Goal: Transaction & Acquisition: Purchase product/service

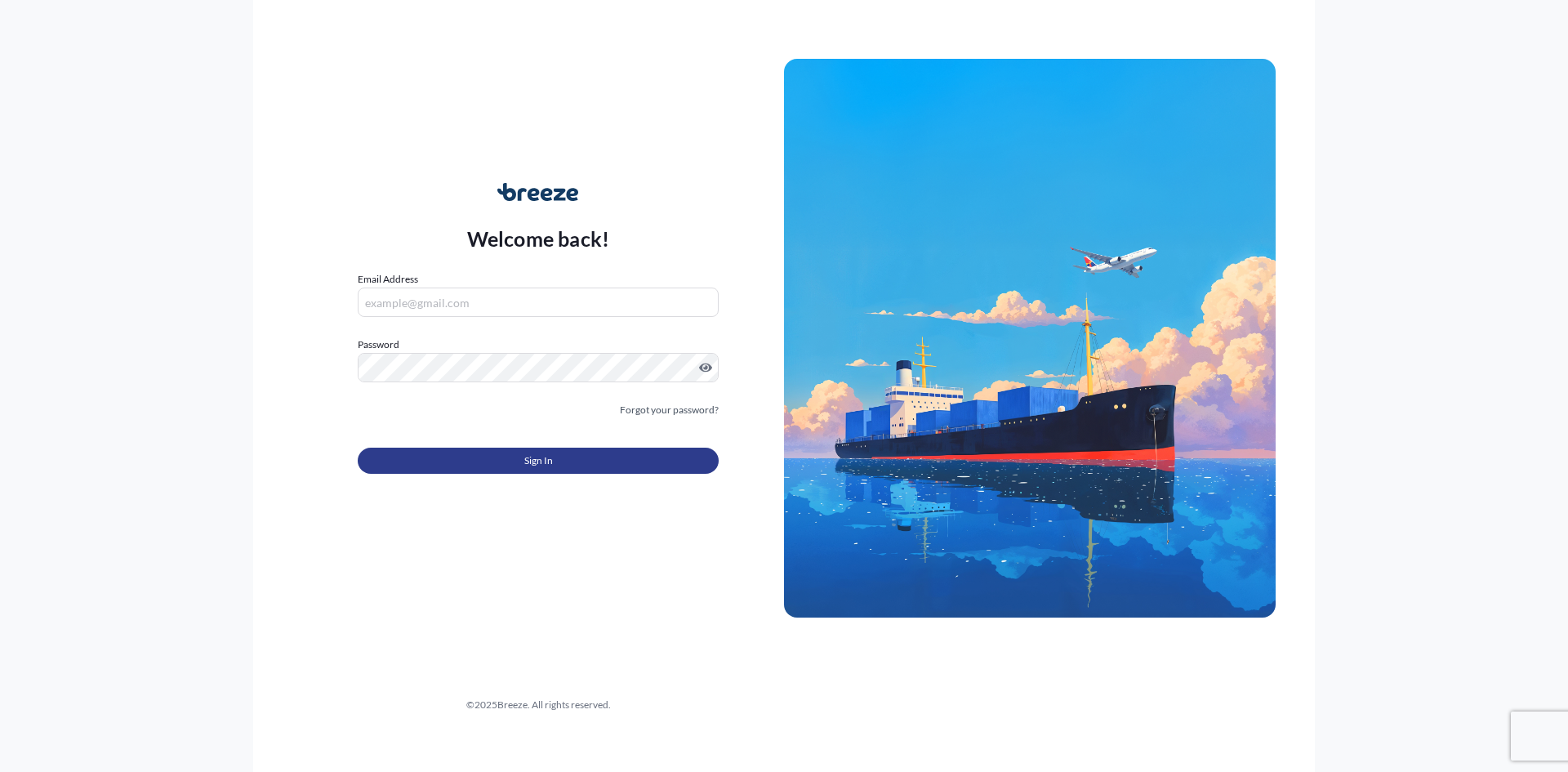
type input "[PERSON_NAME][EMAIL_ADDRESS][DOMAIN_NAME]"
click at [530, 459] on span "Sign In" at bounding box center [539, 461] width 29 height 16
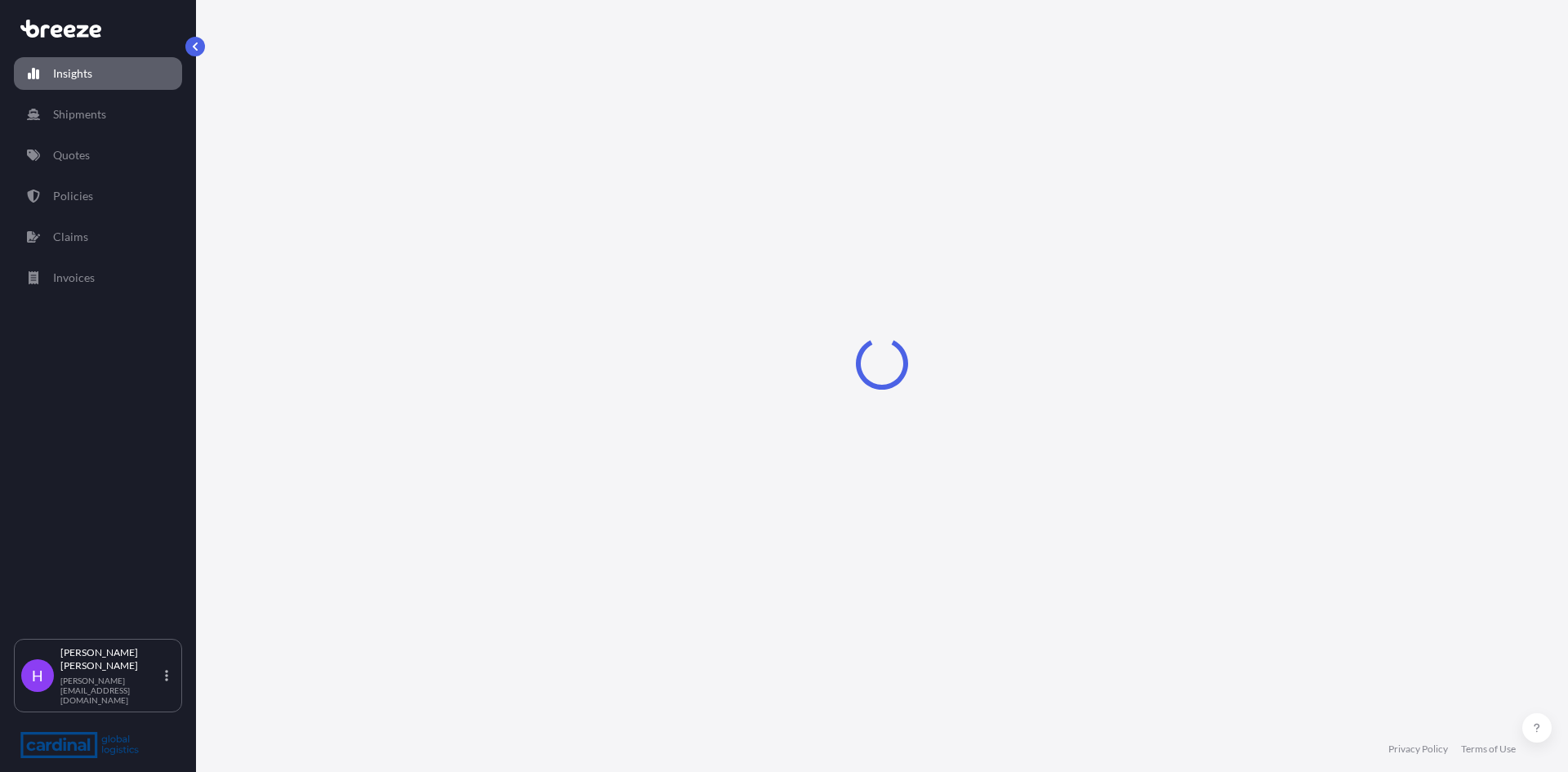
select select "2025"
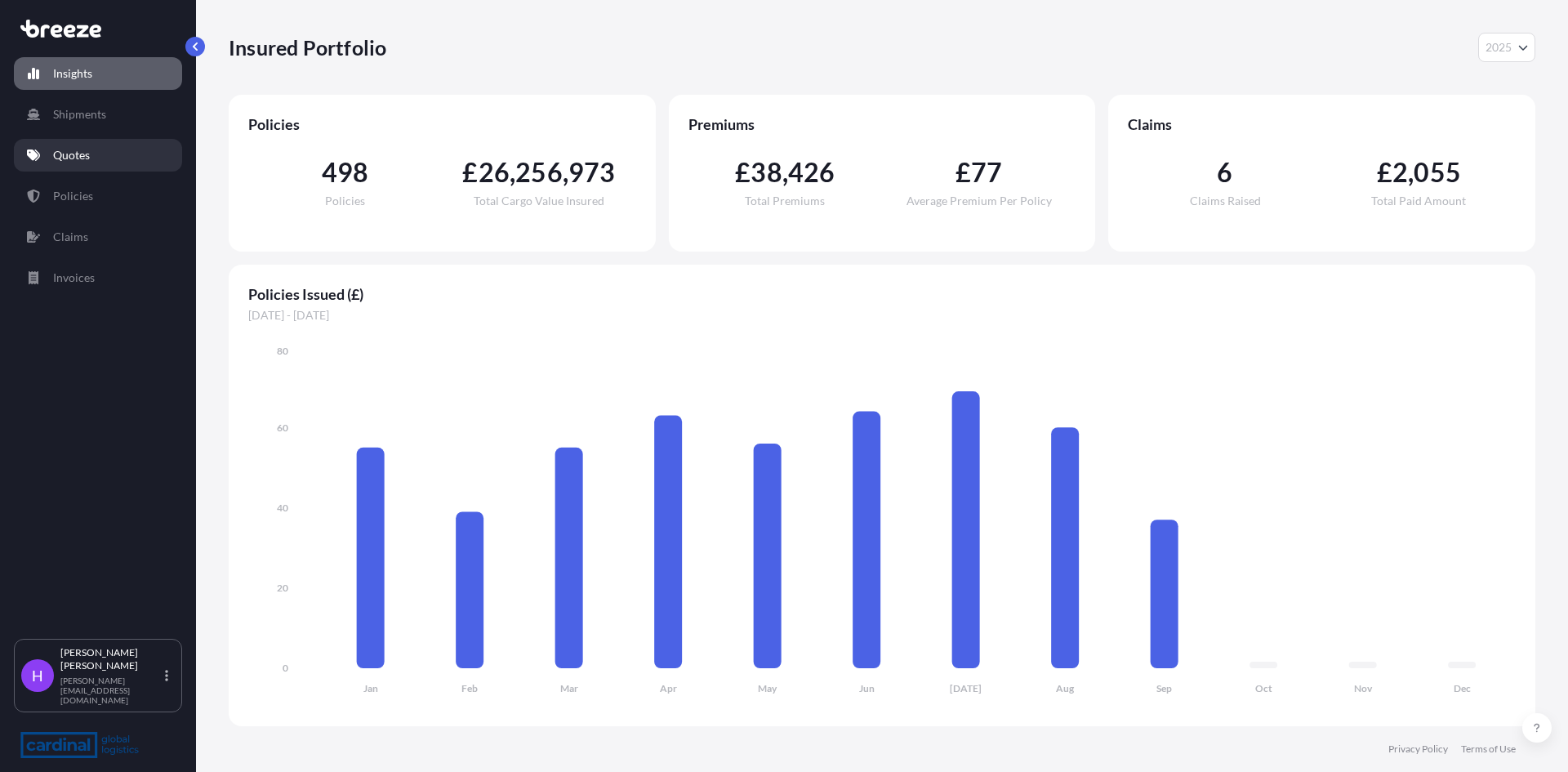
click at [75, 159] on p "Quotes" at bounding box center [71, 155] width 37 height 16
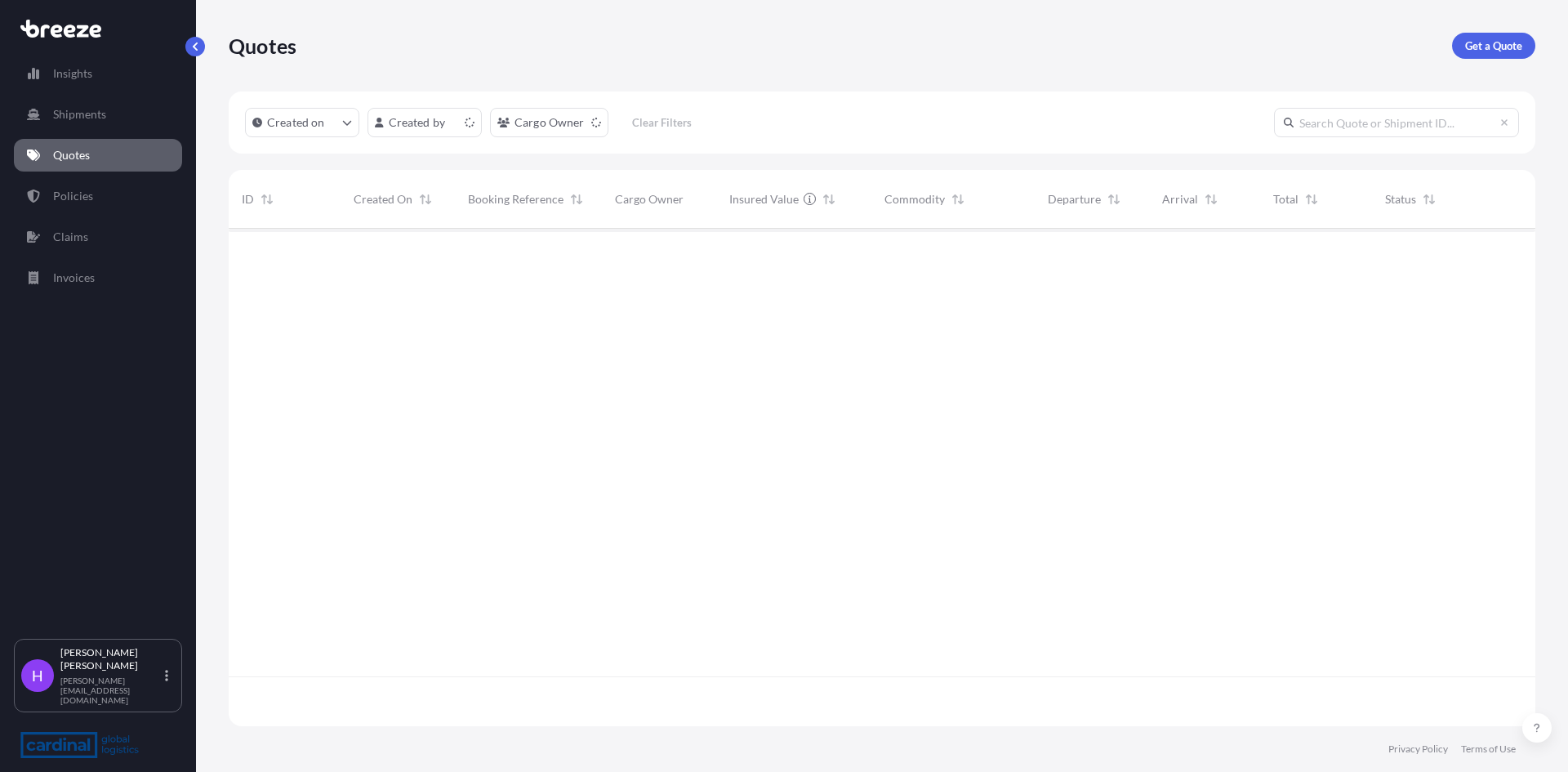
scroll to position [494, 1295]
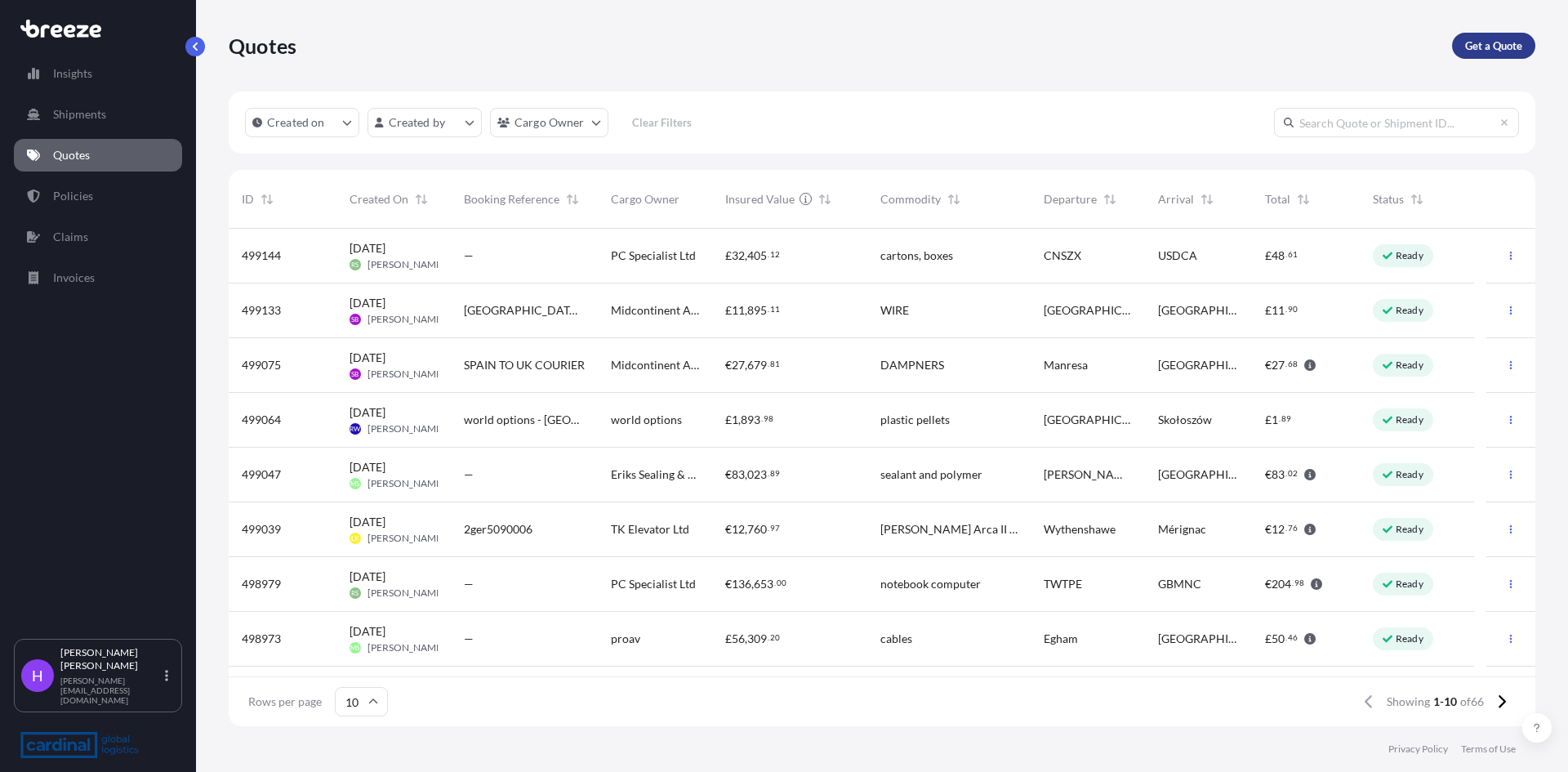
click at [1489, 47] on p "Get a Quote" at bounding box center [1494, 46] width 57 height 16
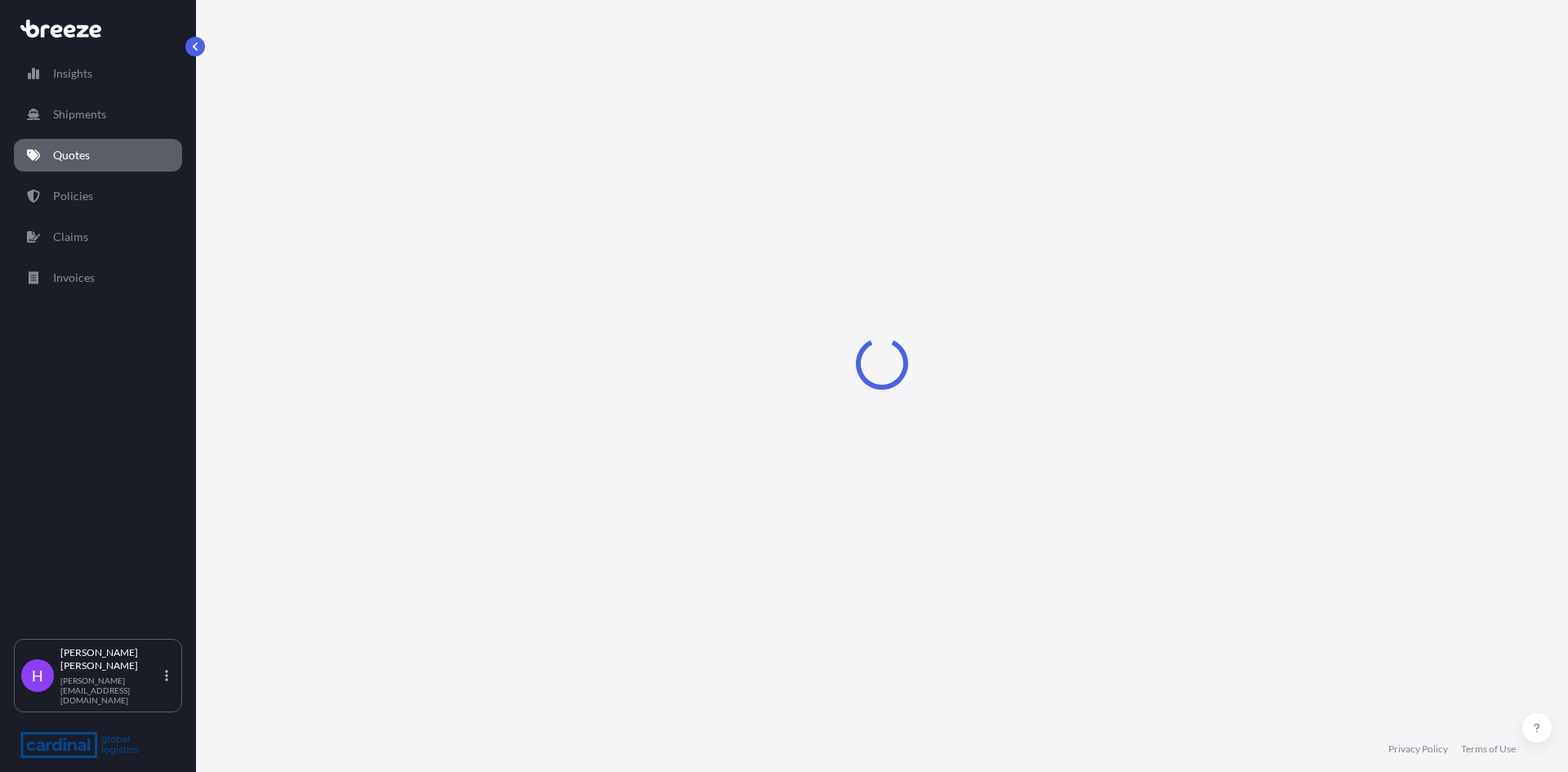
select select "Sea"
select select "1"
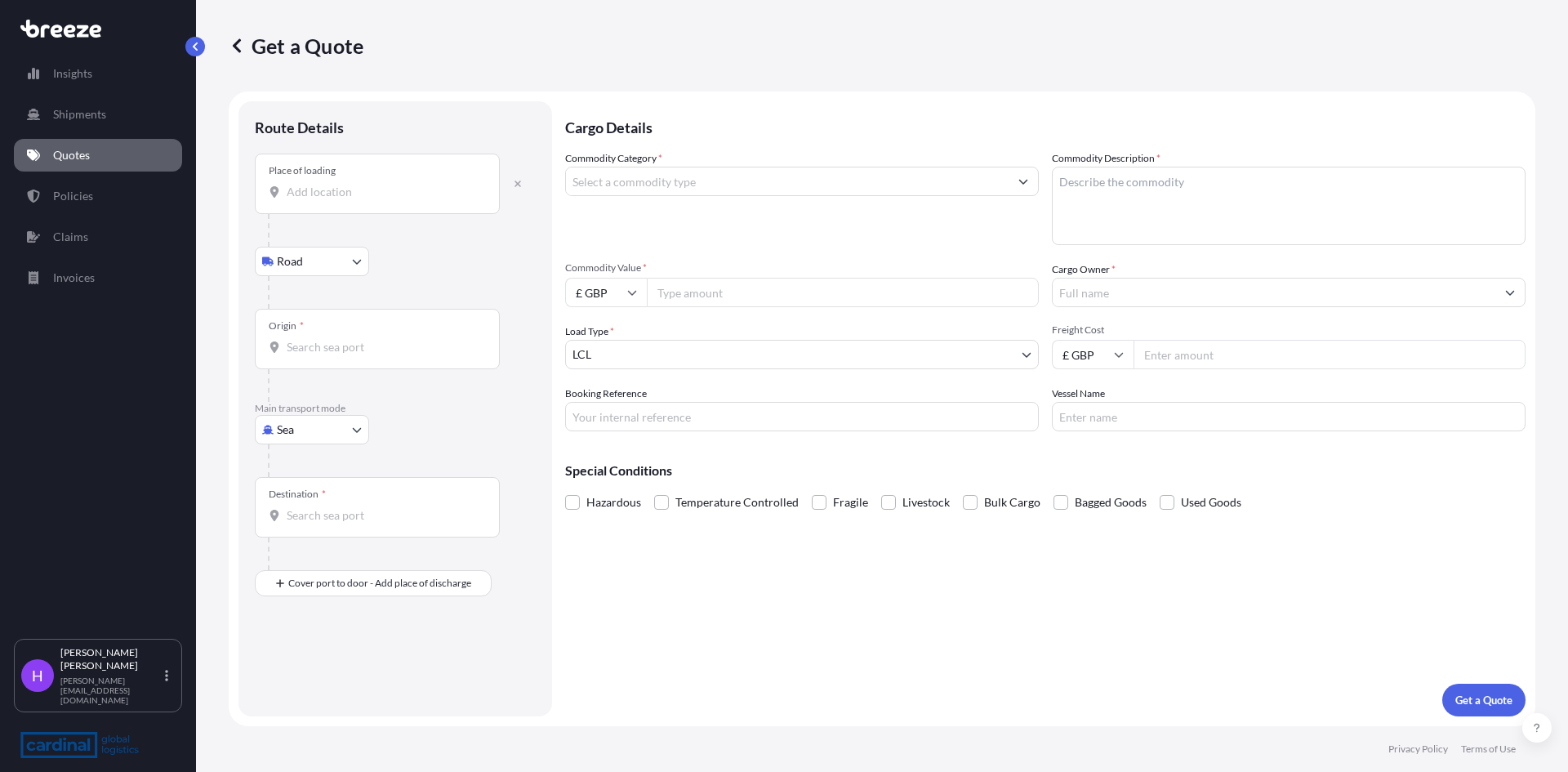
click at [299, 195] on input "Place of loading" at bounding box center [383, 192] width 193 height 16
click at [305, 200] on input "Place of loading" at bounding box center [383, 192] width 193 height 16
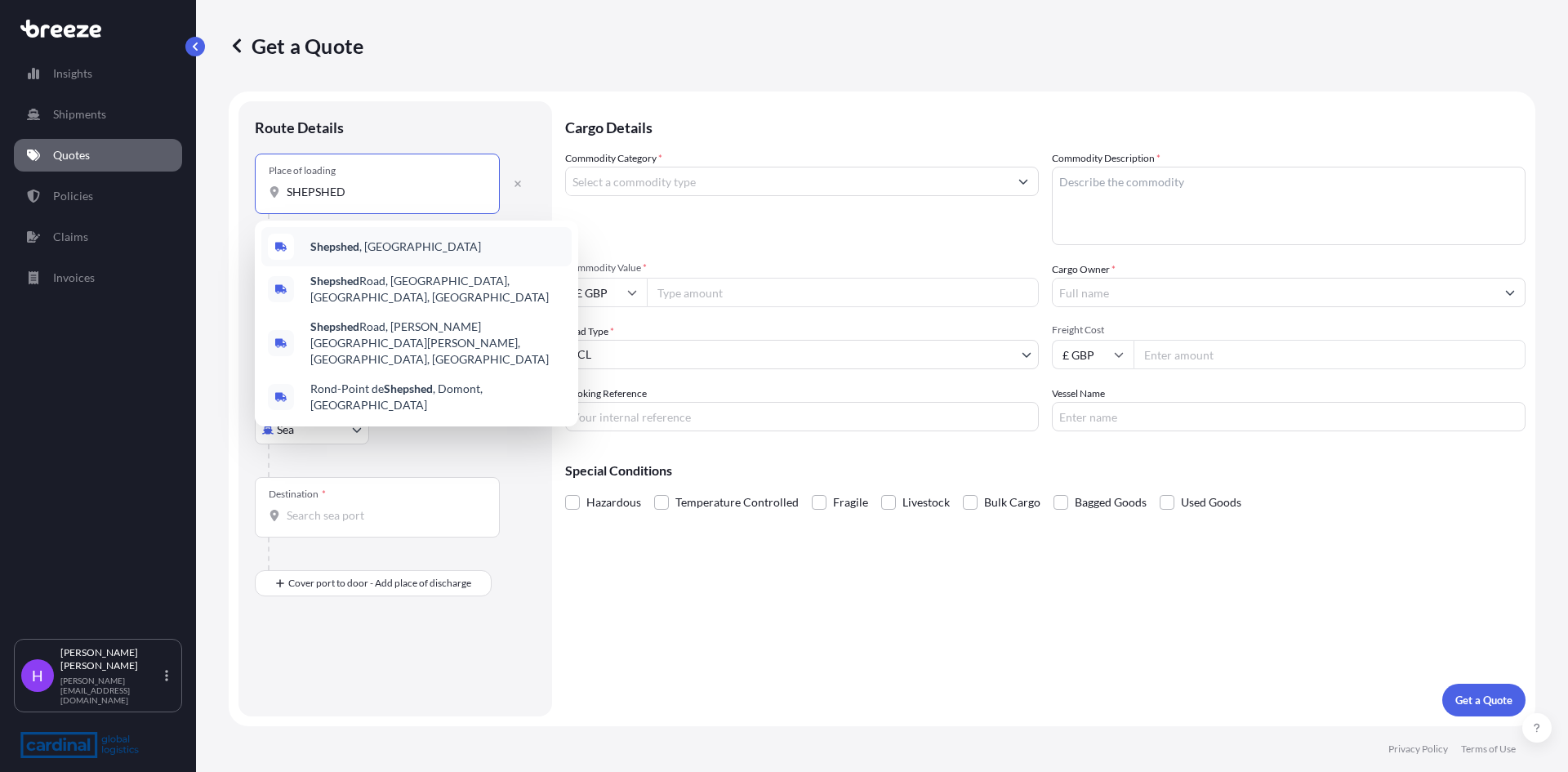
click at [356, 244] on b "Shepshed" at bounding box center [335, 246] width 49 height 14
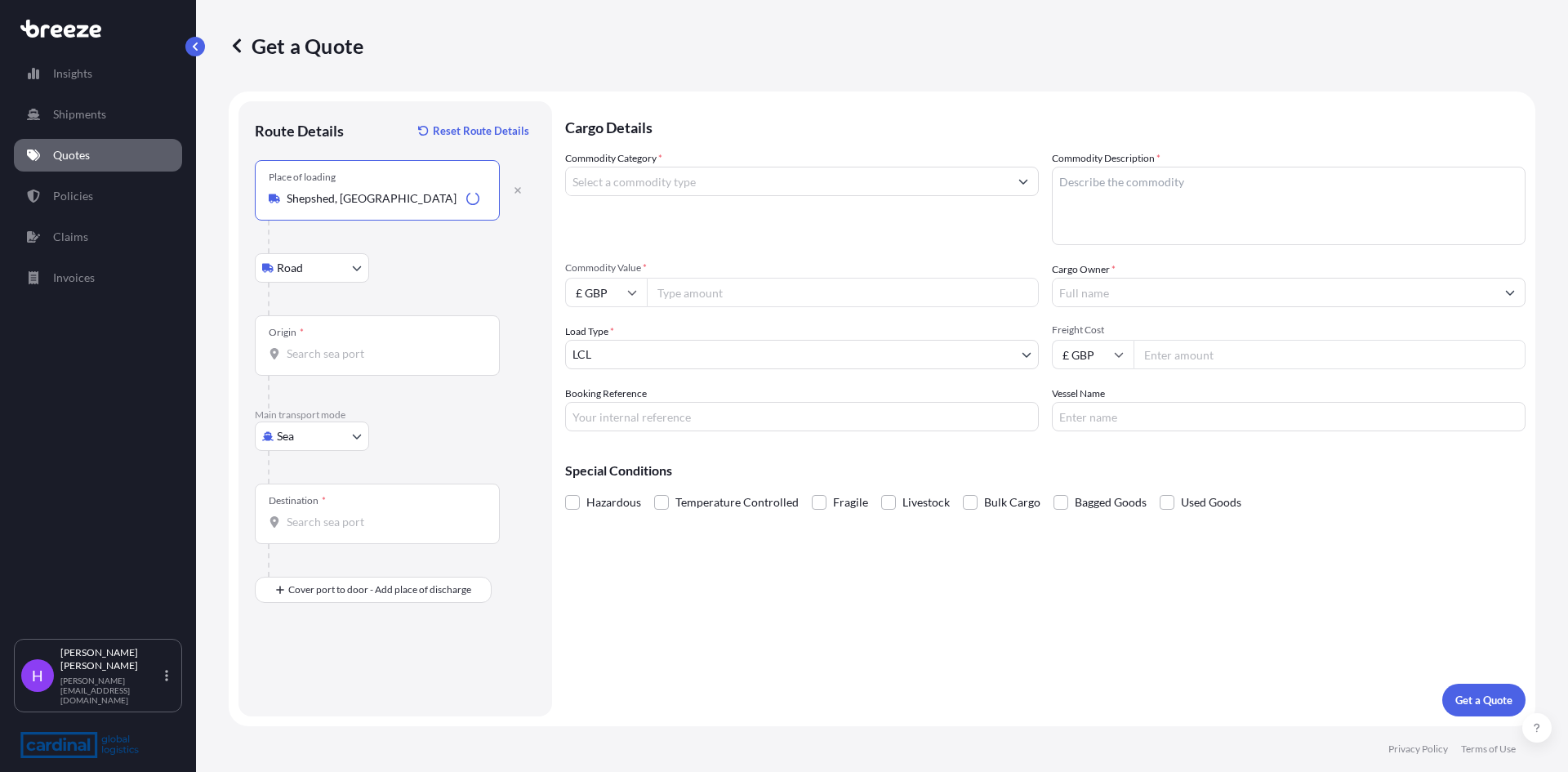
type input "Shepshed, [GEOGRAPHIC_DATA]"
click at [316, 354] on input "Origin *" at bounding box center [383, 354] width 193 height 16
type input "GBLIV / LPL - [GEOGRAPHIC_DATA], [GEOGRAPHIC_DATA]"
click at [328, 530] on input "Destination *" at bounding box center [383, 522] width 193 height 16
type input "USNYC - [US_STATE], [GEOGRAPHIC_DATA]"
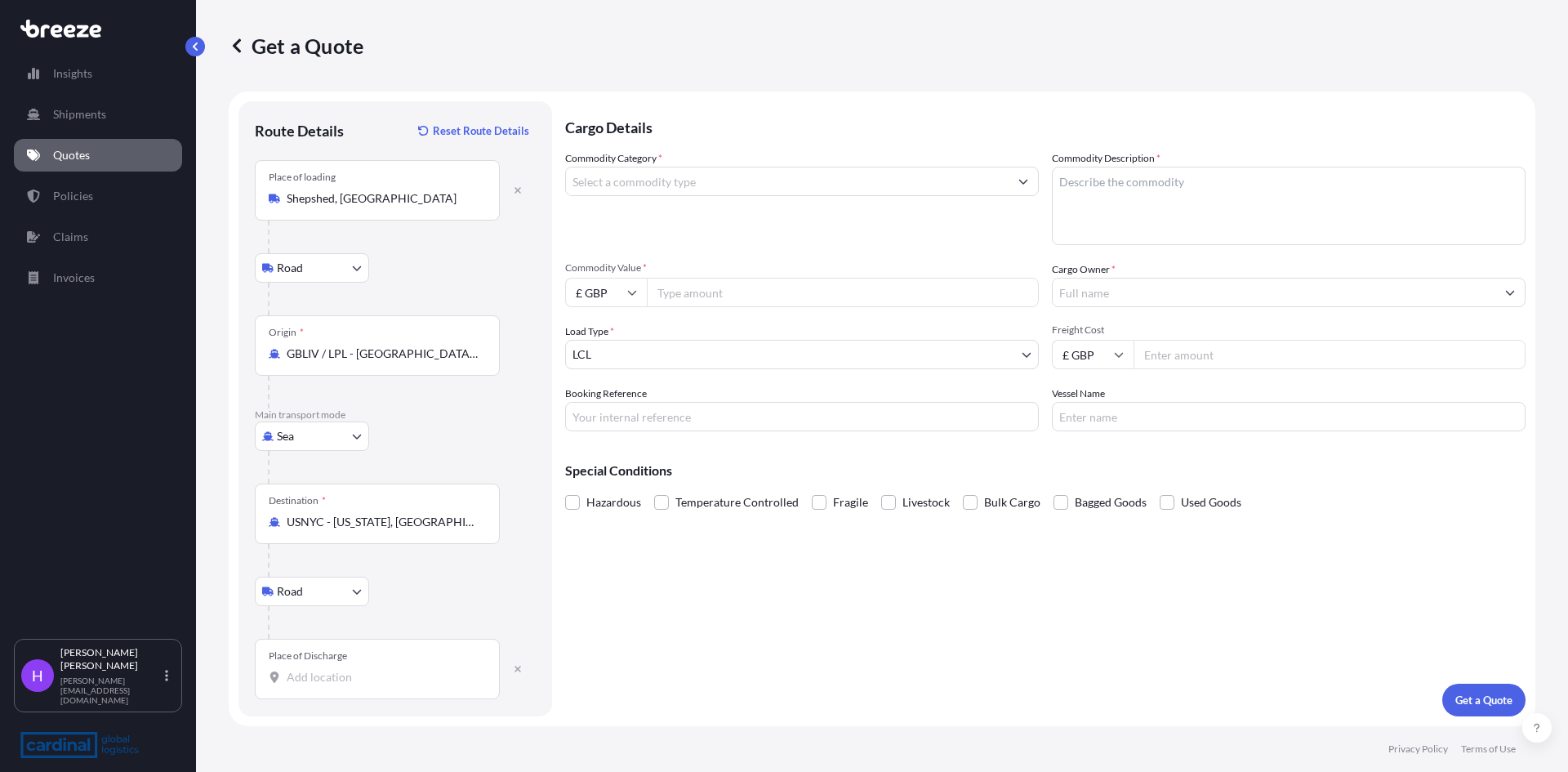
click at [309, 693] on div "Place of Discharge" at bounding box center [377, 669] width 245 height 61
click at [309, 686] on input "Place of Discharge" at bounding box center [383, 678] width 193 height 16
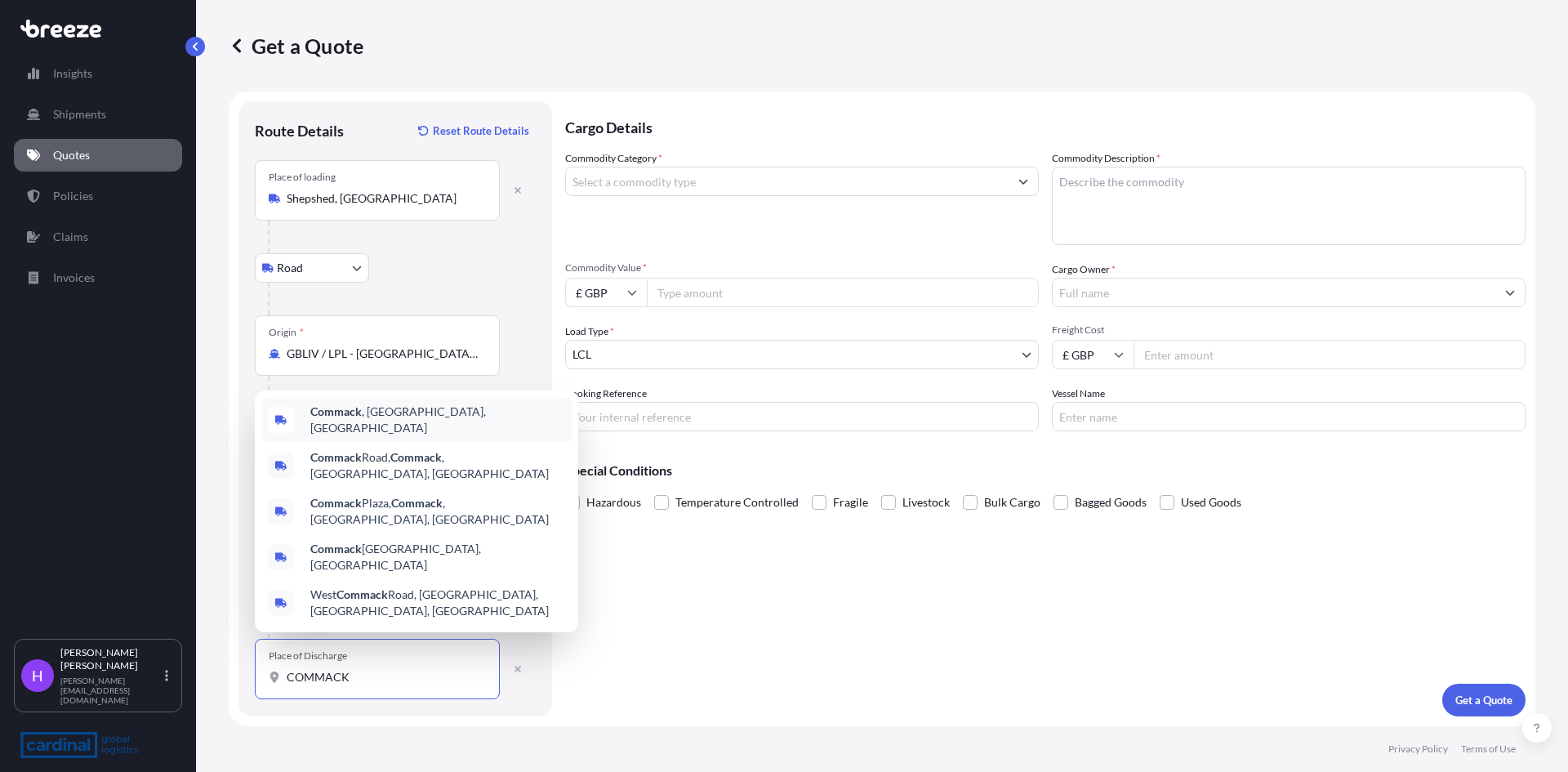
click at [337, 418] on b "Commack" at bounding box center [336, 411] width 52 height 14
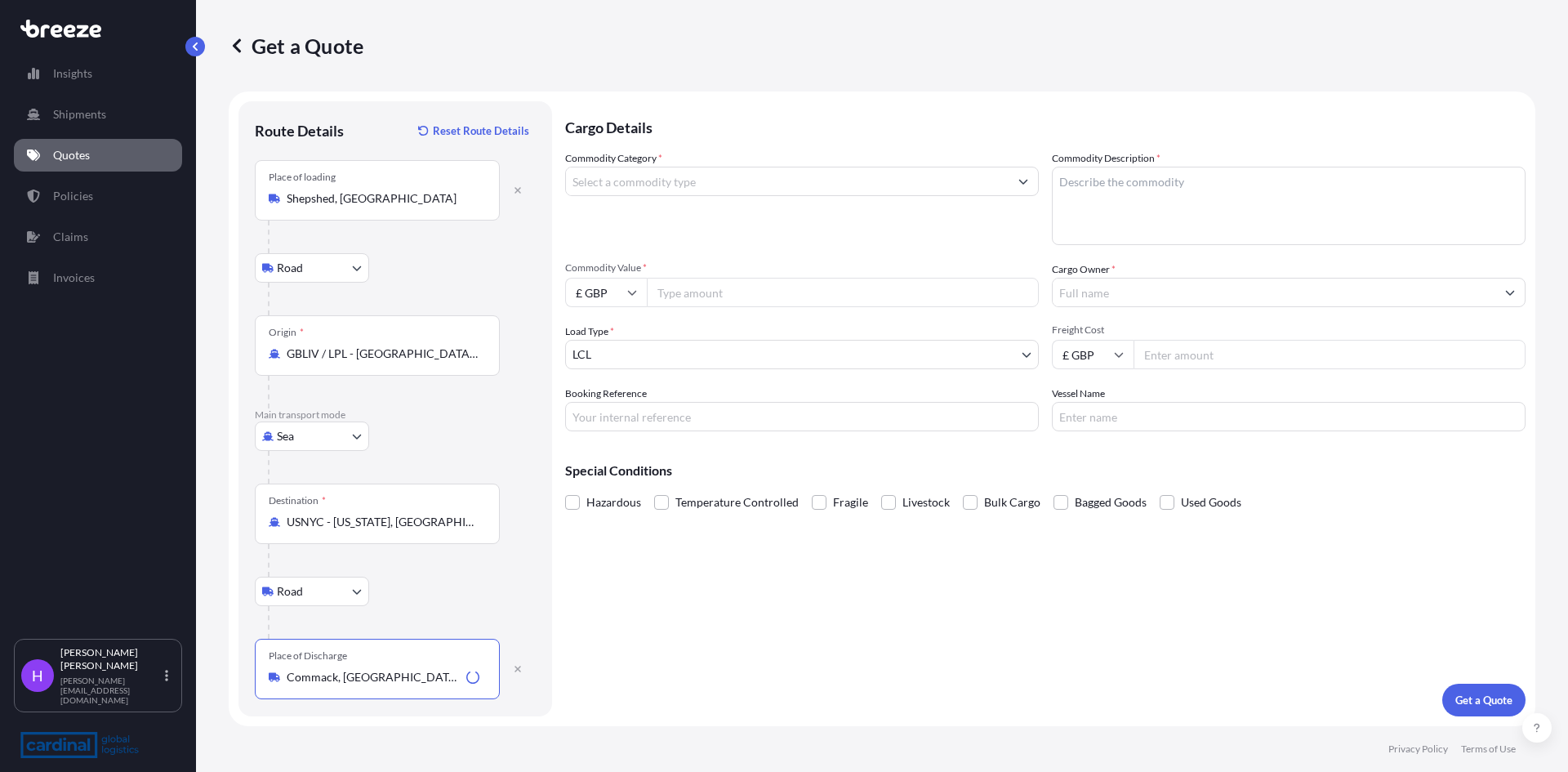
type input "Commack, [GEOGRAPHIC_DATA], [GEOGRAPHIC_DATA]"
click at [645, 182] on input "Commodity Category *" at bounding box center [786, 182] width 442 height 30
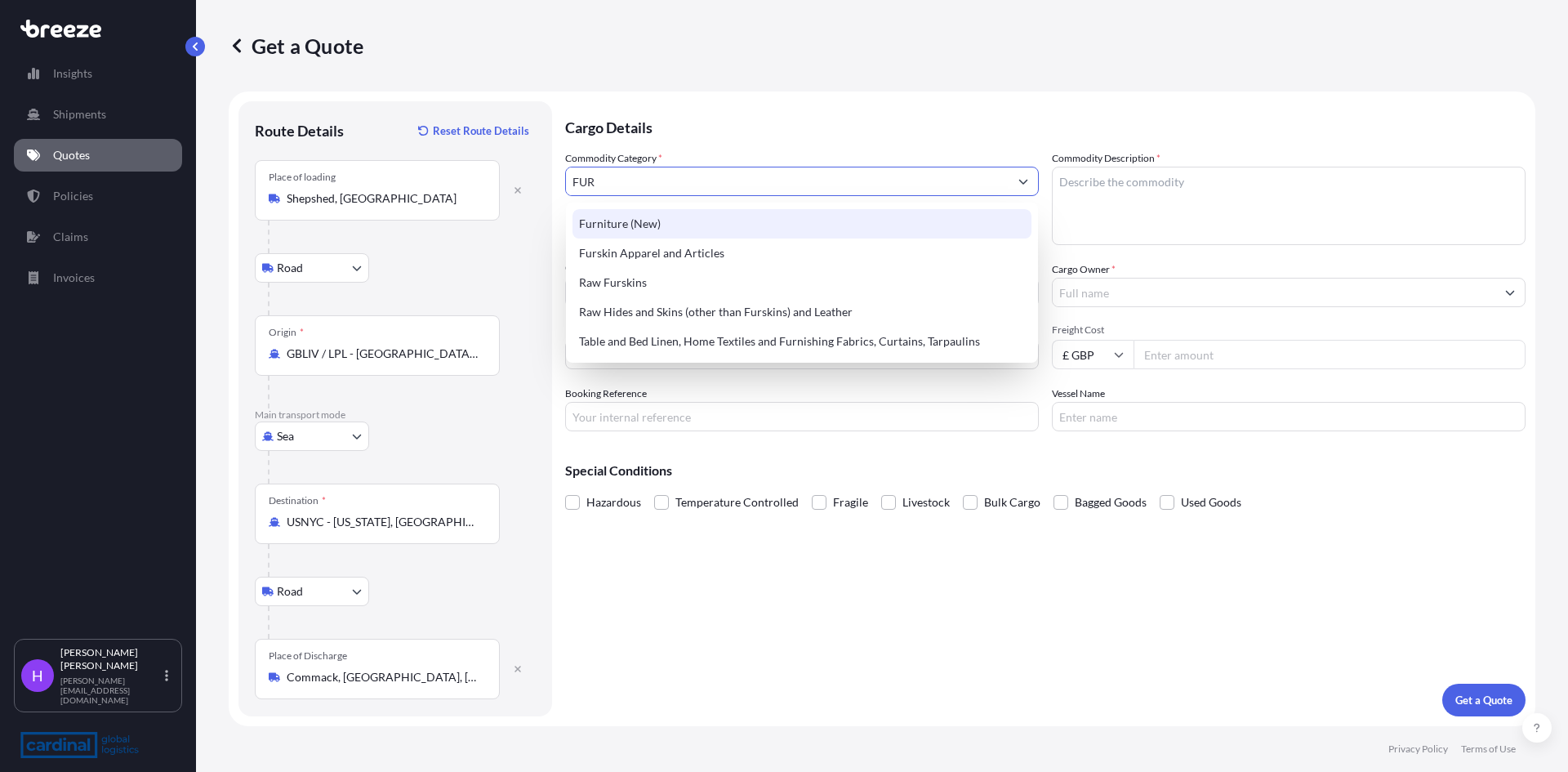
click at [683, 235] on div "Furniture (New)" at bounding box center [801, 224] width 459 height 30
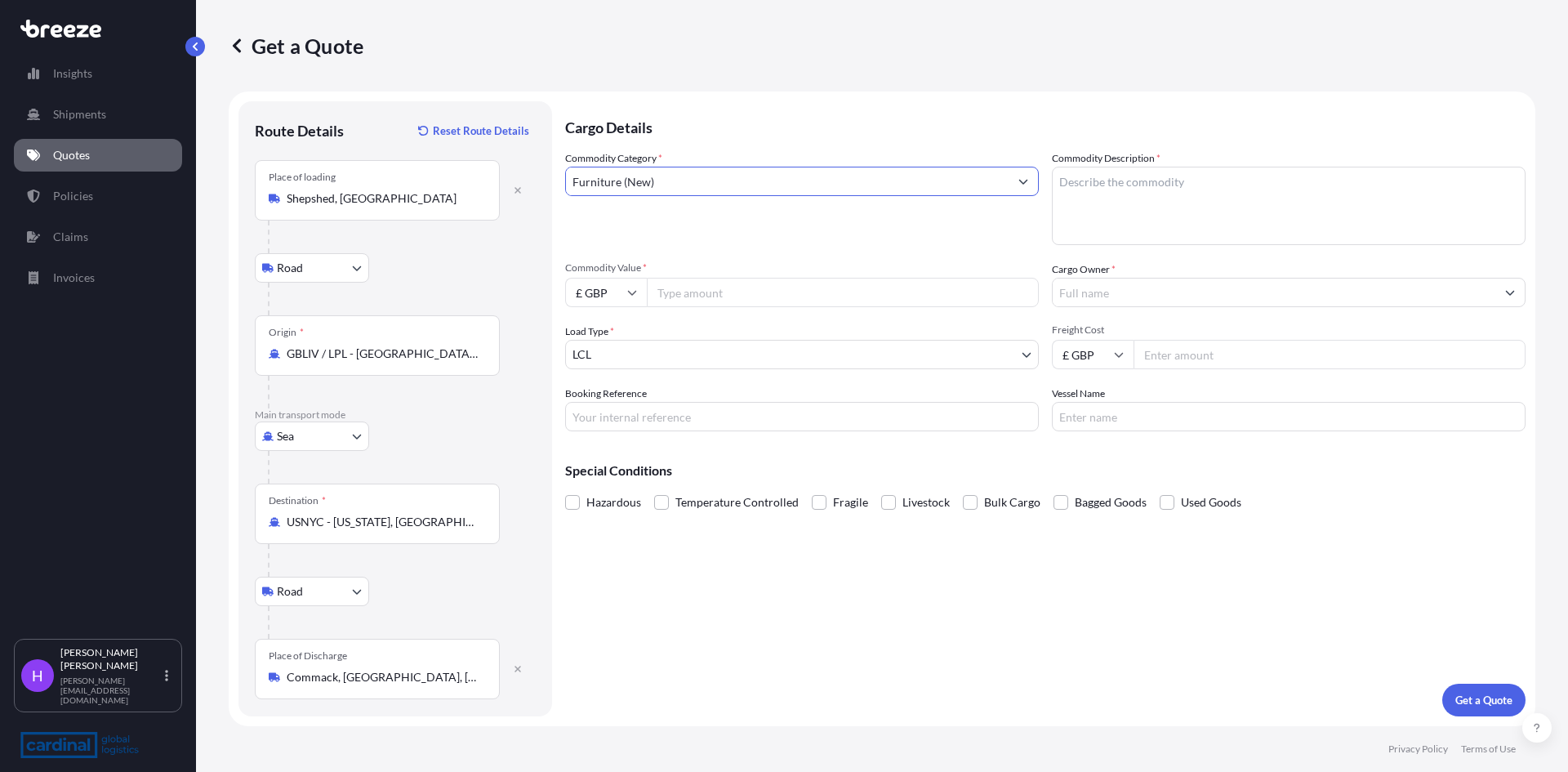
type input "Furniture (New)"
click at [1112, 206] on textarea "Commodity Description *" at bounding box center [1288, 205] width 474 height 78
type textarea "Kitchen Furniture"
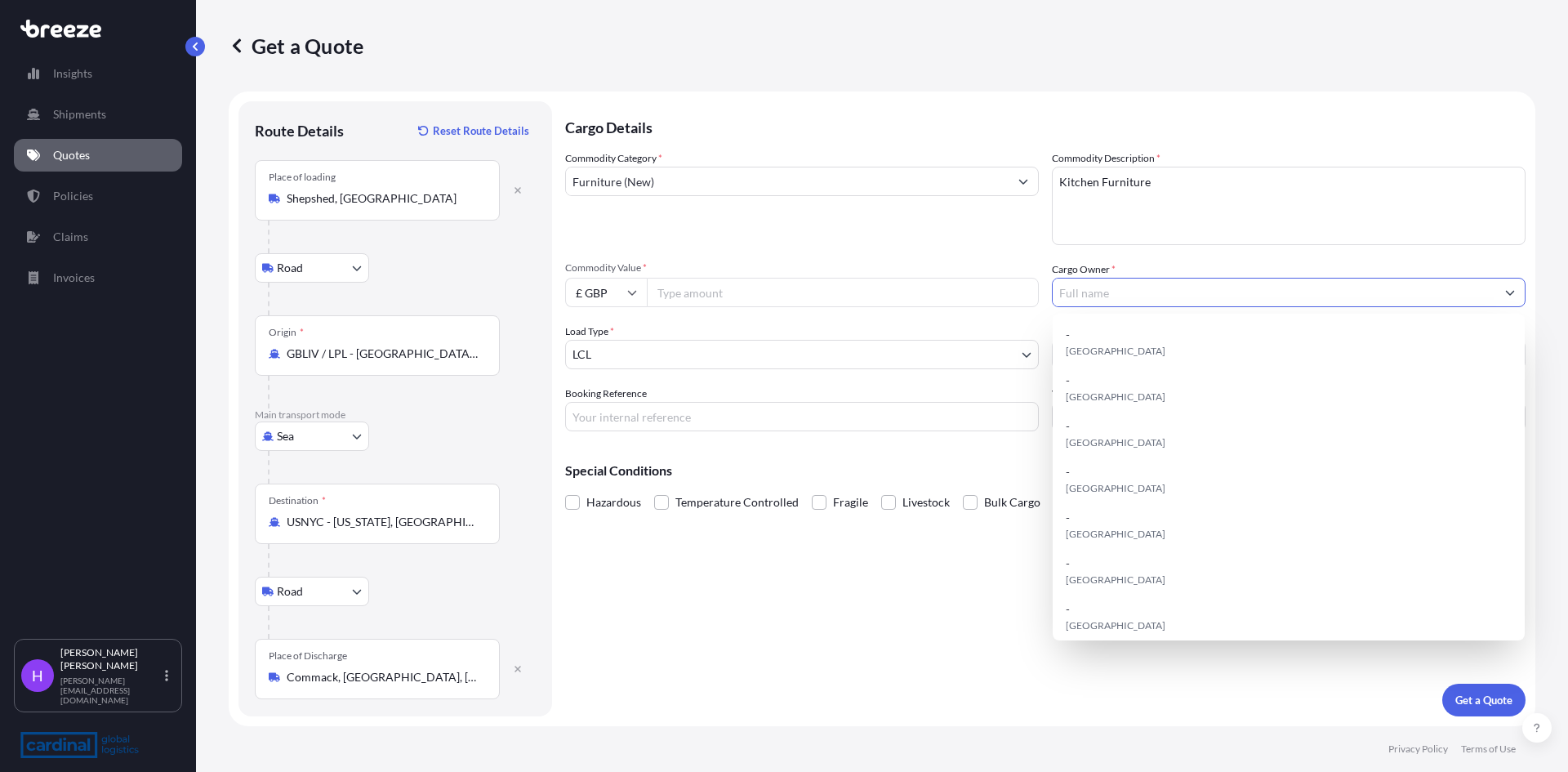
click at [1167, 287] on input "Cargo Owner *" at bounding box center [1273, 292] width 442 height 30
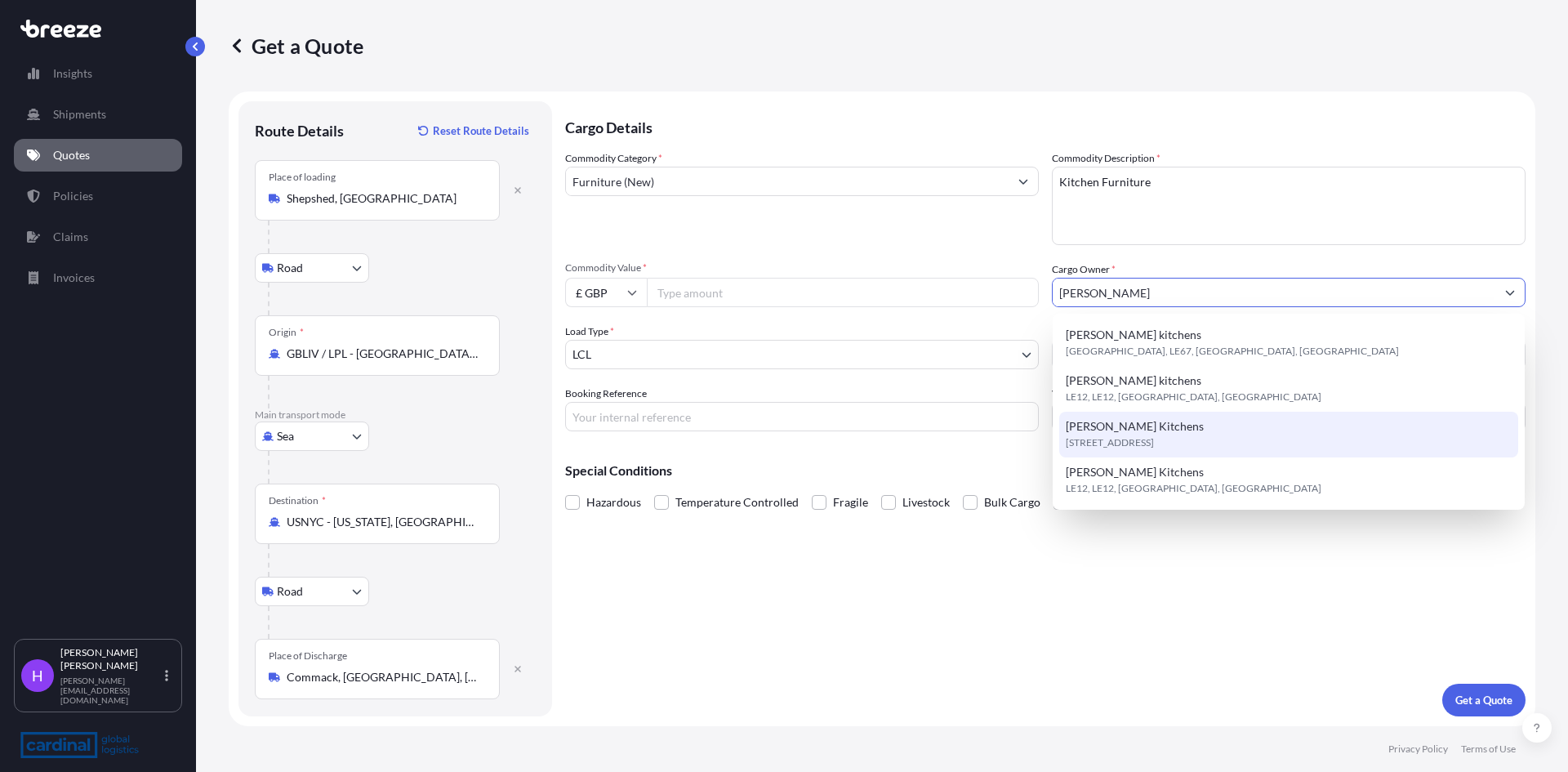
click at [1190, 427] on div "[PERSON_NAME][STREET_ADDRESS]" at bounding box center [1288, 434] width 459 height 46
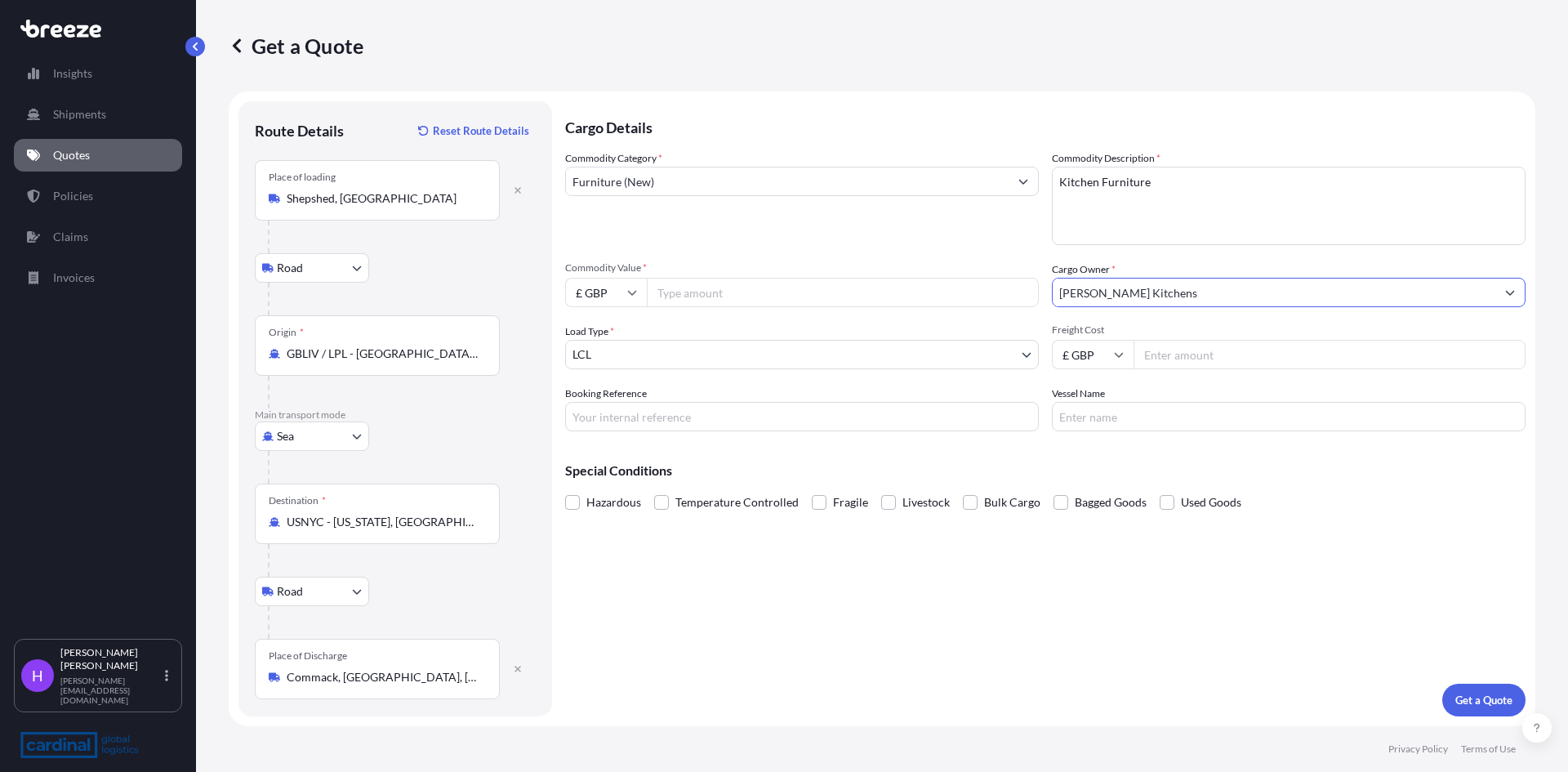
type input "[PERSON_NAME] Kitchens"
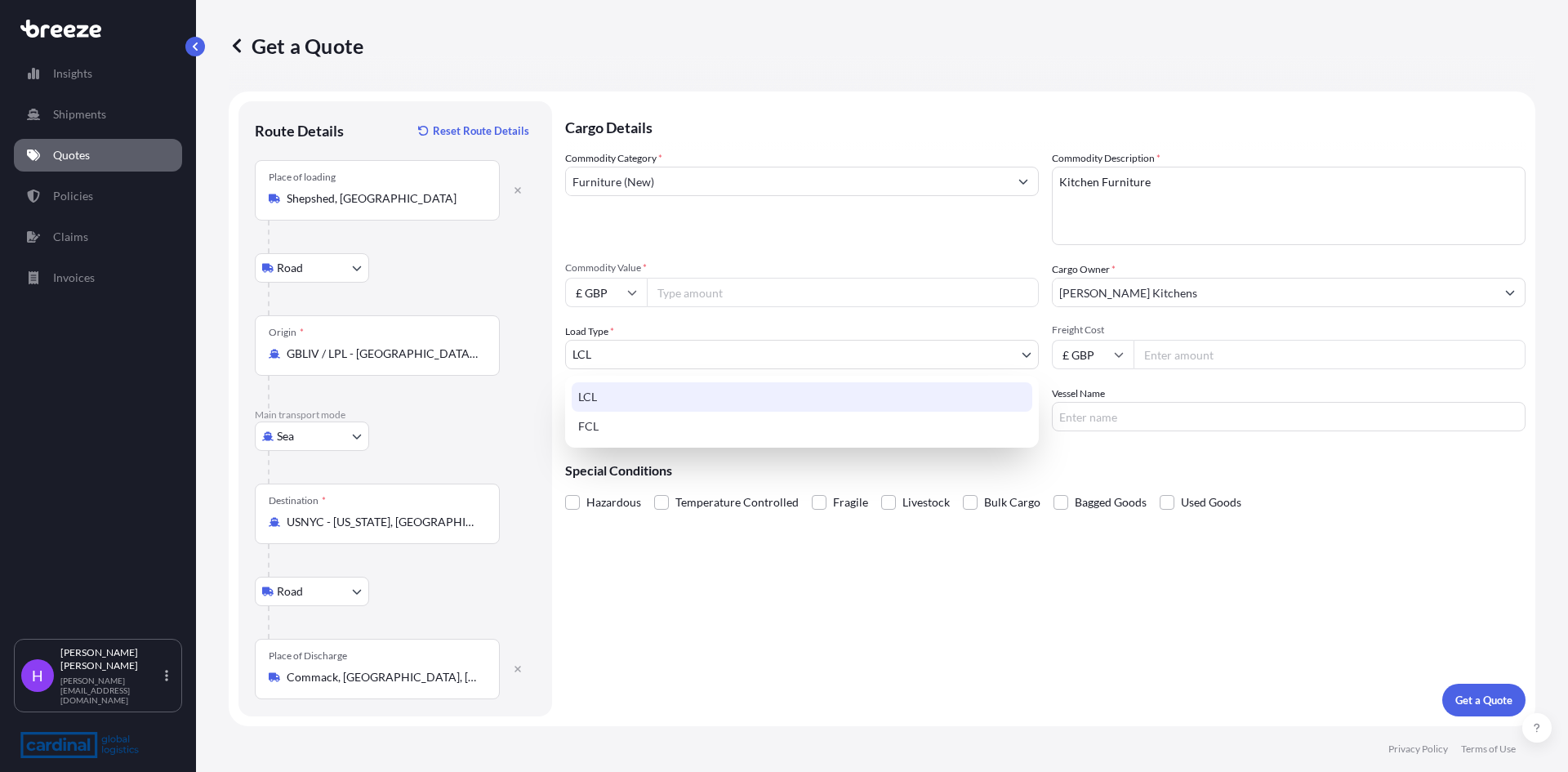
click at [608, 350] on body "15 options available. 3 options available. 0 options available. 4 options avail…" at bounding box center [784, 386] width 1568 height 772
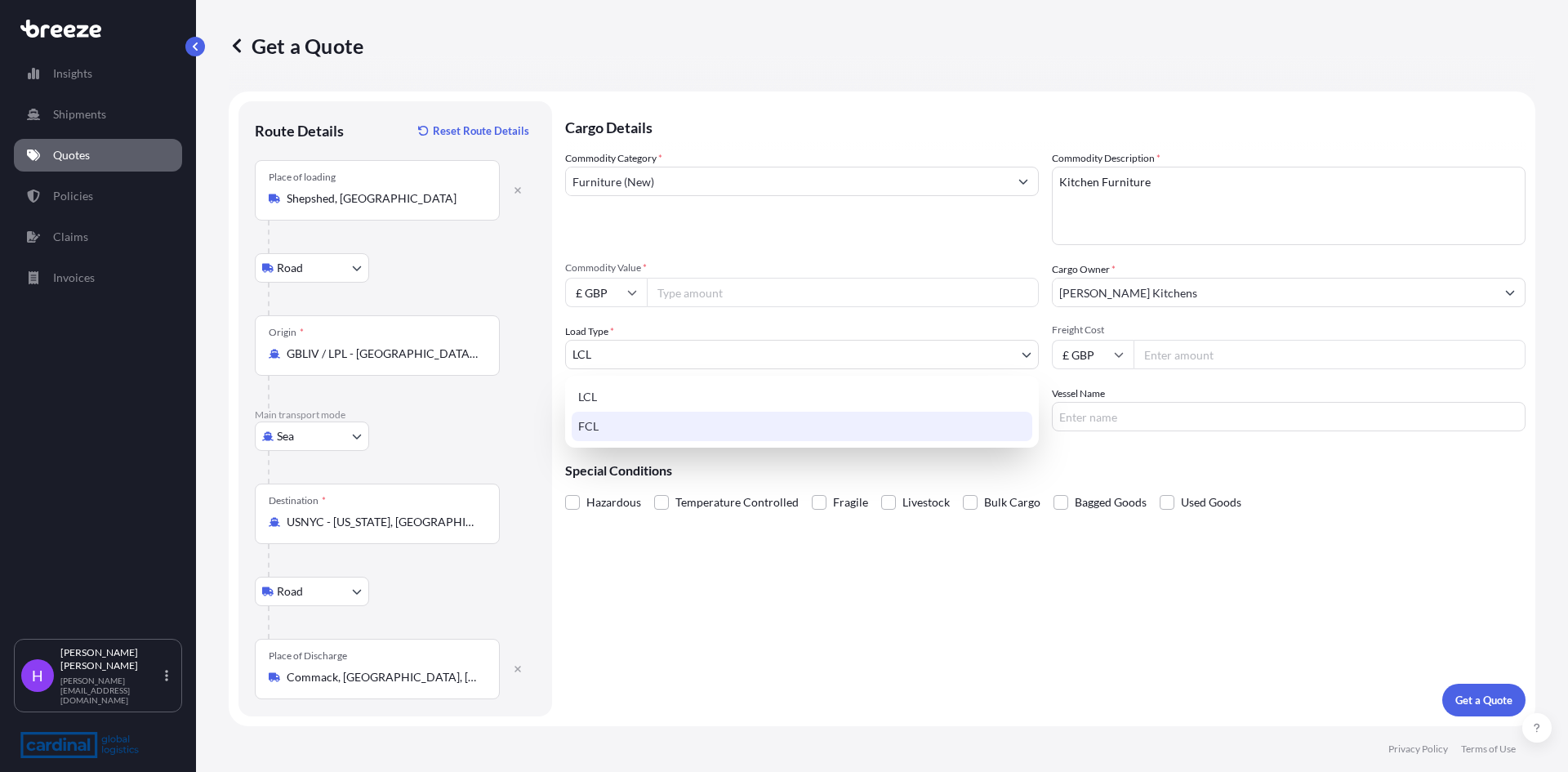
click at [611, 415] on div "FCL" at bounding box center [801, 426] width 461 height 30
select select "2"
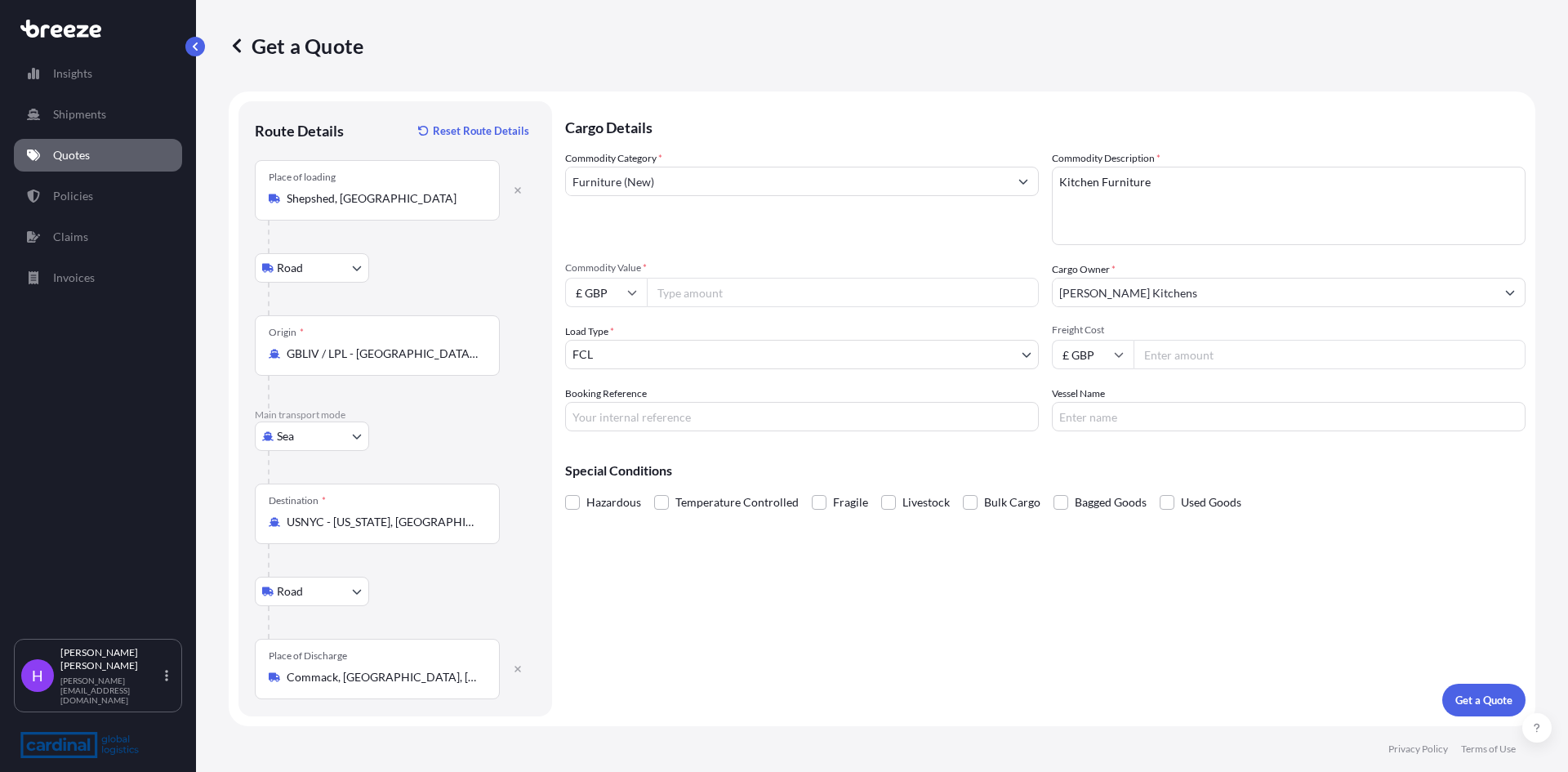
click at [614, 412] on input "Booking Reference" at bounding box center [801, 416] width 474 height 30
paste input "2PEO5080104"
type input "2PEO5080104"
click at [675, 290] on input "Commodity Value *" at bounding box center [842, 292] width 392 height 30
type input "49307.53"
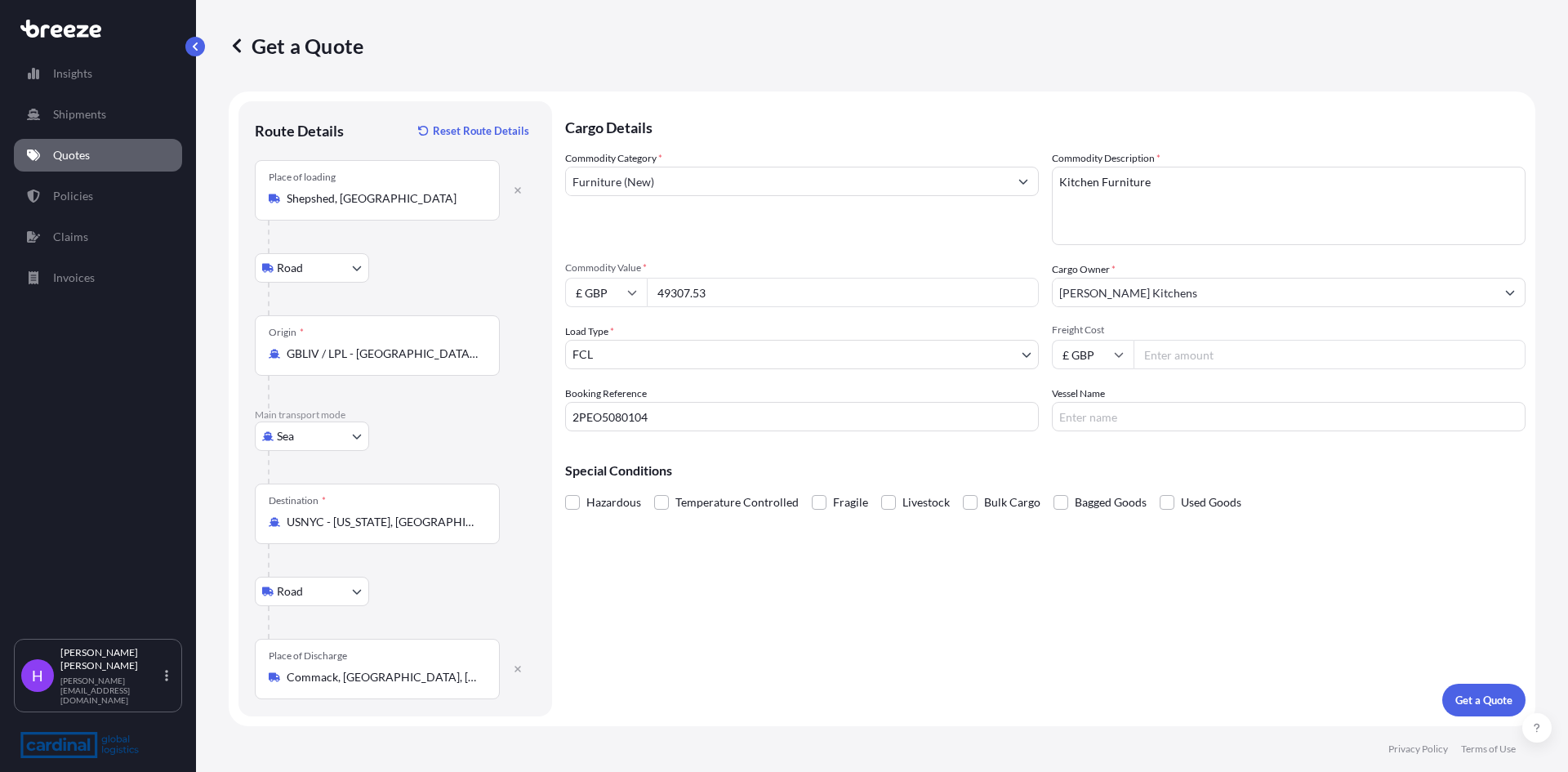
click at [1178, 355] on input "Freight Cost" at bounding box center [1329, 355] width 392 height 30
click at [1169, 365] on input "Freight Cost" at bounding box center [1329, 355] width 392 height 30
type input "4150"
click at [1388, 494] on div "Hazardous Temperature Controlled Fragile Livestock Bulk Cargo Bagged Goods Used…" at bounding box center [1045, 503] width 961 height 25
click at [1079, 413] on input "Vessel Name" at bounding box center [1288, 416] width 474 height 30
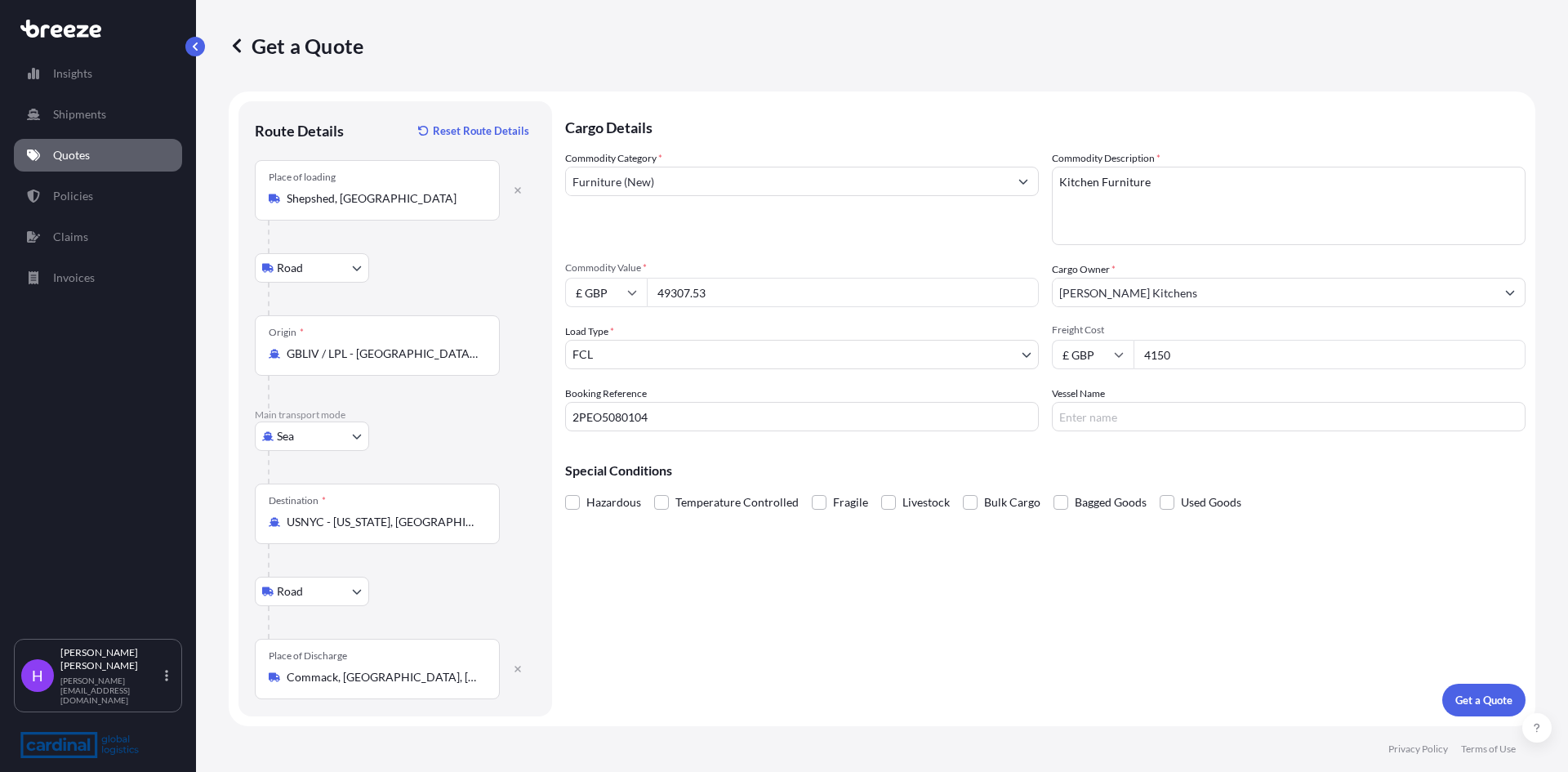
paste input "ATLANTIC SAIL"
type input "ATLANTIC SAIL"
click at [1373, 547] on div "Cargo Details Commodity Category * Furniture (New) Commodity Description * Kitc…" at bounding box center [1045, 408] width 961 height 615
drag, startPoint x: 1345, startPoint y: 615, endPoint x: 1357, endPoint y: 632, distance: 20.8
click at [1346, 617] on div "Cargo Details Commodity Category * Furniture (New) Commodity Description * Kitc…" at bounding box center [1045, 408] width 961 height 615
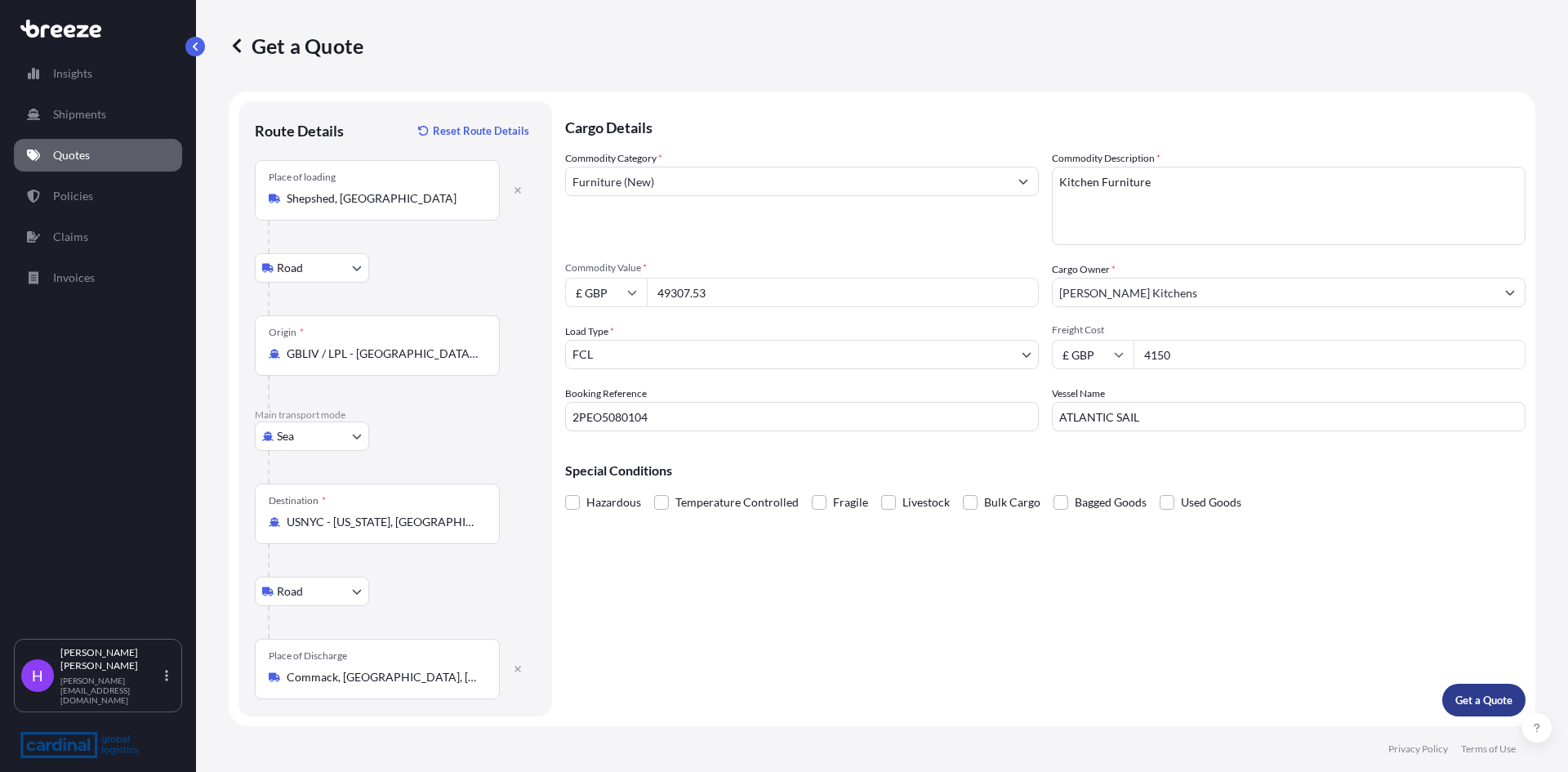
click at [1487, 703] on p "Get a Quote" at bounding box center [1484, 701] width 57 height 16
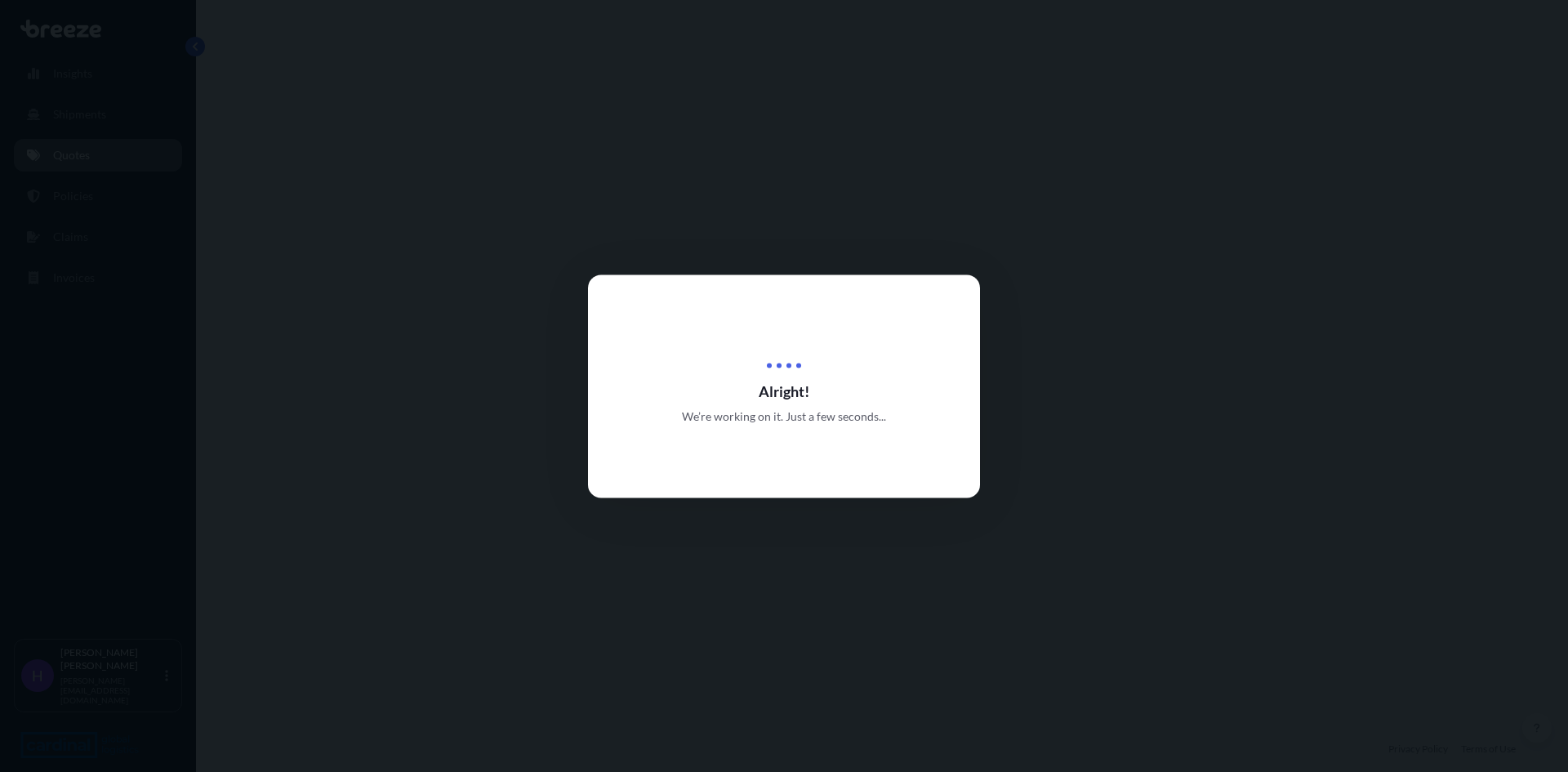
select select "Road"
select select "Sea"
select select "Road"
select select "2"
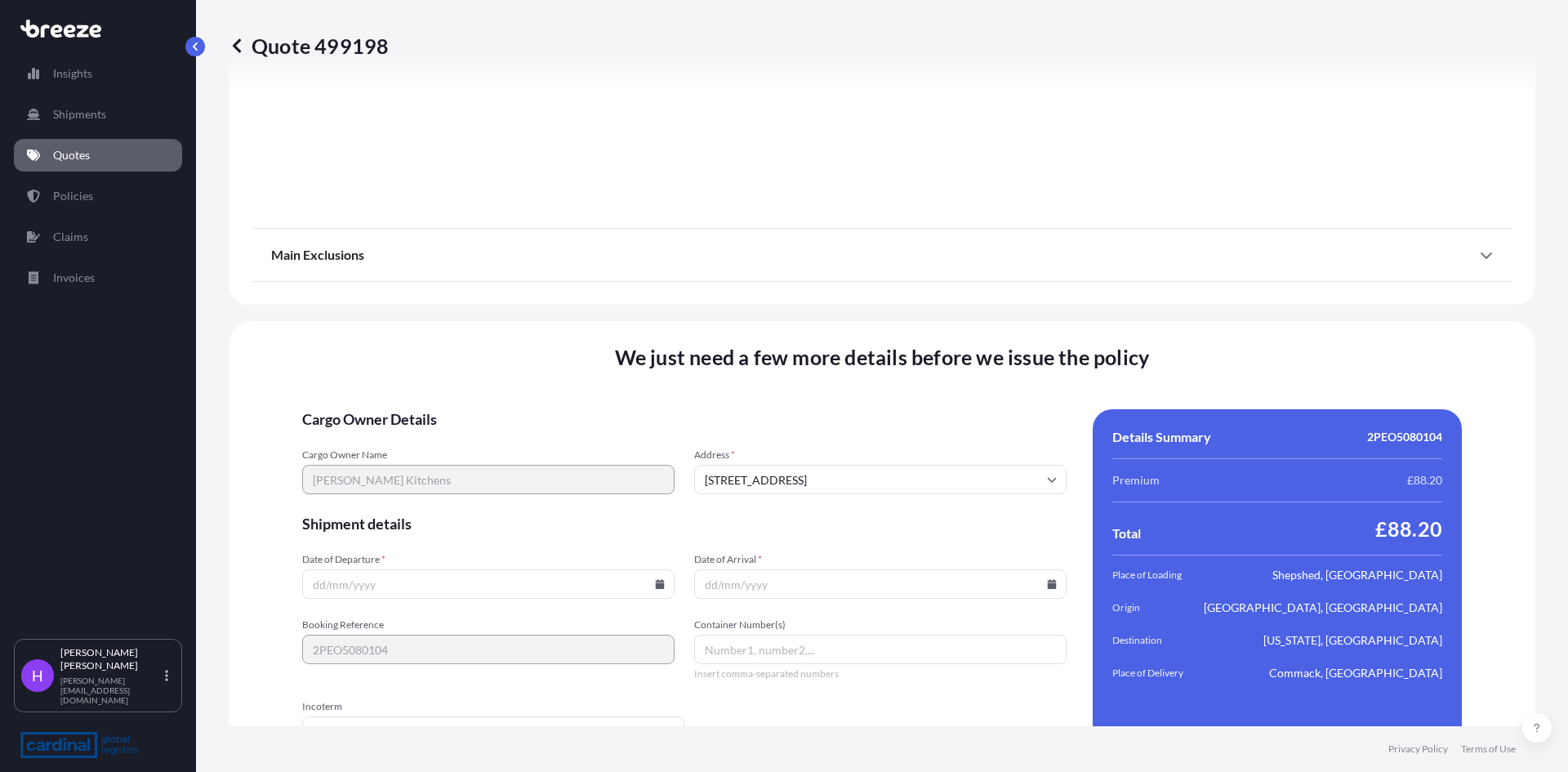
scroll to position [2144, 0]
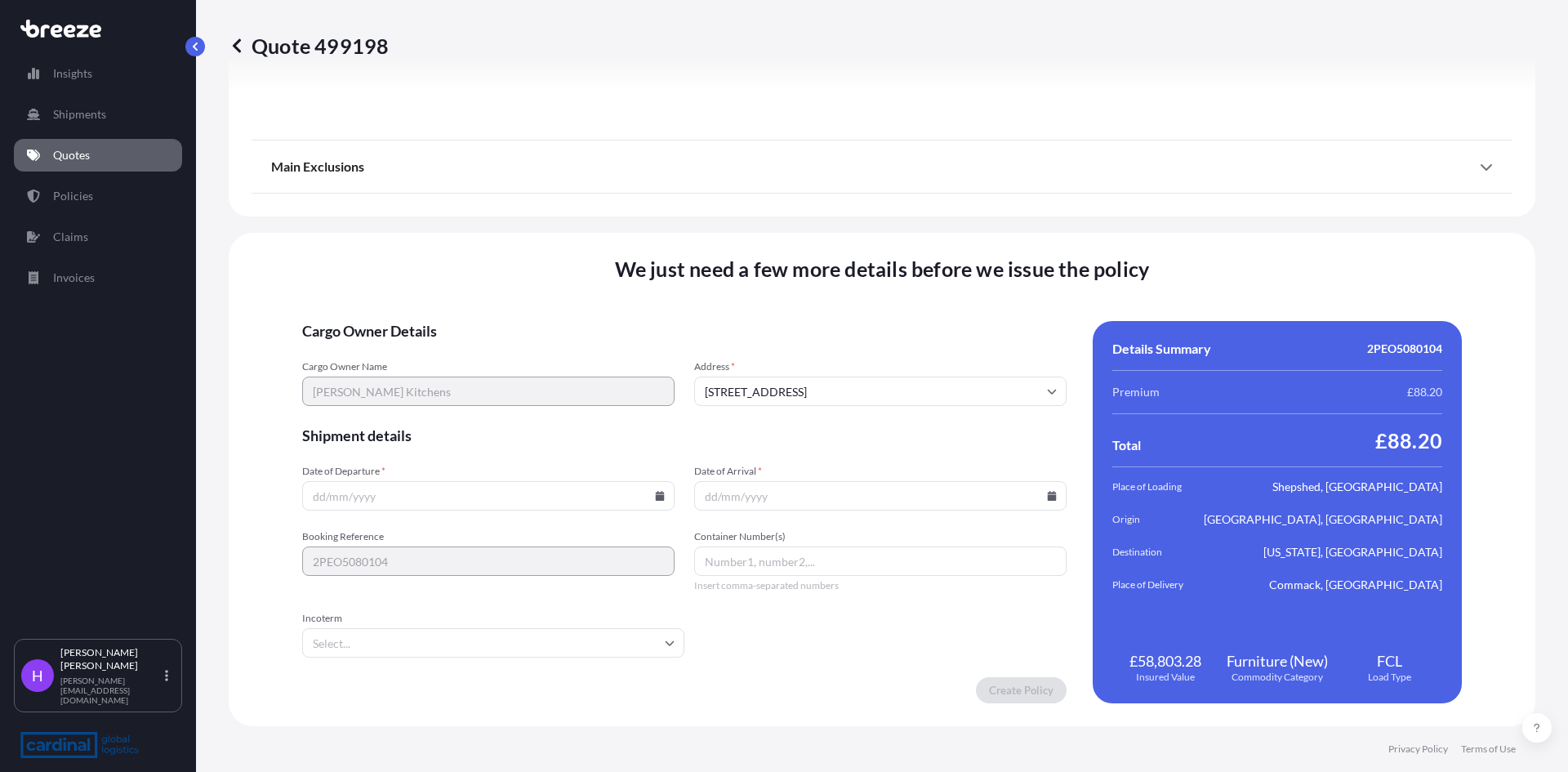
click at [374, 490] on input "Date of Departure *" at bounding box center [488, 496] width 373 height 30
click at [651, 501] on input "Date of Departure *" at bounding box center [488, 496] width 373 height 30
click at [656, 496] on icon at bounding box center [660, 496] width 9 height 10
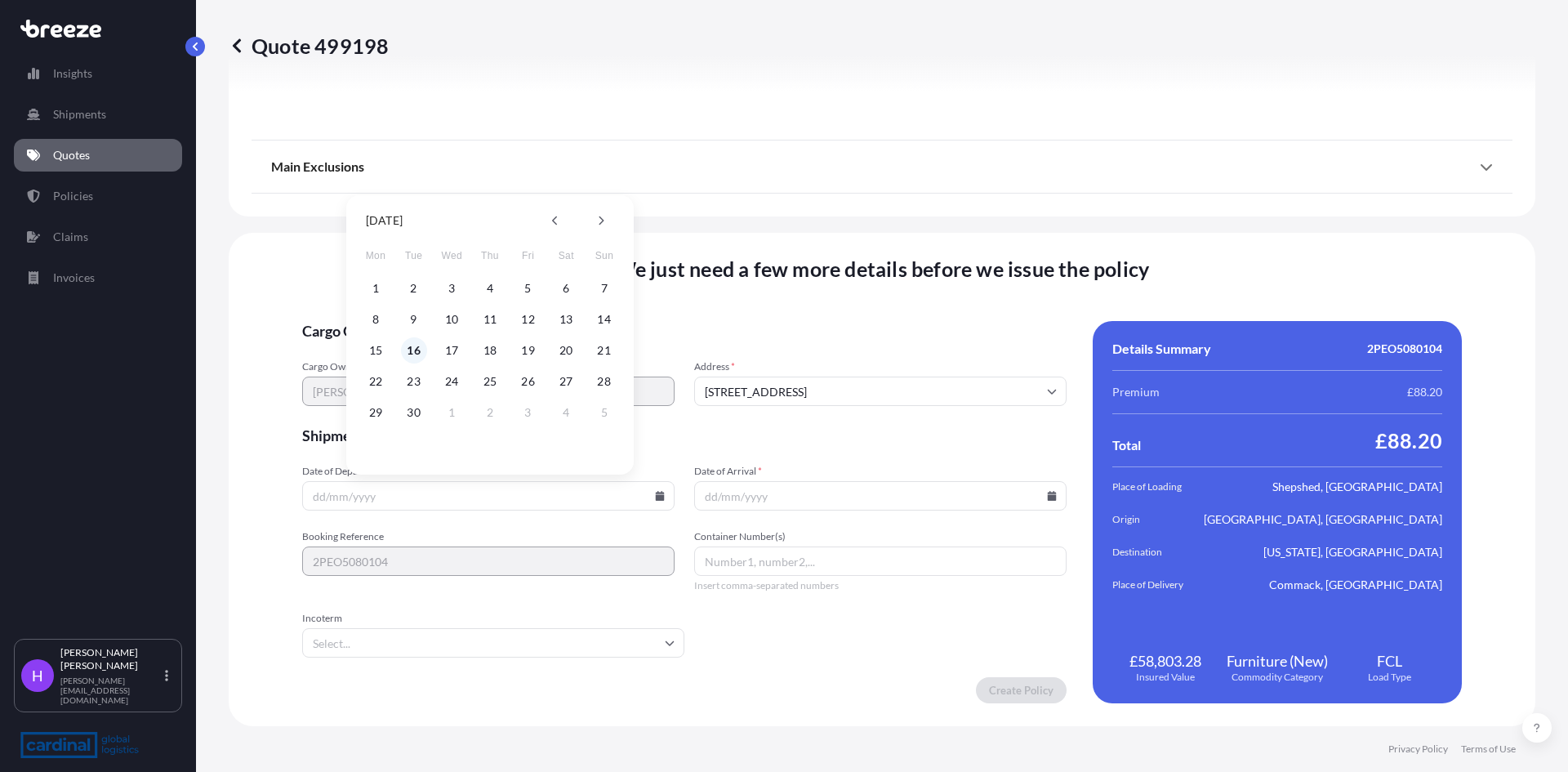
click at [415, 347] on button "16" at bounding box center [414, 351] width 26 height 26
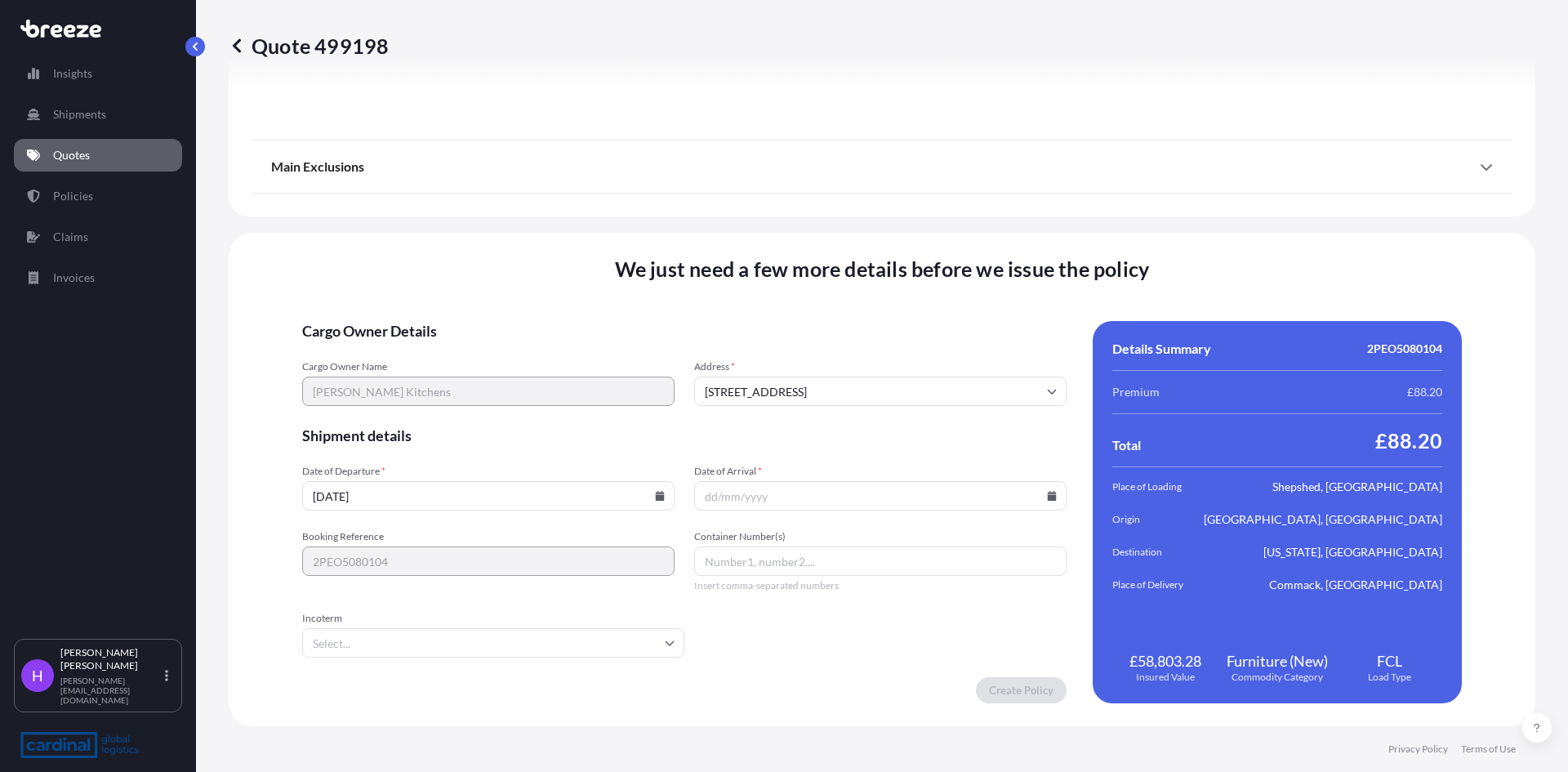
click at [655, 494] on icon at bounding box center [660, 496] width 10 height 10
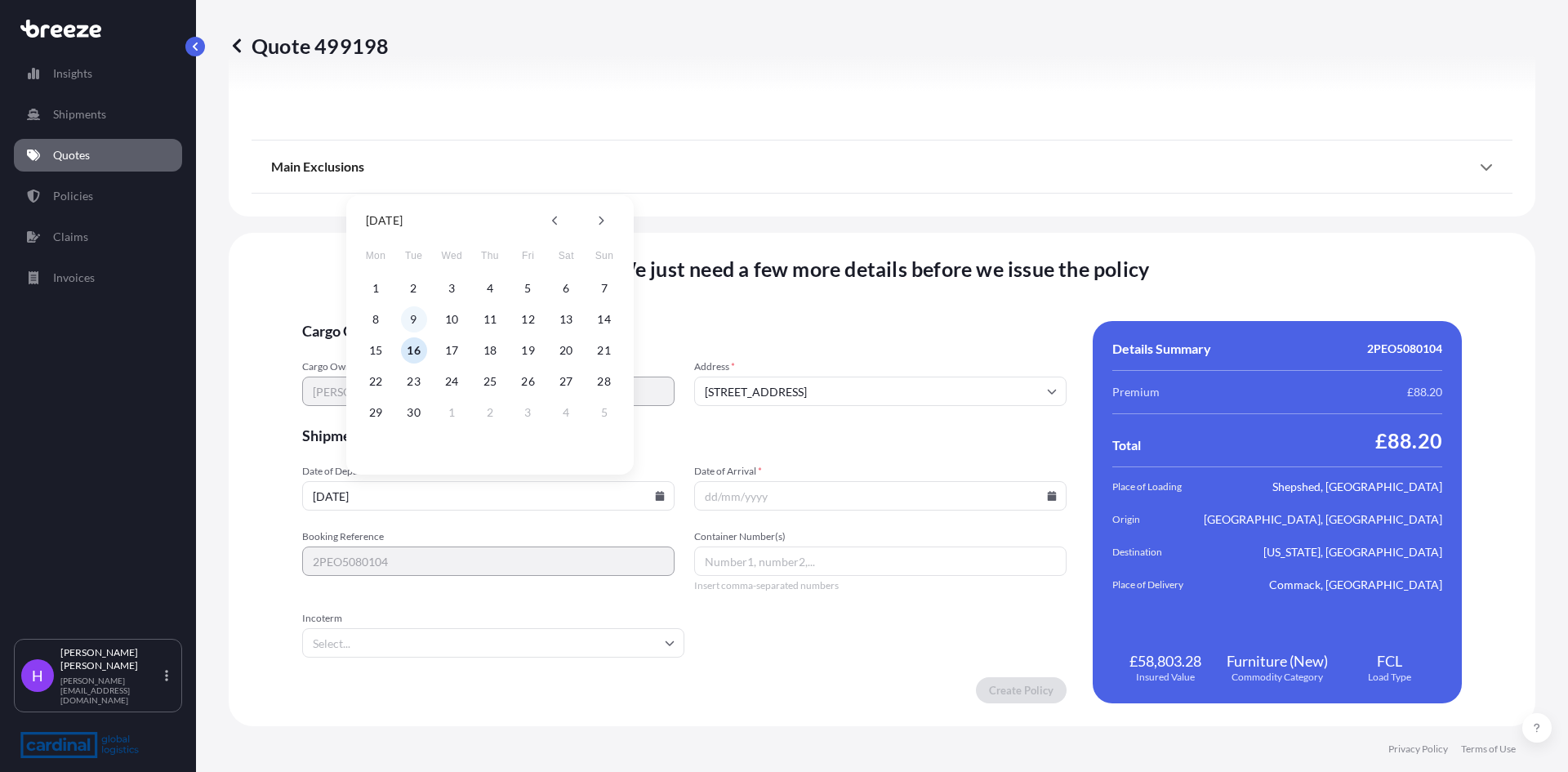
click at [410, 318] on button "9" at bounding box center [414, 319] width 26 height 26
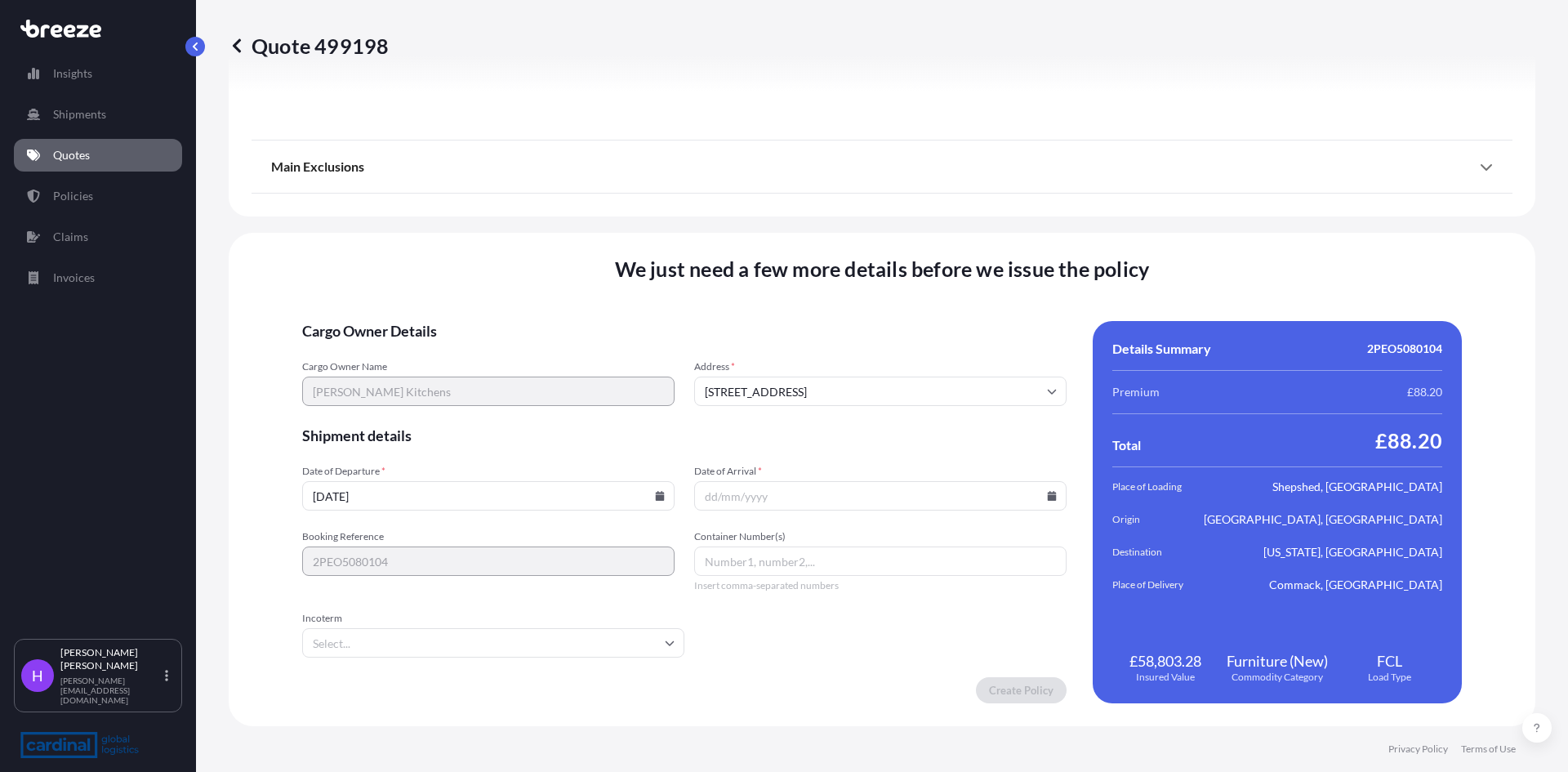
type input "[DATE]"
click at [770, 493] on input "Date of Arrival *" at bounding box center [881, 496] width 373 height 30
click at [1048, 499] on icon at bounding box center [1052, 496] width 9 height 10
click at [838, 380] on button "24" at bounding box center [836, 382] width 26 height 26
type input "[DATE]"
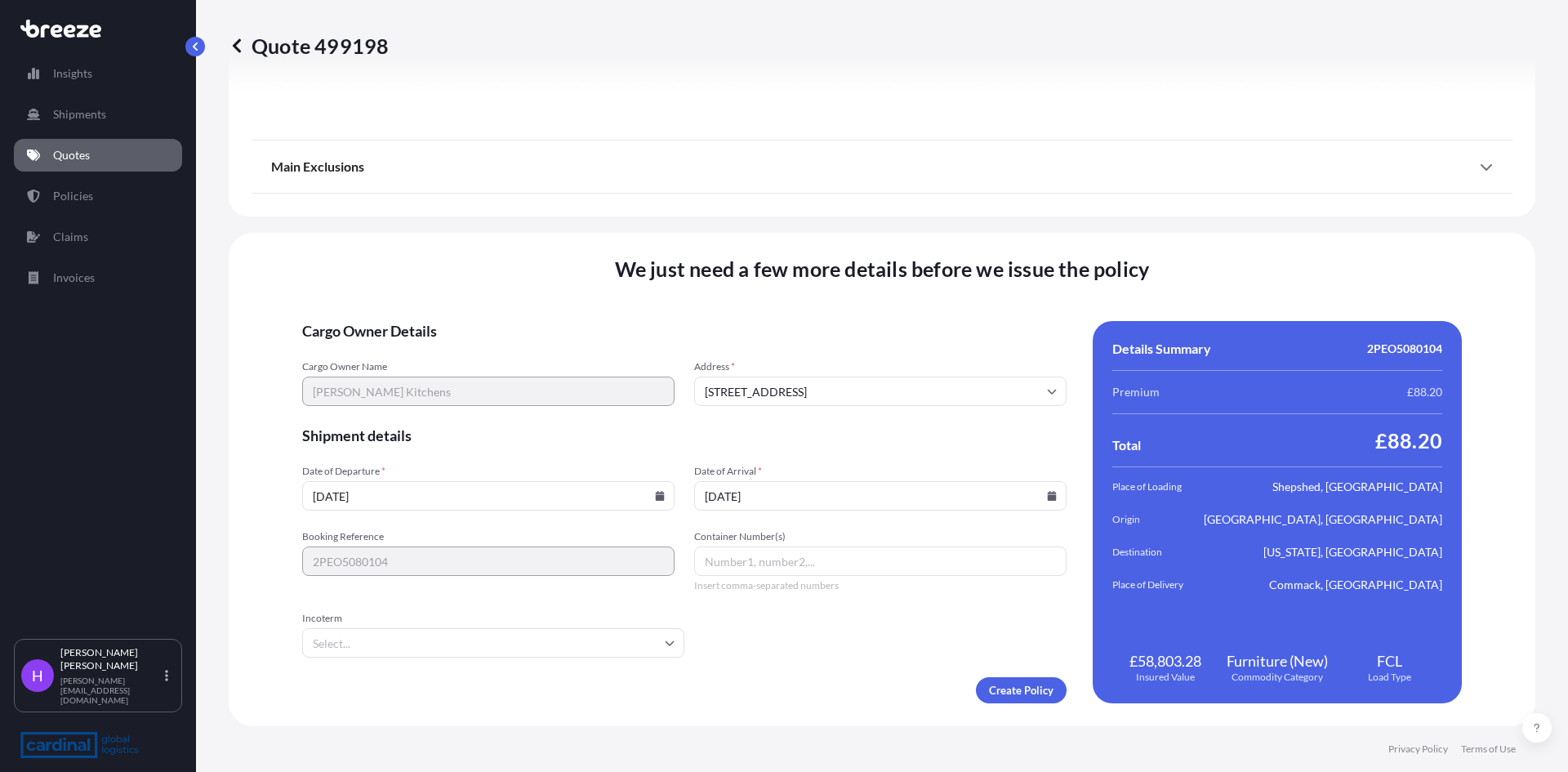
click at [720, 560] on input "Container Number(s)" at bounding box center [881, 561] width 373 height 30
paste input "ACLU9747315"
type input "ACLU9747315"
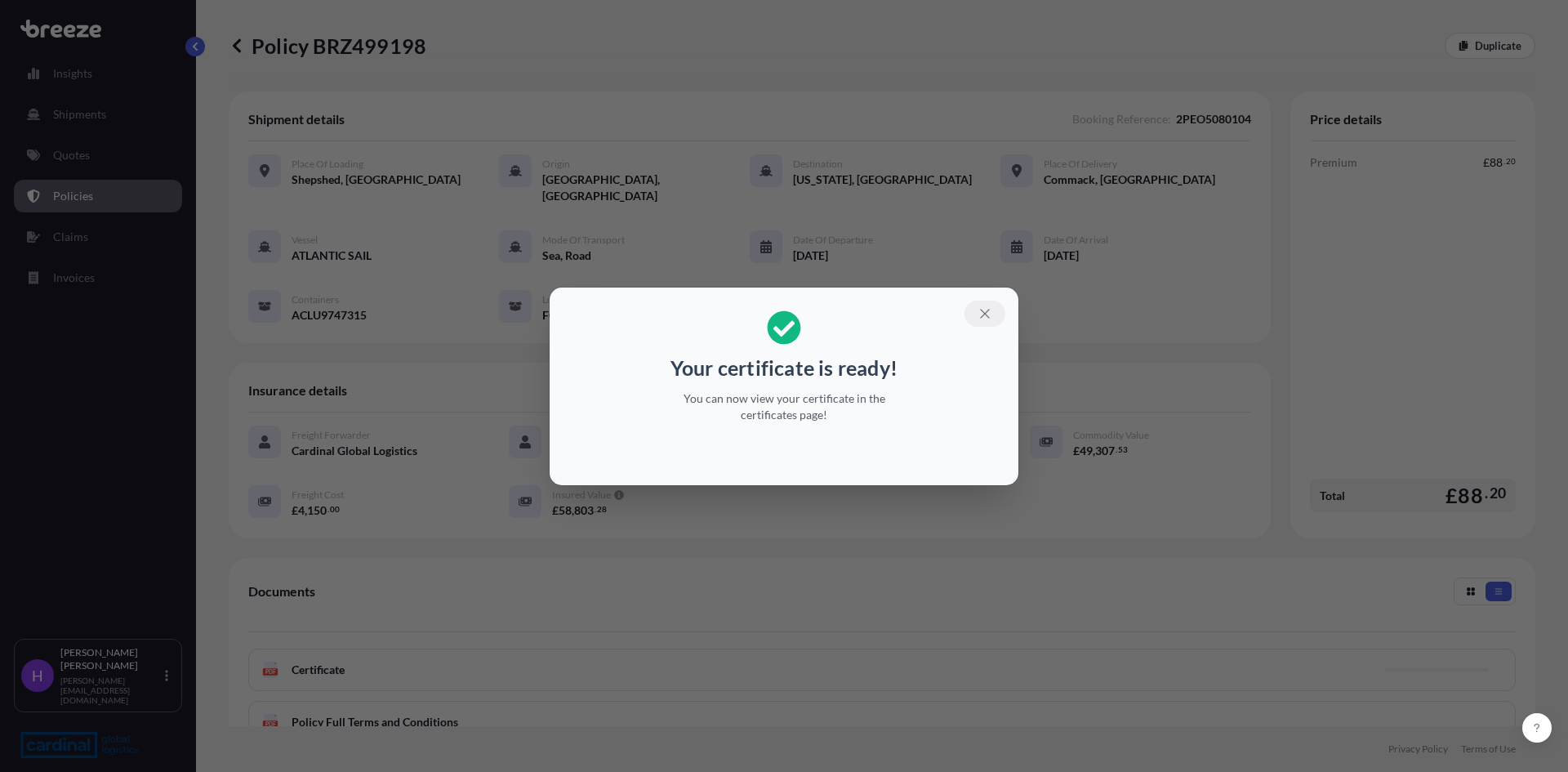
click at [979, 319] on button "button" at bounding box center [985, 314] width 41 height 26
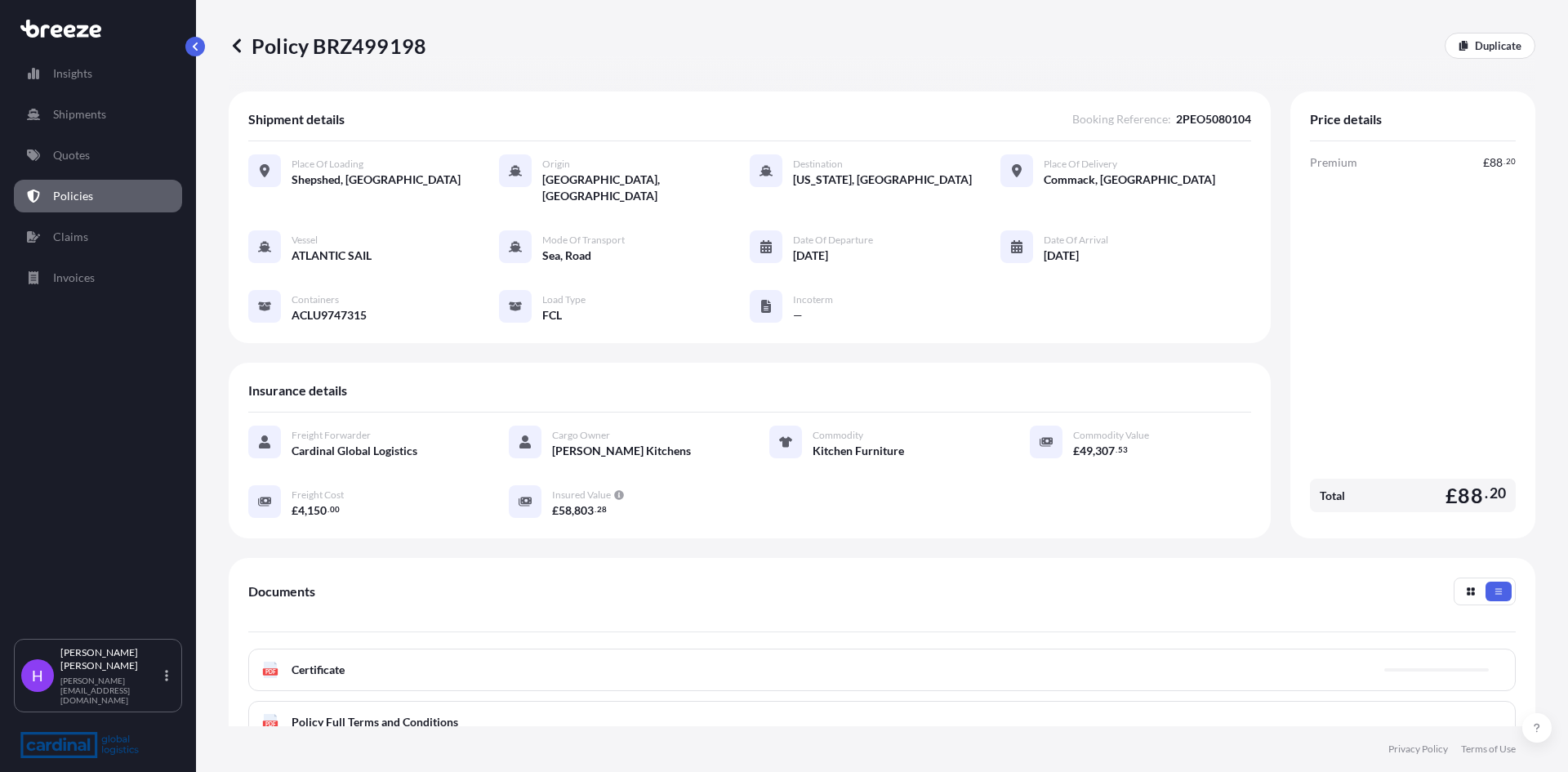
click at [317, 662] on span "Certificate" at bounding box center [318, 670] width 53 height 16
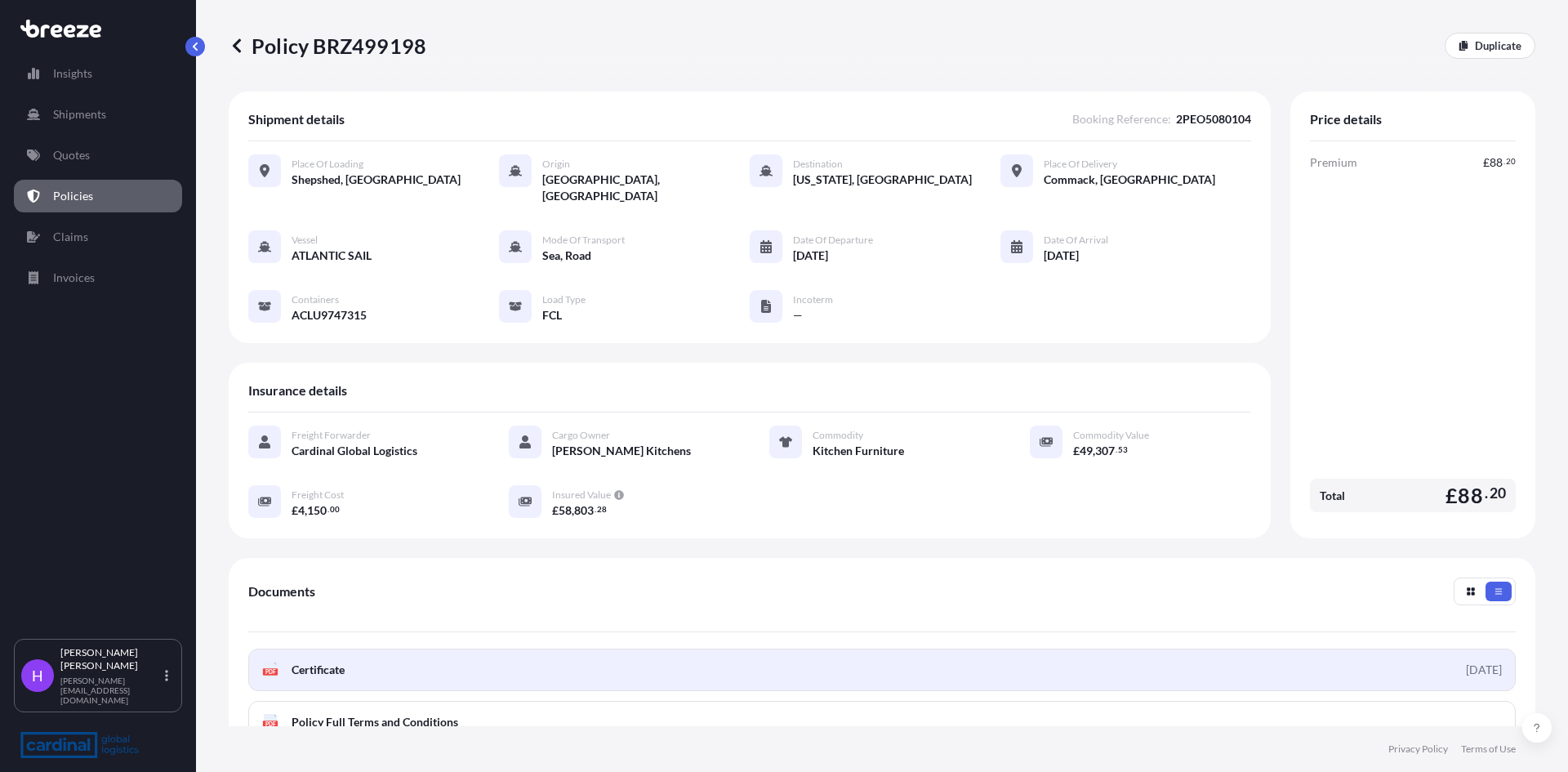
click at [304, 662] on span "Certificate" at bounding box center [318, 670] width 53 height 16
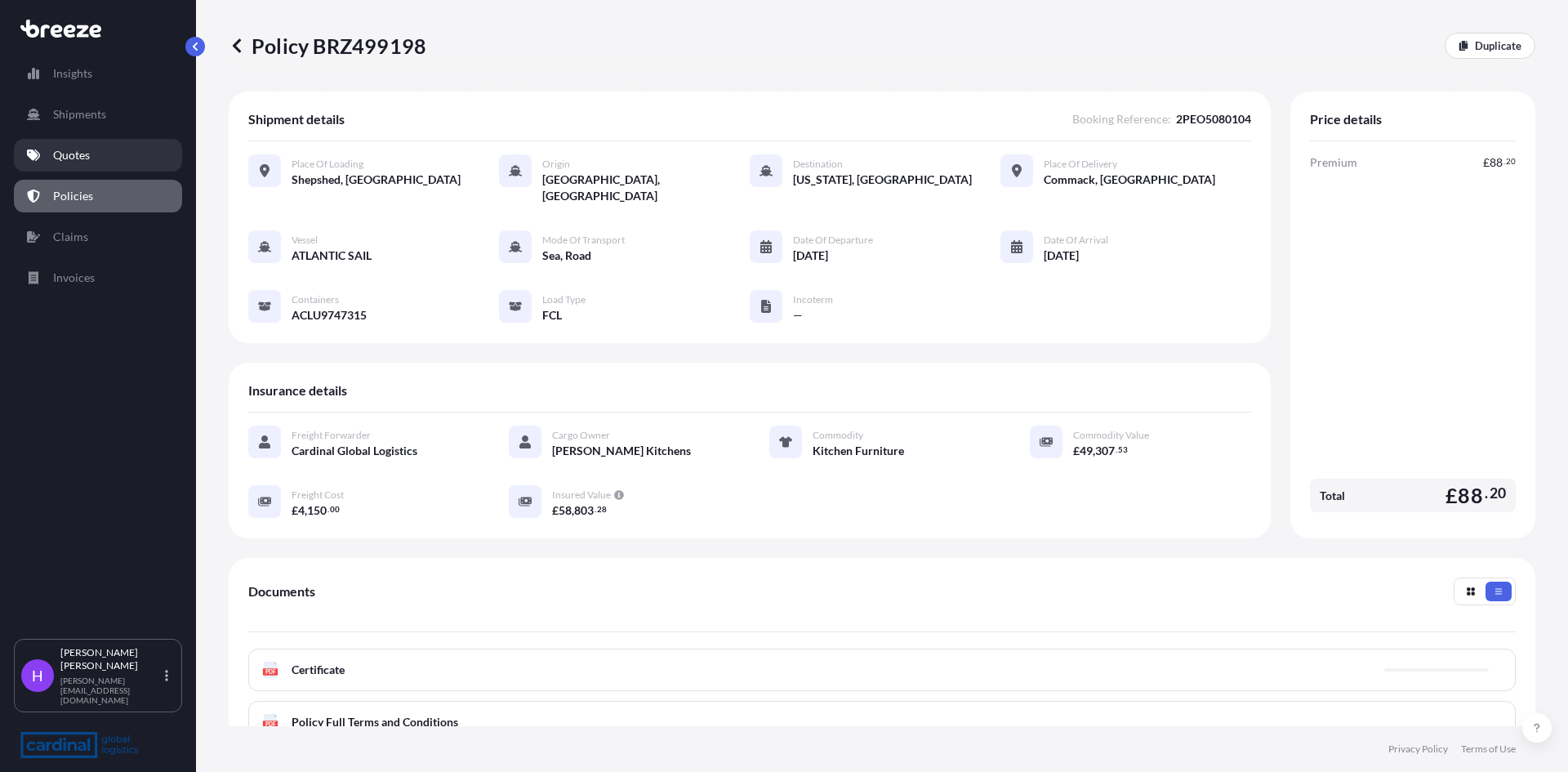
click at [85, 152] on p "Quotes" at bounding box center [71, 155] width 37 height 16
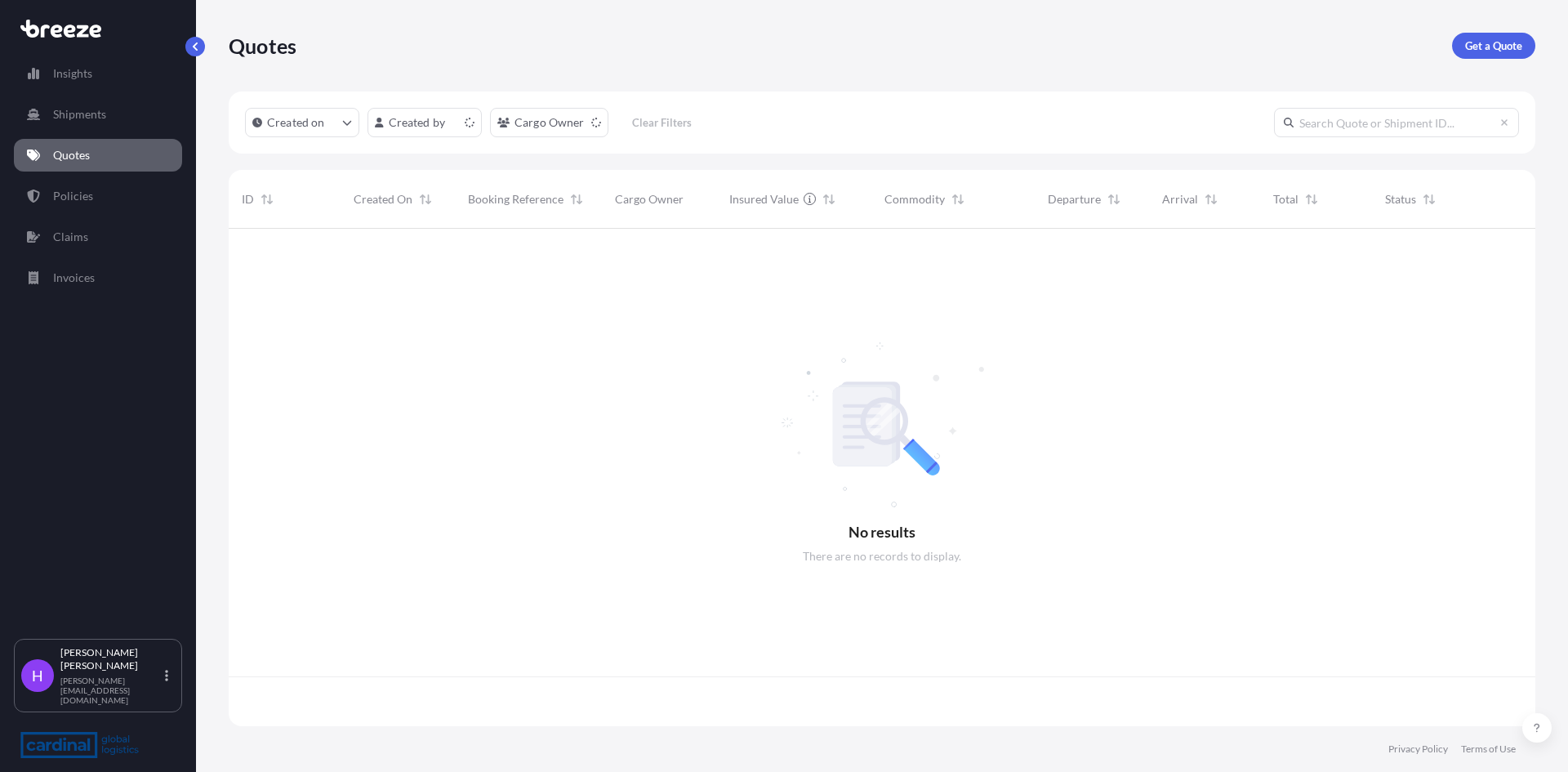
scroll to position [494, 1295]
click at [1498, 49] on p "Get a Quote" at bounding box center [1494, 46] width 57 height 16
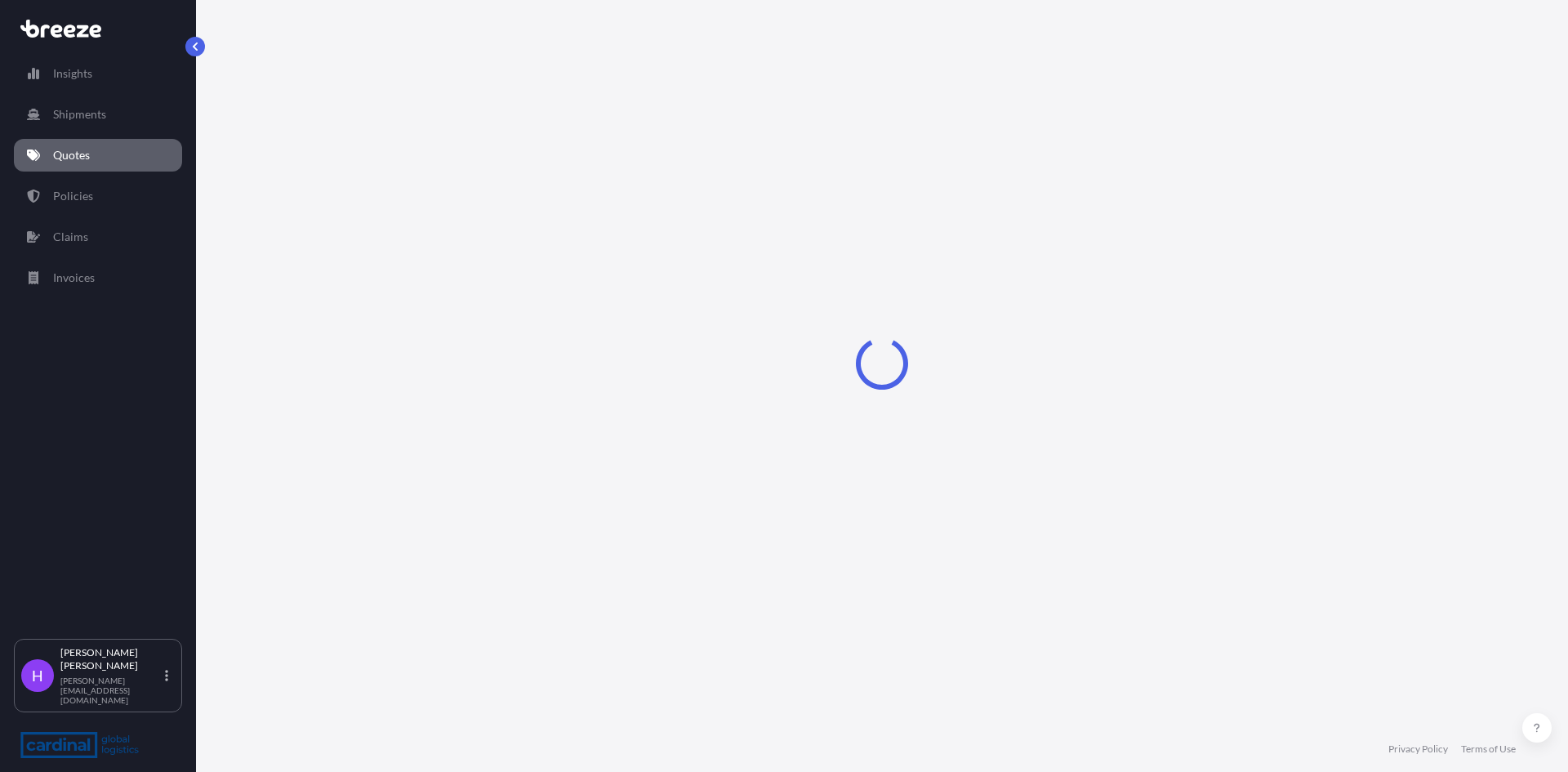
select select "Sea"
select select "1"
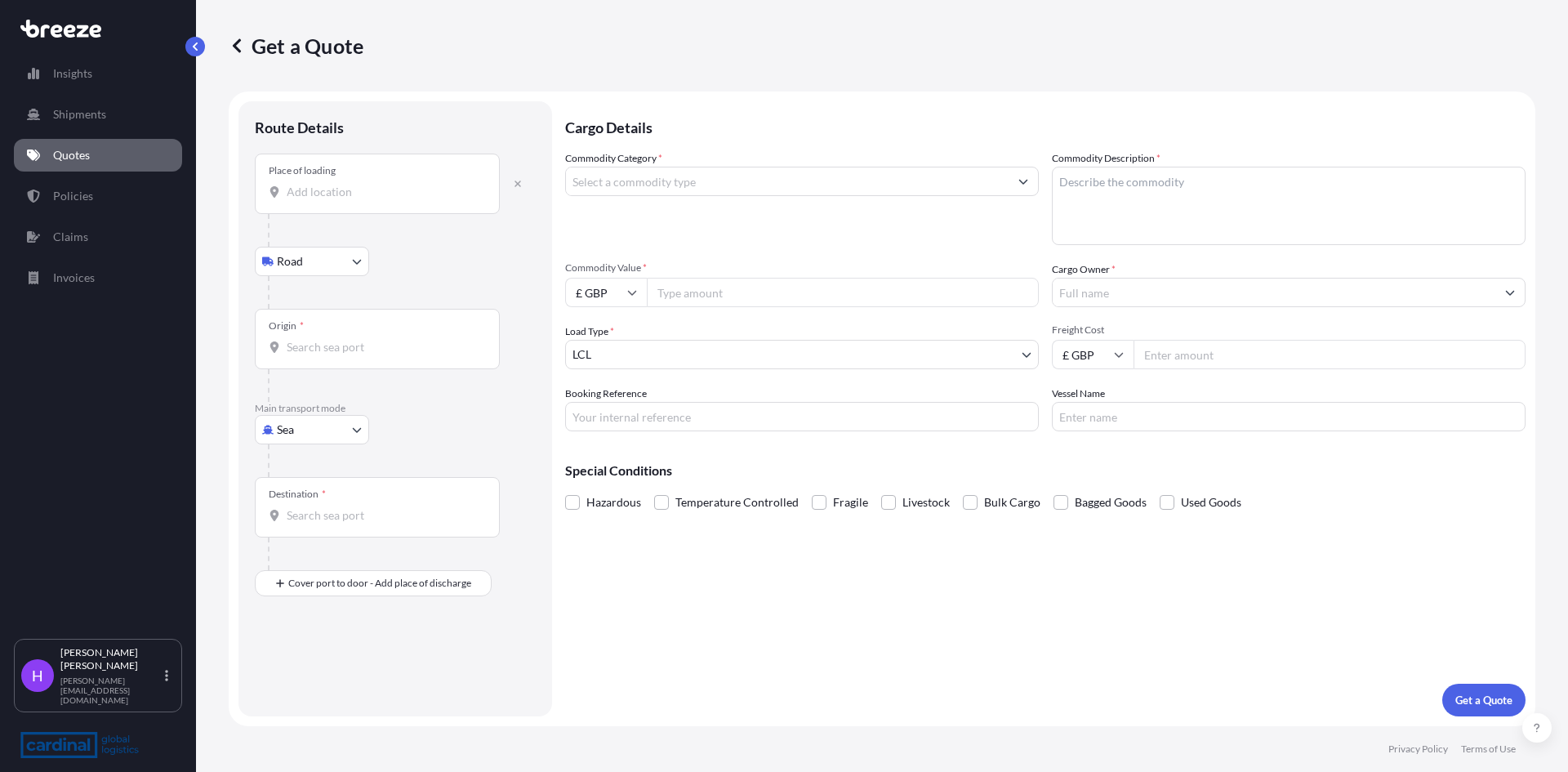
click at [355, 185] on input "Place of loading" at bounding box center [383, 192] width 193 height 16
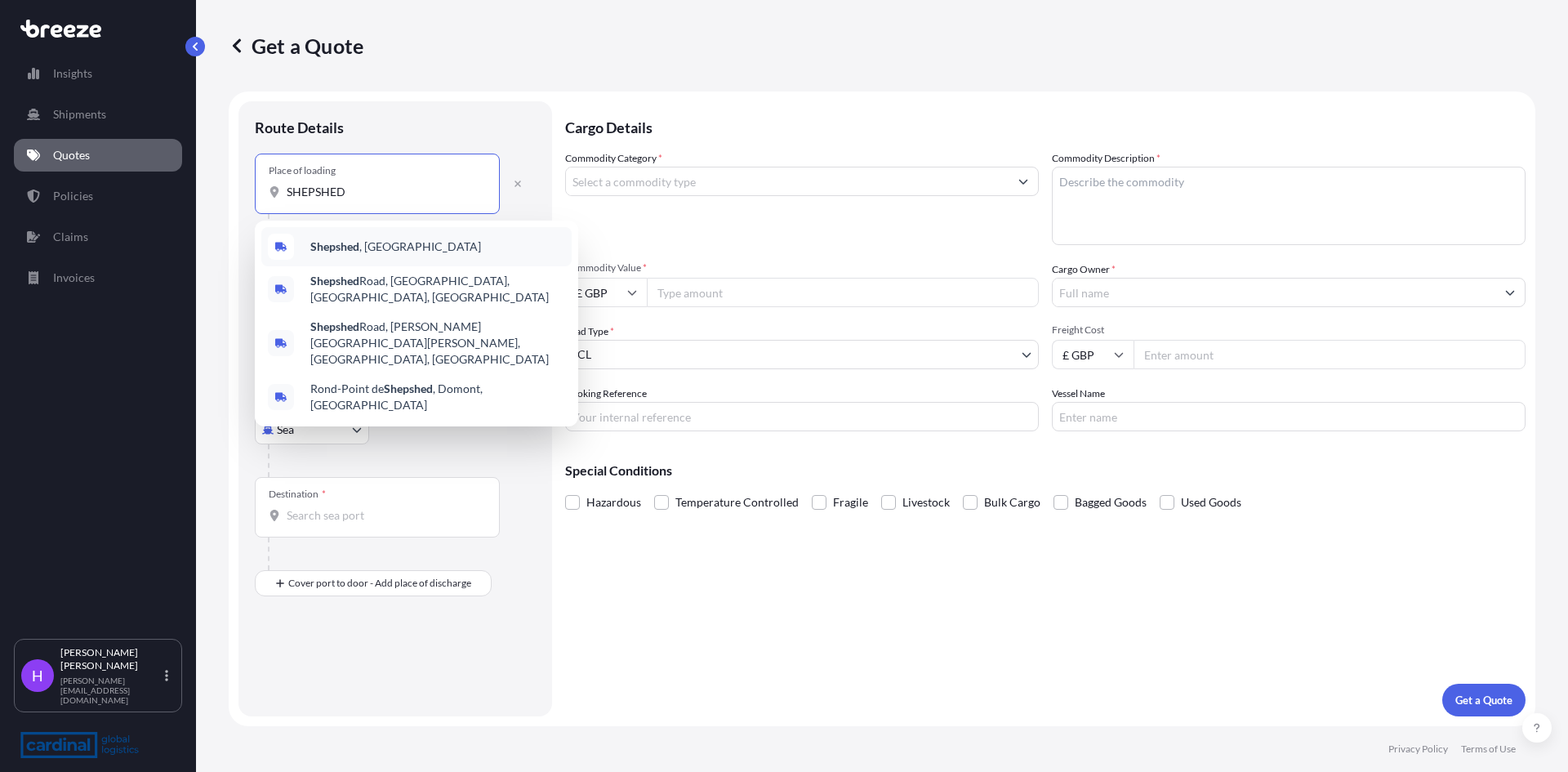
click at [355, 246] on b "Shepshed" at bounding box center [335, 246] width 49 height 14
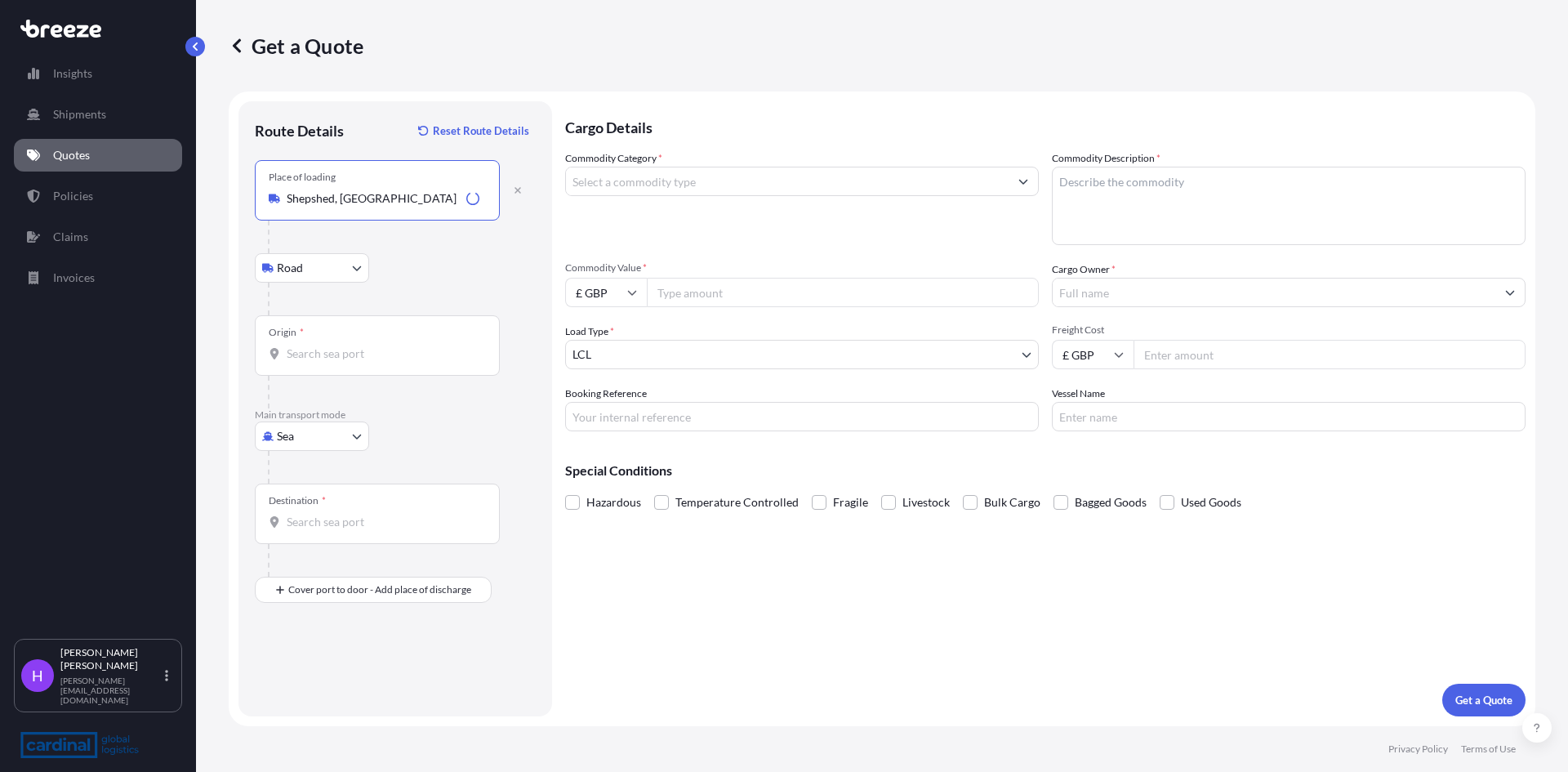
type input "Shepshed, [GEOGRAPHIC_DATA]"
click at [319, 367] on div "Origin *" at bounding box center [377, 346] width 245 height 61
click at [319, 362] on input "Origin *" at bounding box center [383, 354] width 193 height 16
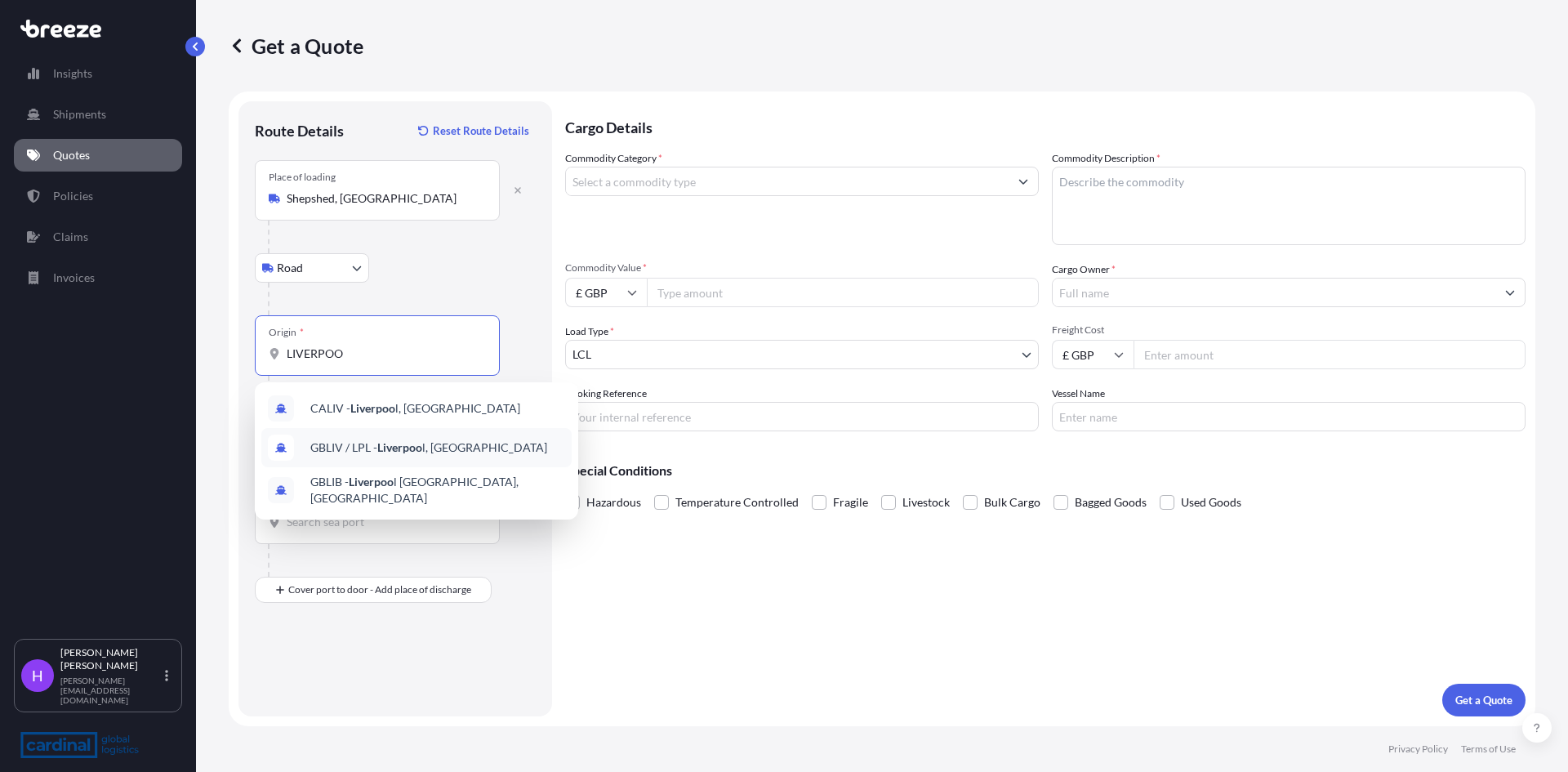
click at [405, 455] on span "GBLIV / LPL - Liverpoo l, [GEOGRAPHIC_DATA]" at bounding box center [429, 448] width 236 height 16
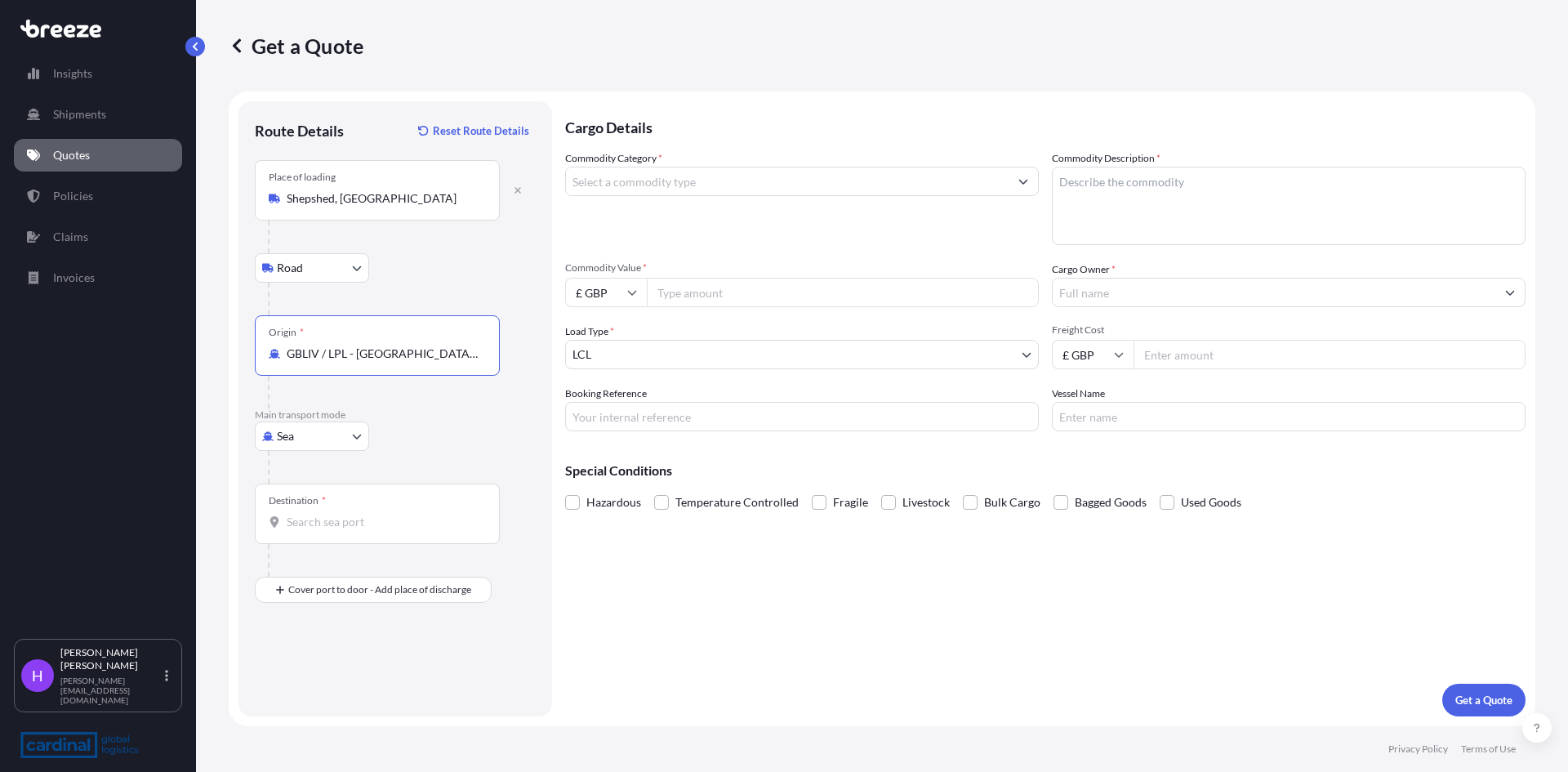
type input "GBLIV / LPL - [GEOGRAPHIC_DATA], [GEOGRAPHIC_DATA]"
click at [303, 522] on input "Destination *" at bounding box center [383, 522] width 193 height 16
type input "USNYC - [US_STATE], [GEOGRAPHIC_DATA]"
click at [316, 690] on div "Place of Discharge" at bounding box center [377, 669] width 245 height 61
click at [316, 686] on input "Place of Discharge" at bounding box center [383, 678] width 193 height 16
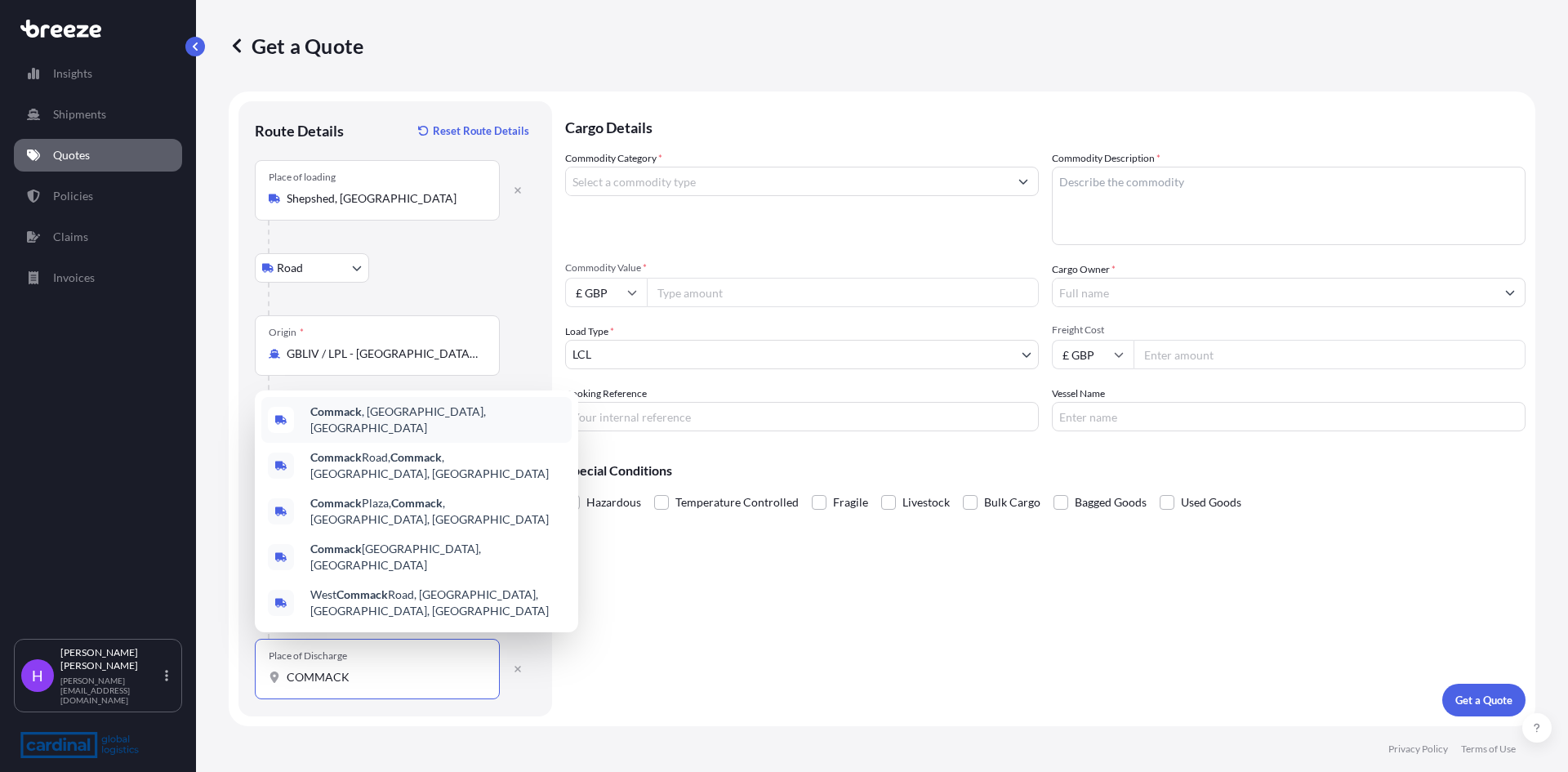
click at [397, 436] on span "Commack , [GEOGRAPHIC_DATA], [GEOGRAPHIC_DATA]" at bounding box center [438, 420] width 254 height 33
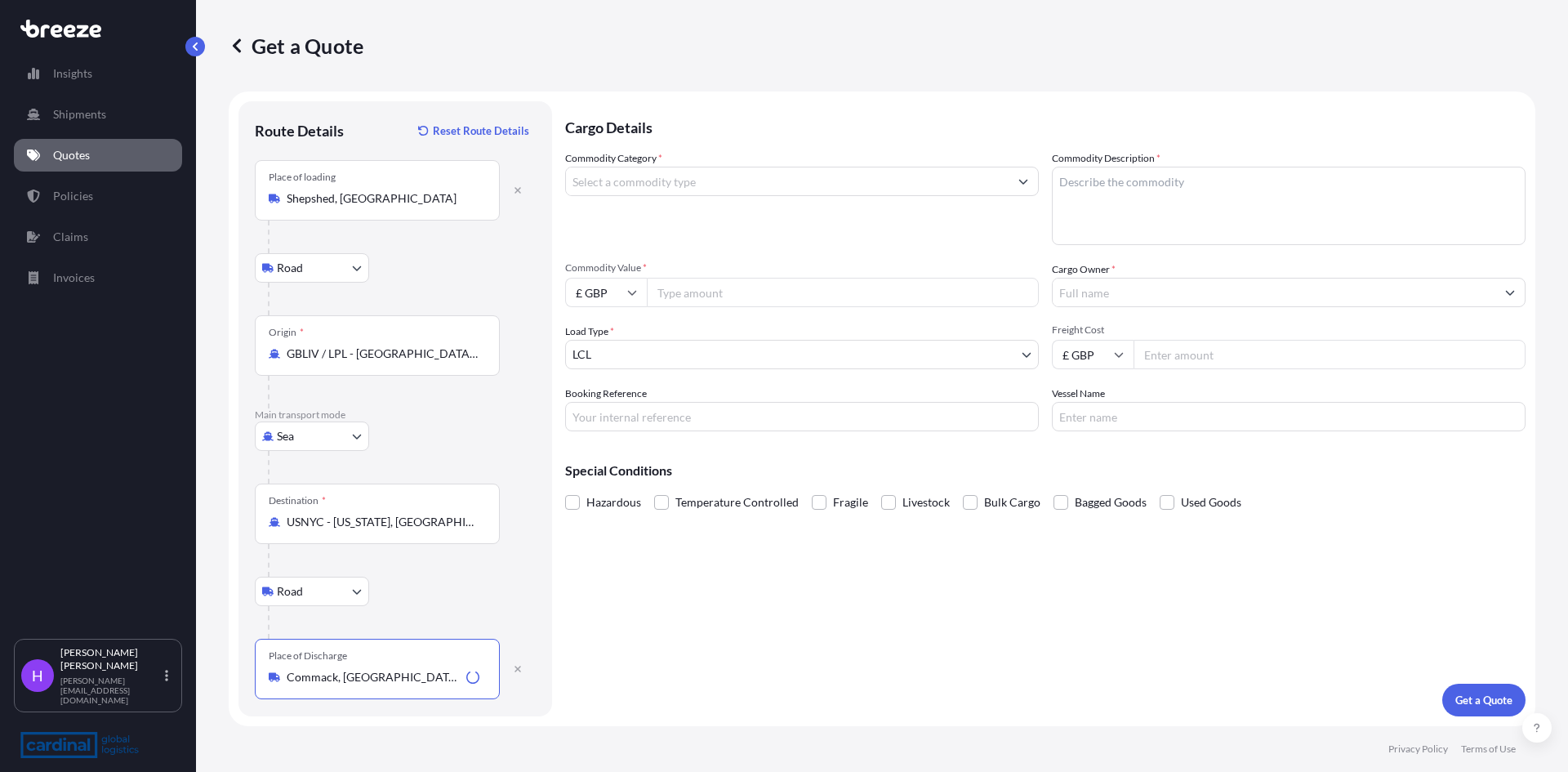
type input "Commack, [GEOGRAPHIC_DATA], [GEOGRAPHIC_DATA]"
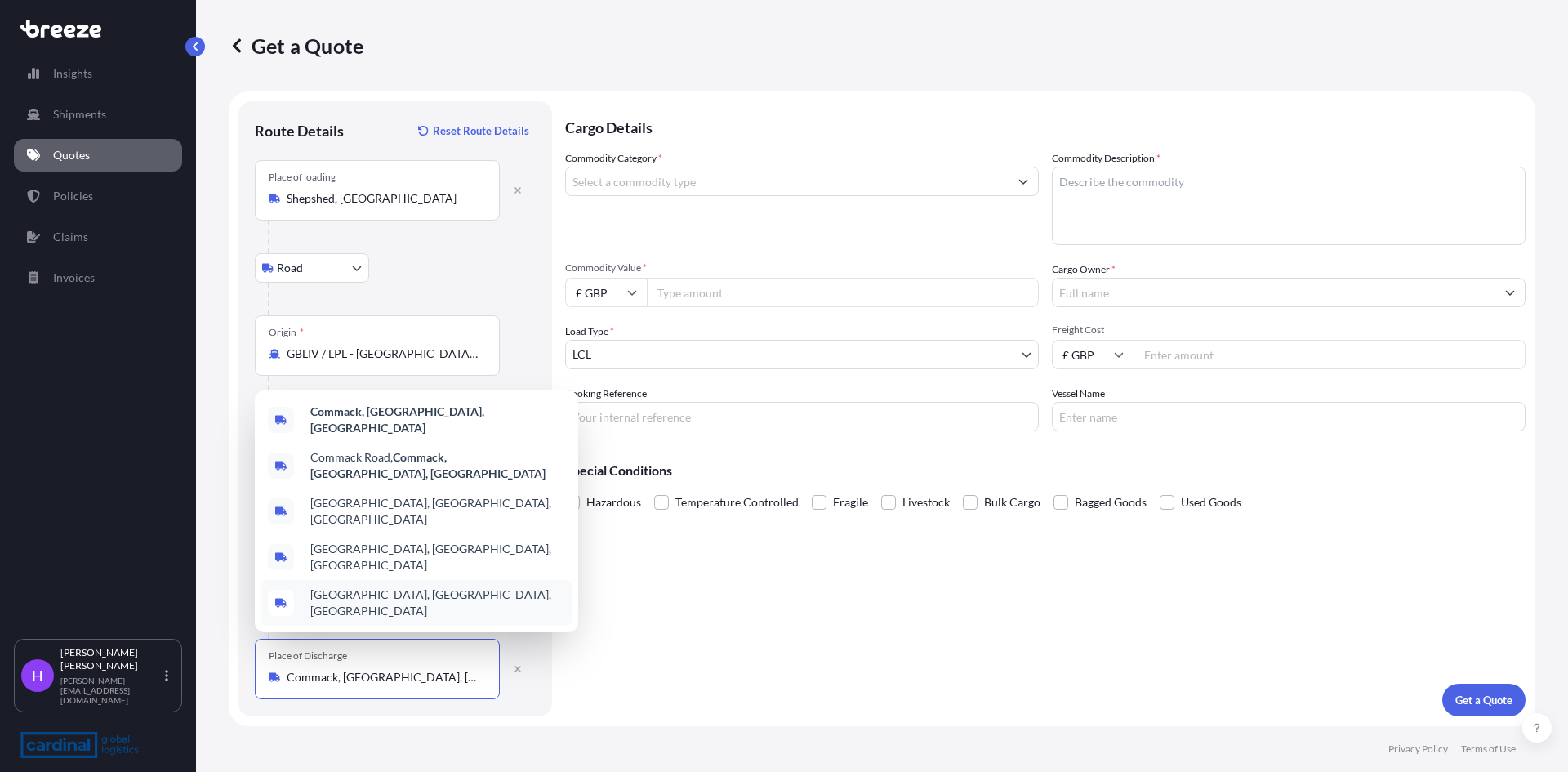
click at [744, 673] on div "Cargo Details Commodity Category * Commodity Description * Commodity Value * £ …" at bounding box center [1045, 408] width 961 height 615
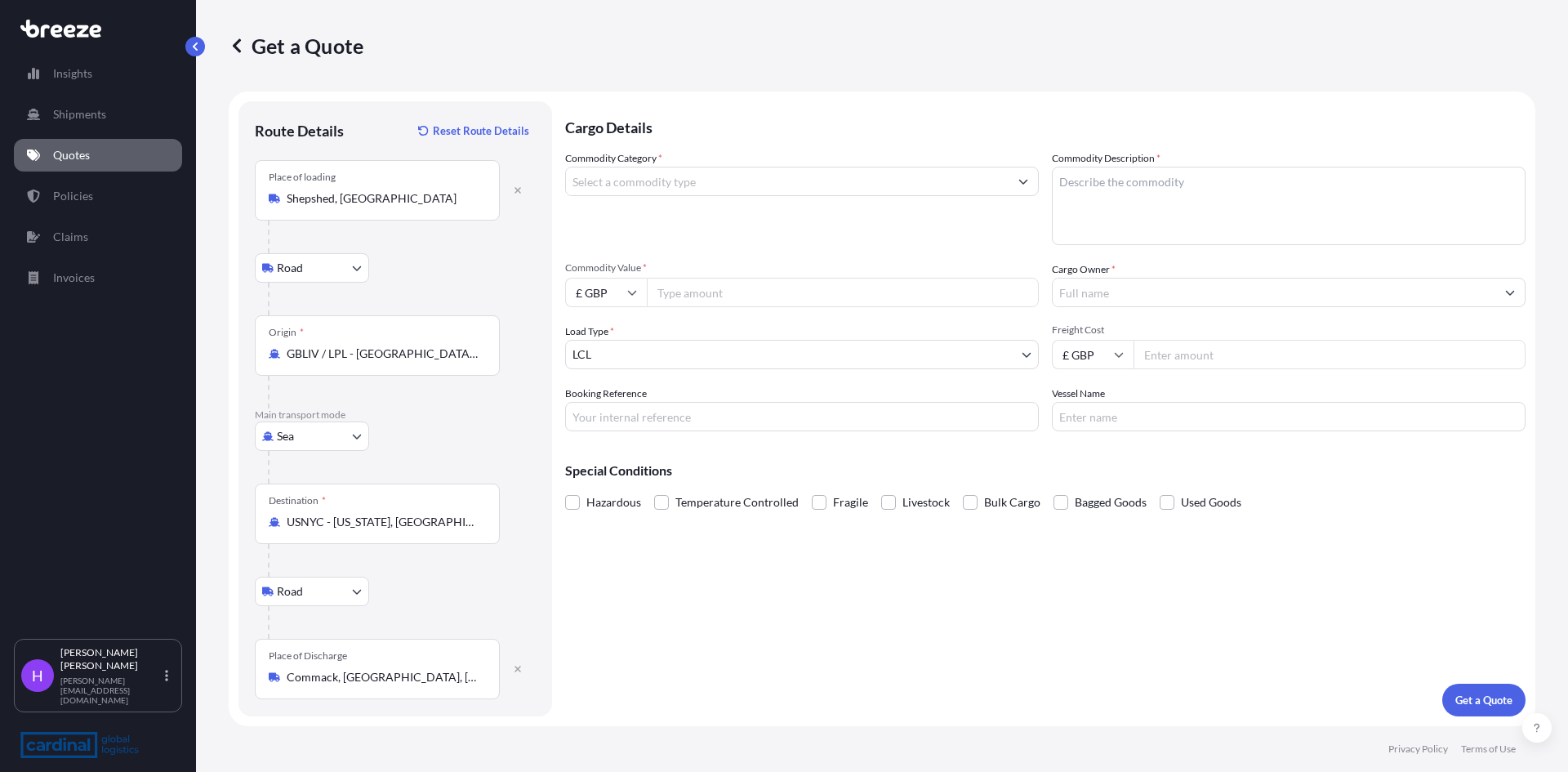
click at [620, 187] on input "Commodity Category *" at bounding box center [786, 182] width 442 height 30
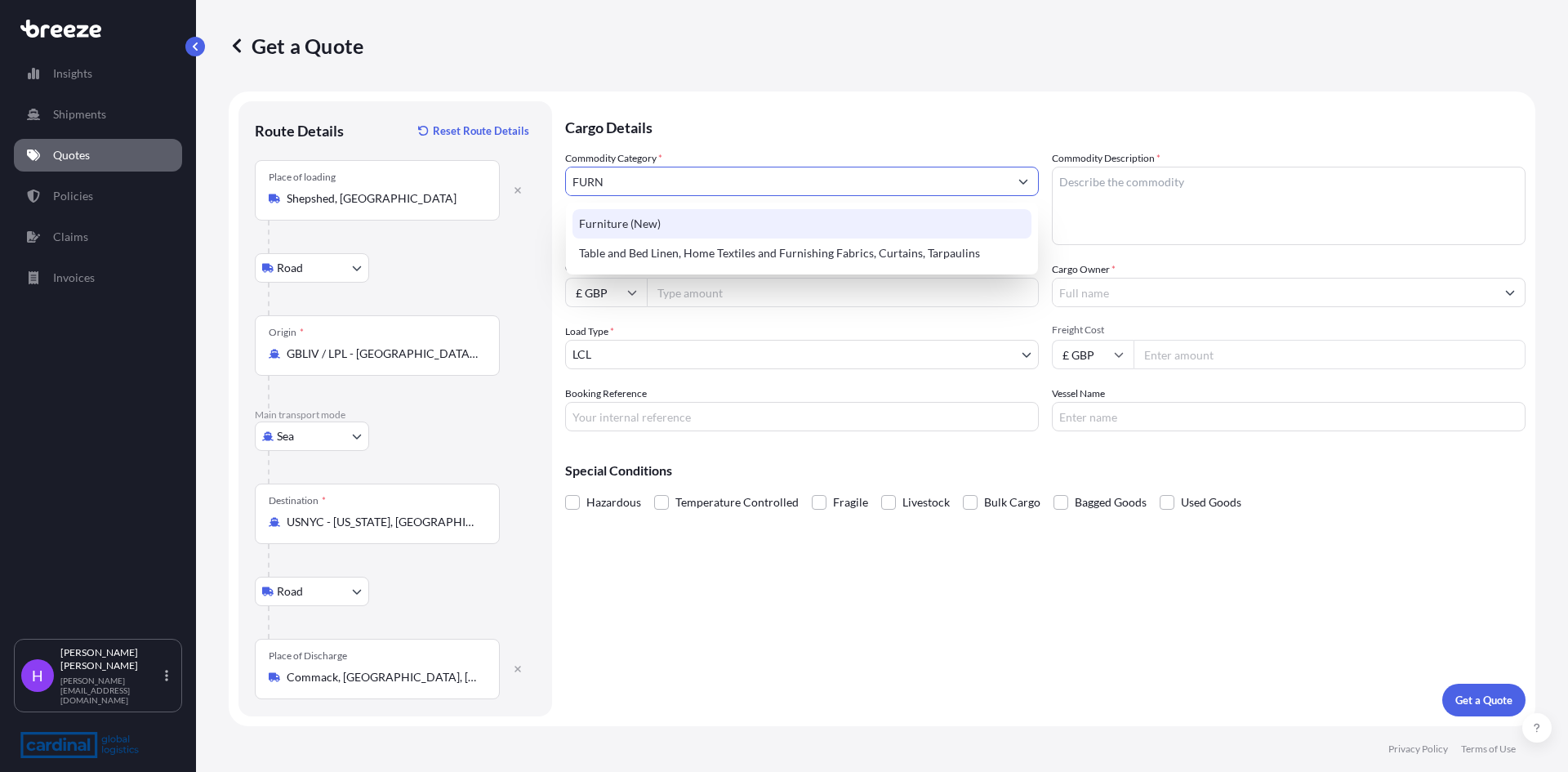
click at [631, 226] on div "Furniture (New)" at bounding box center [801, 224] width 459 height 30
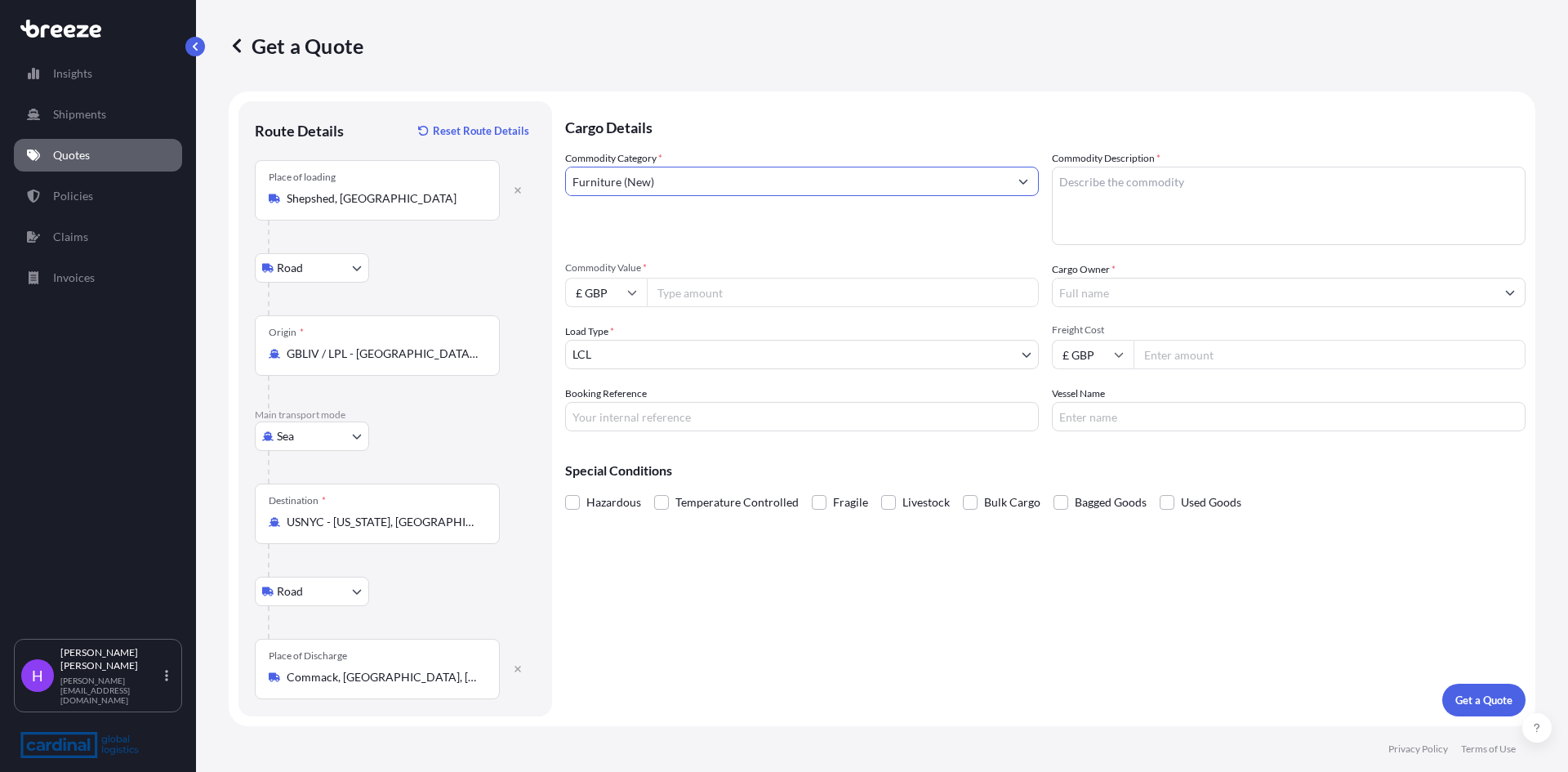
type input "Furniture (New)"
click at [1080, 194] on textarea "Commodity Description *" at bounding box center [1288, 205] width 474 height 78
type textarea "K"
type textarea "Kitchen Furniture"
drag, startPoint x: 684, startPoint y: 301, endPoint x: 662, endPoint y: 282, distance: 29.1
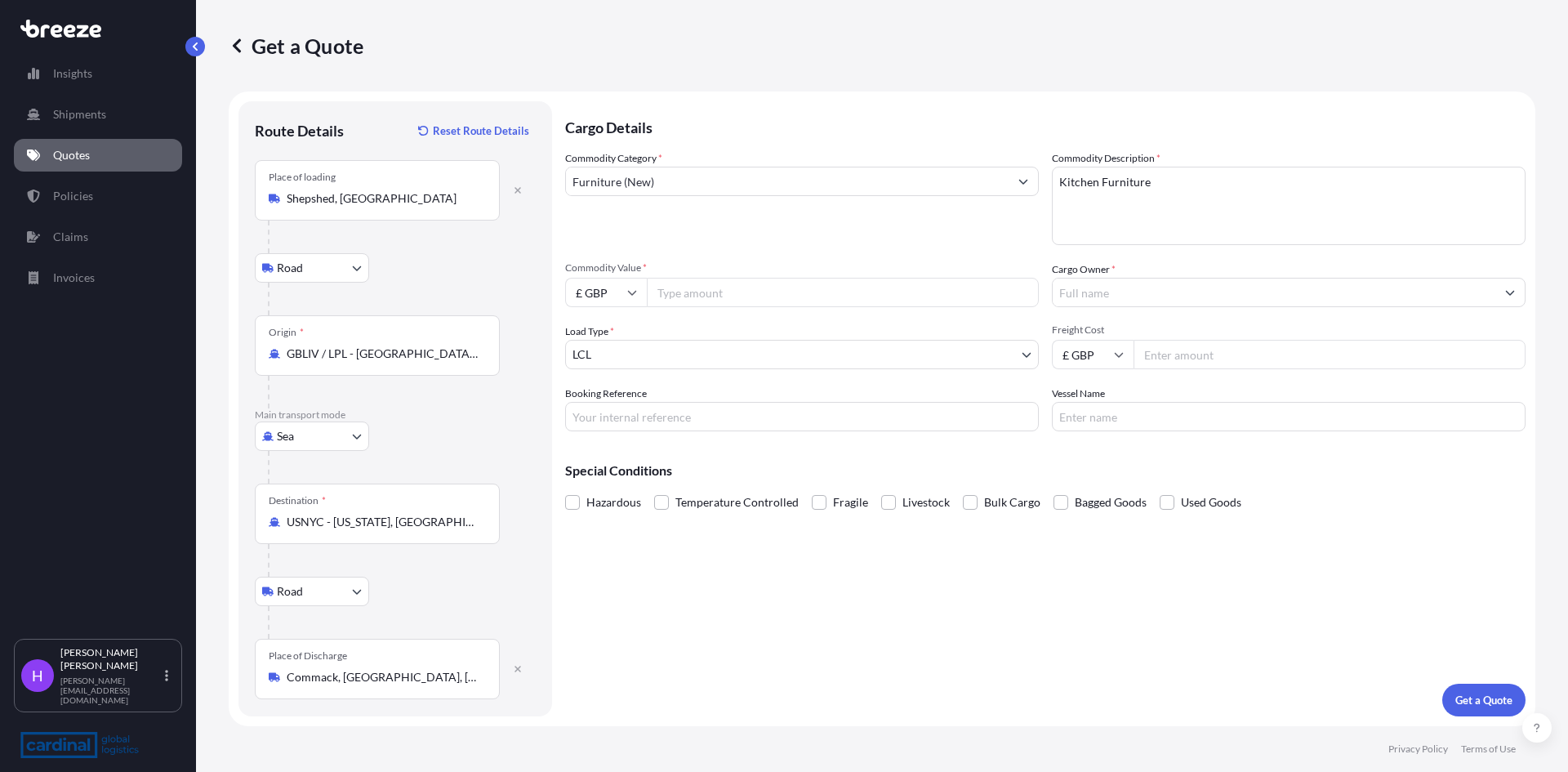
click at [684, 301] on input "Commodity Value *" at bounding box center [842, 292] width 392 height 30
type input "62350.54"
click at [614, 358] on body "Insights Shipments Quotes Policies Claims Invoices H [PERSON_NAME] [PERSON_NAME…" at bounding box center [784, 386] width 1568 height 772
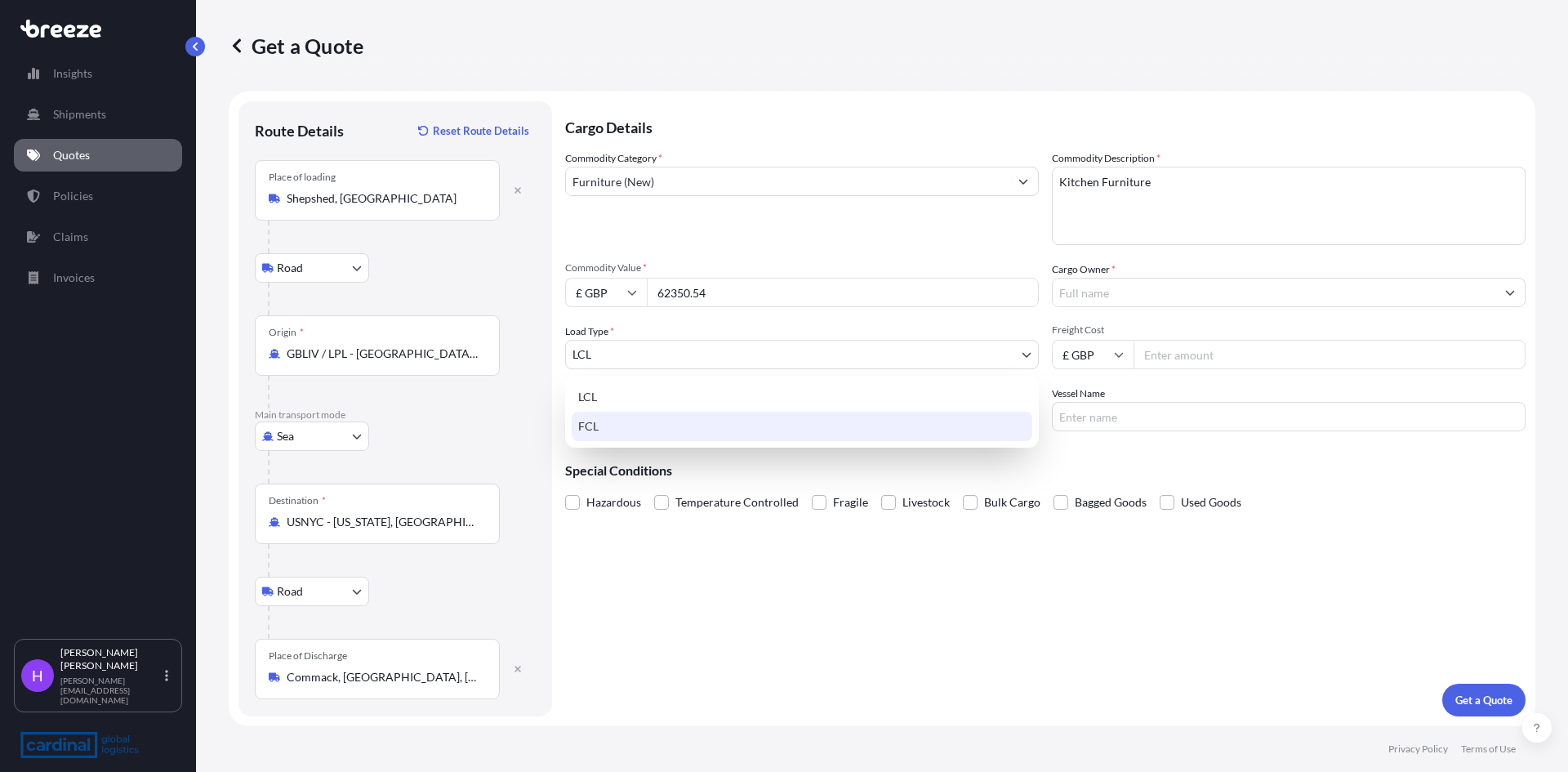
click at [620, 416] on div "FCL" at bounding box center [801, 426] width 461 height 30
select select "2"
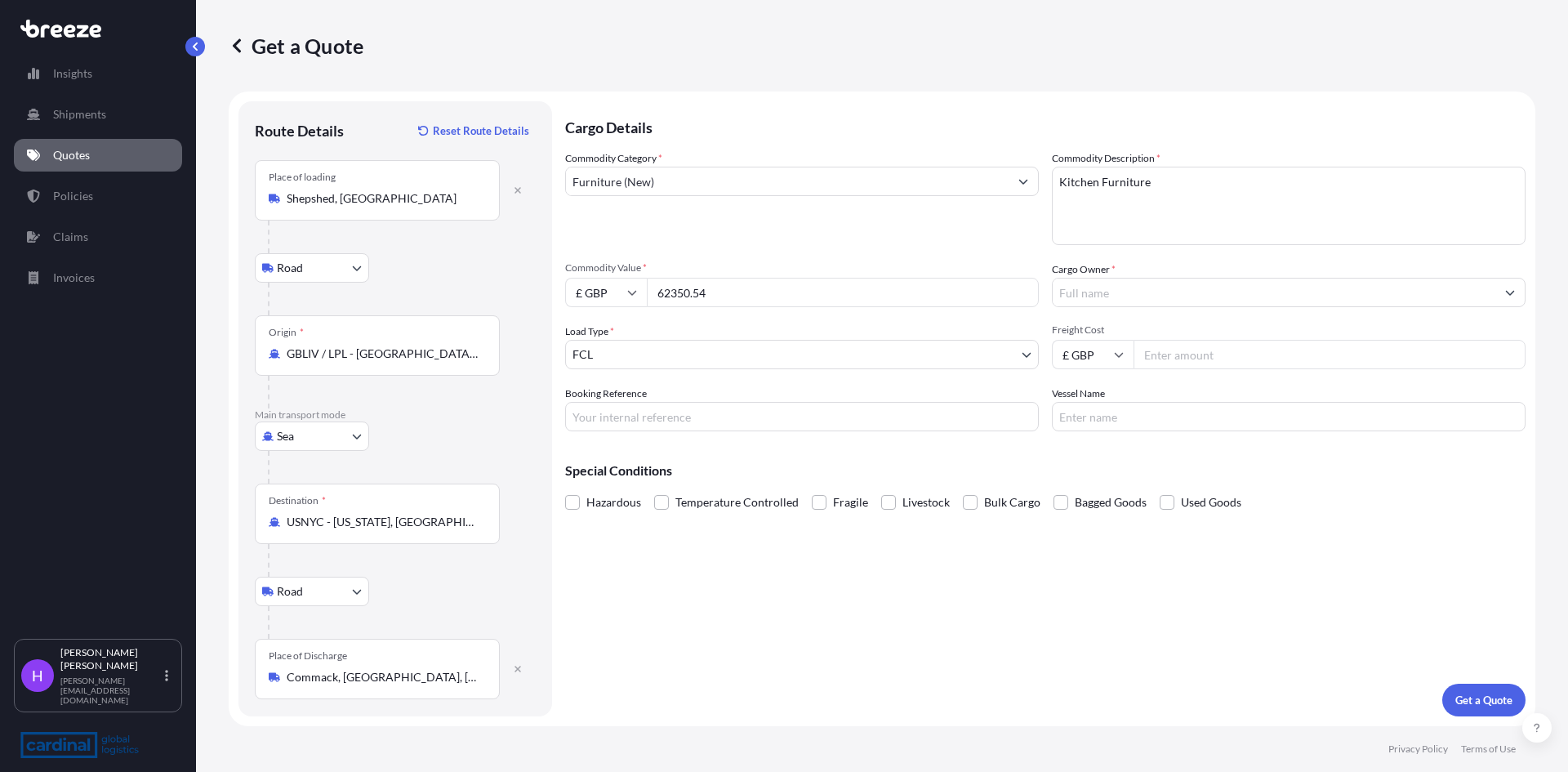
click at [1111, 286] on input "Cargo Owner *" at bounding box center [1273, 292] width 442 height 30
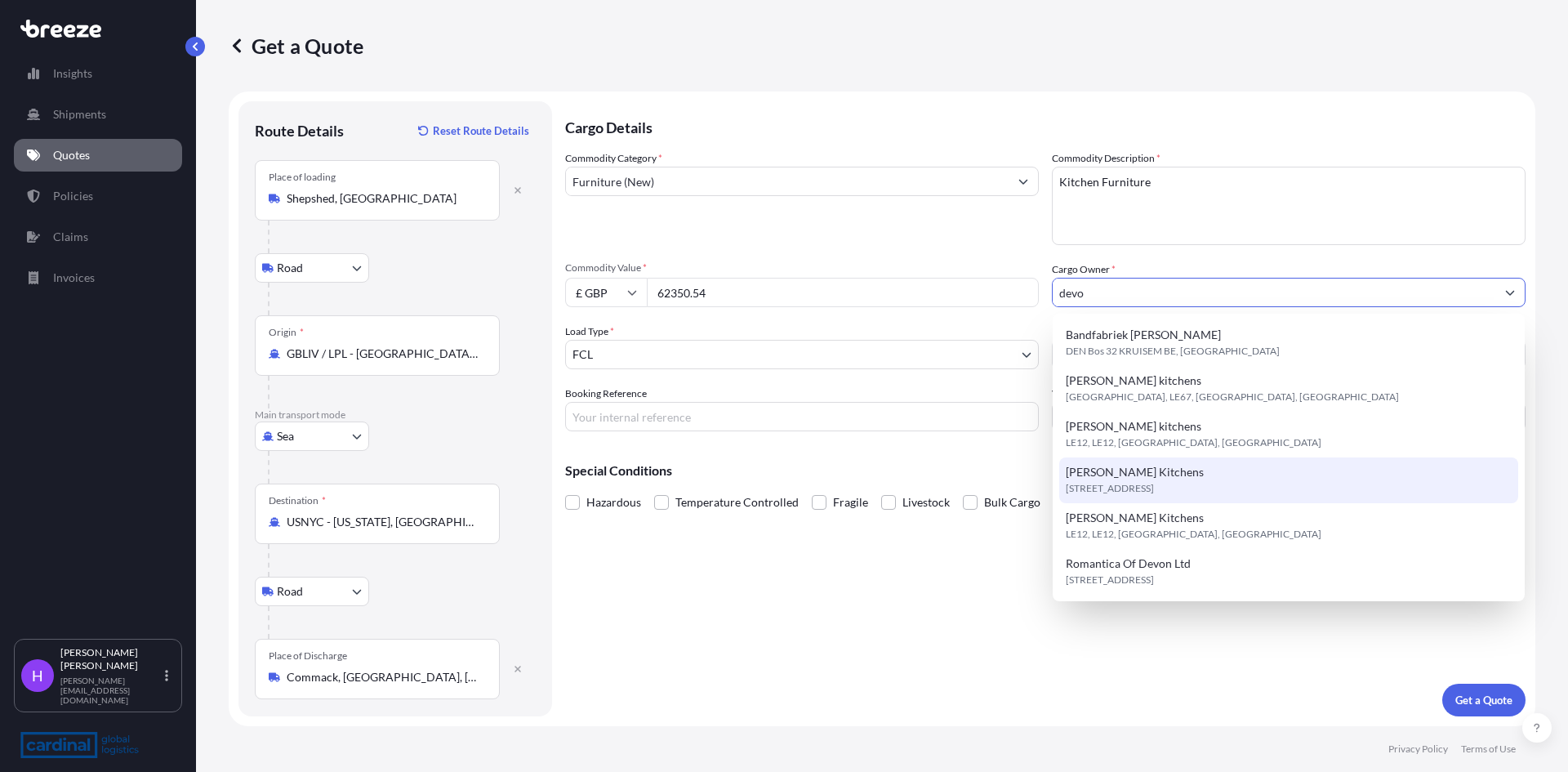
click at [1098, 489] on span "[STREET_ADDRESS]" at bounding box center [1109, 489] width 88 height 16
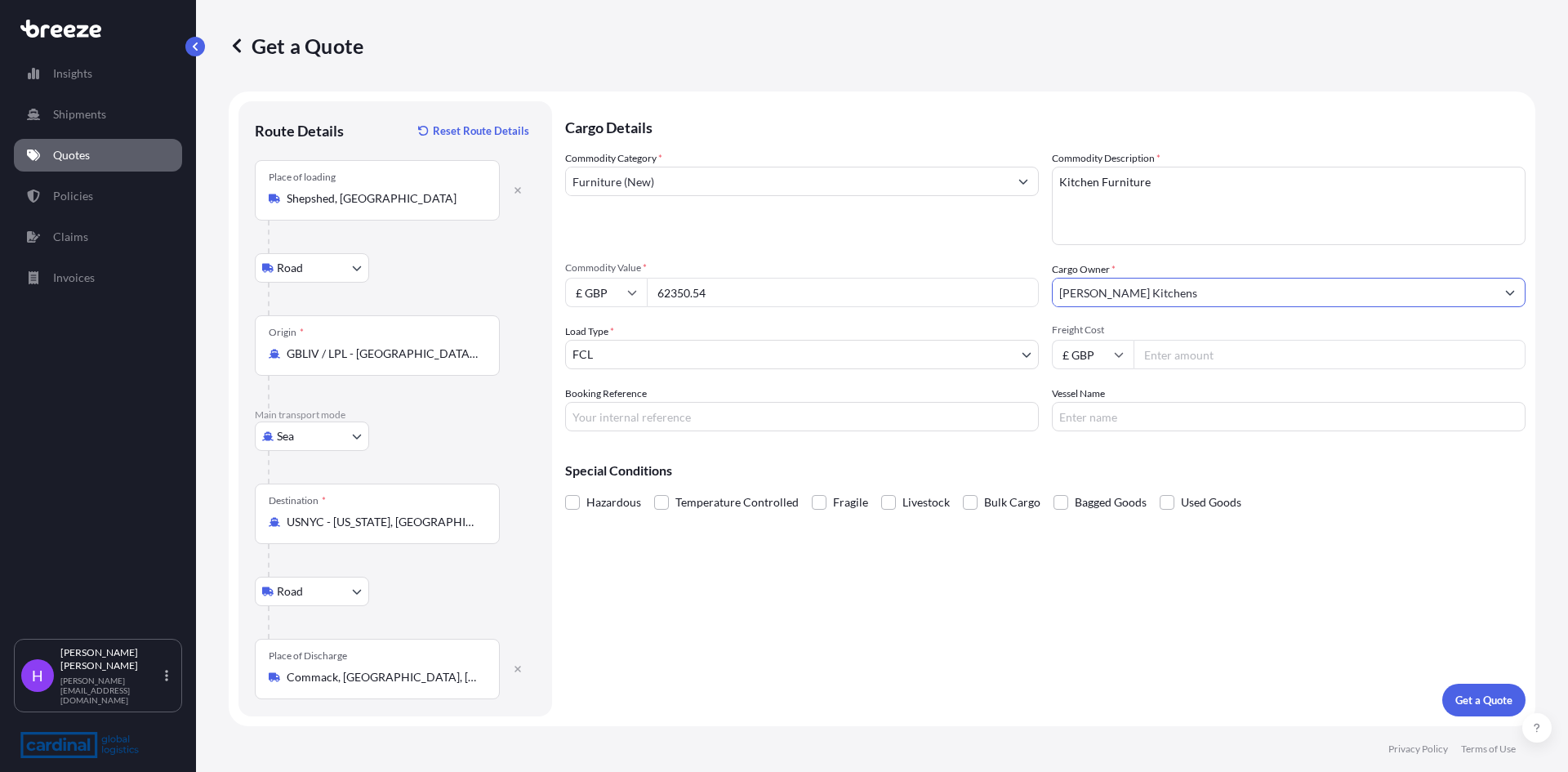
type input "[PERSON_NAME] Kitchens"
click at [1162, 352] on input "Freight Cost" at bounding box center [1329, 355] width 392 height 30
type input "4150"
click at [620, 422] on input "Booking Reference" at bounding box center [801, 416] width 474 height 30
paste input "2PEO5080106"
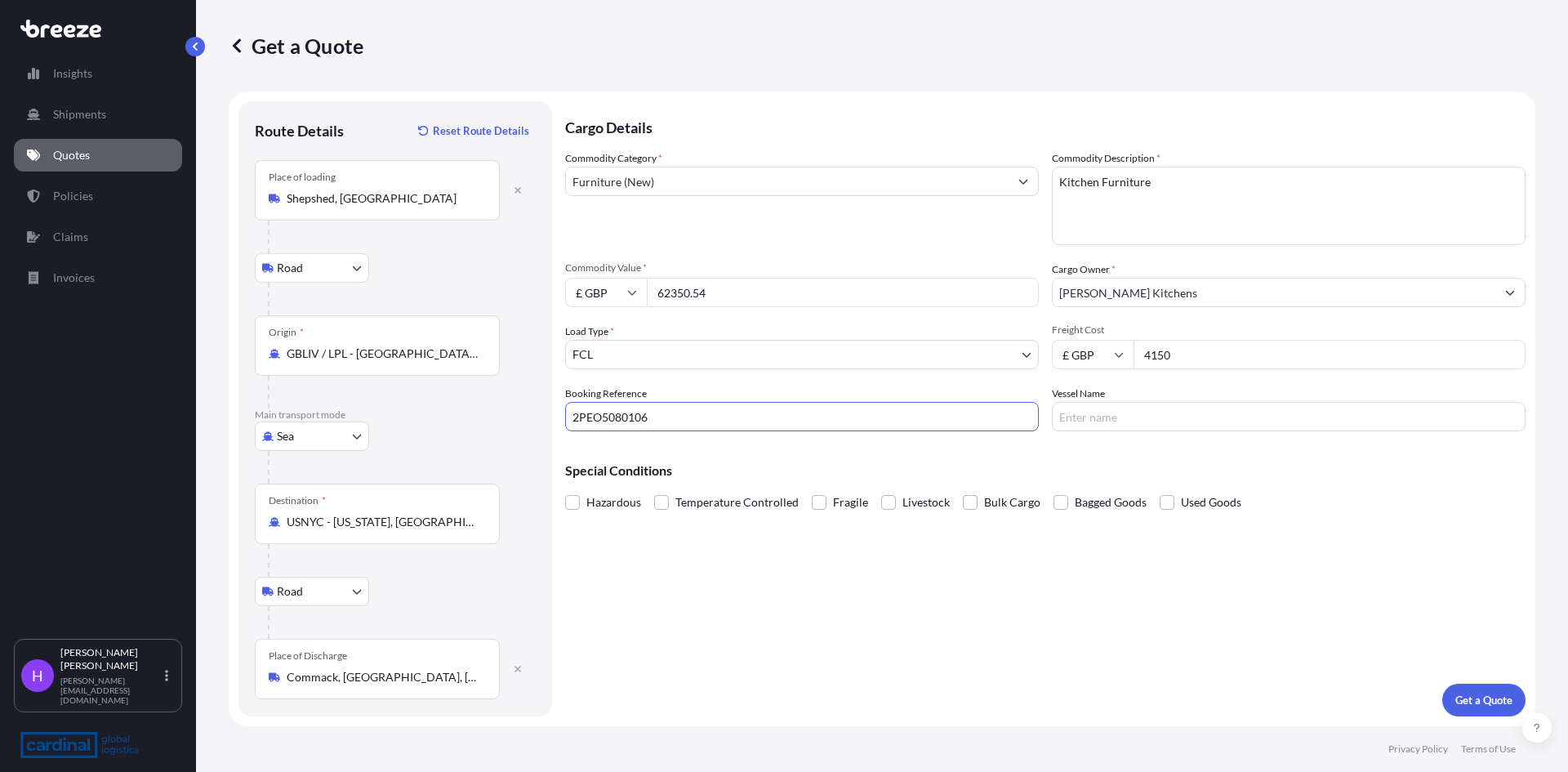
type input "2PEO5080106"
click at [1348, 587] on div "Cargo Details Commodity Category * Furniture (New) Commodity Description * Kitc…" at bounding box center [1045, 408] width 961 height 615
click at [1095, 423] on input "Vessel Name" at bounding box center [1288, 416] width 474 height 30
paste input "ATLANTIC STAR"
type input "ATLANTIC STAR"
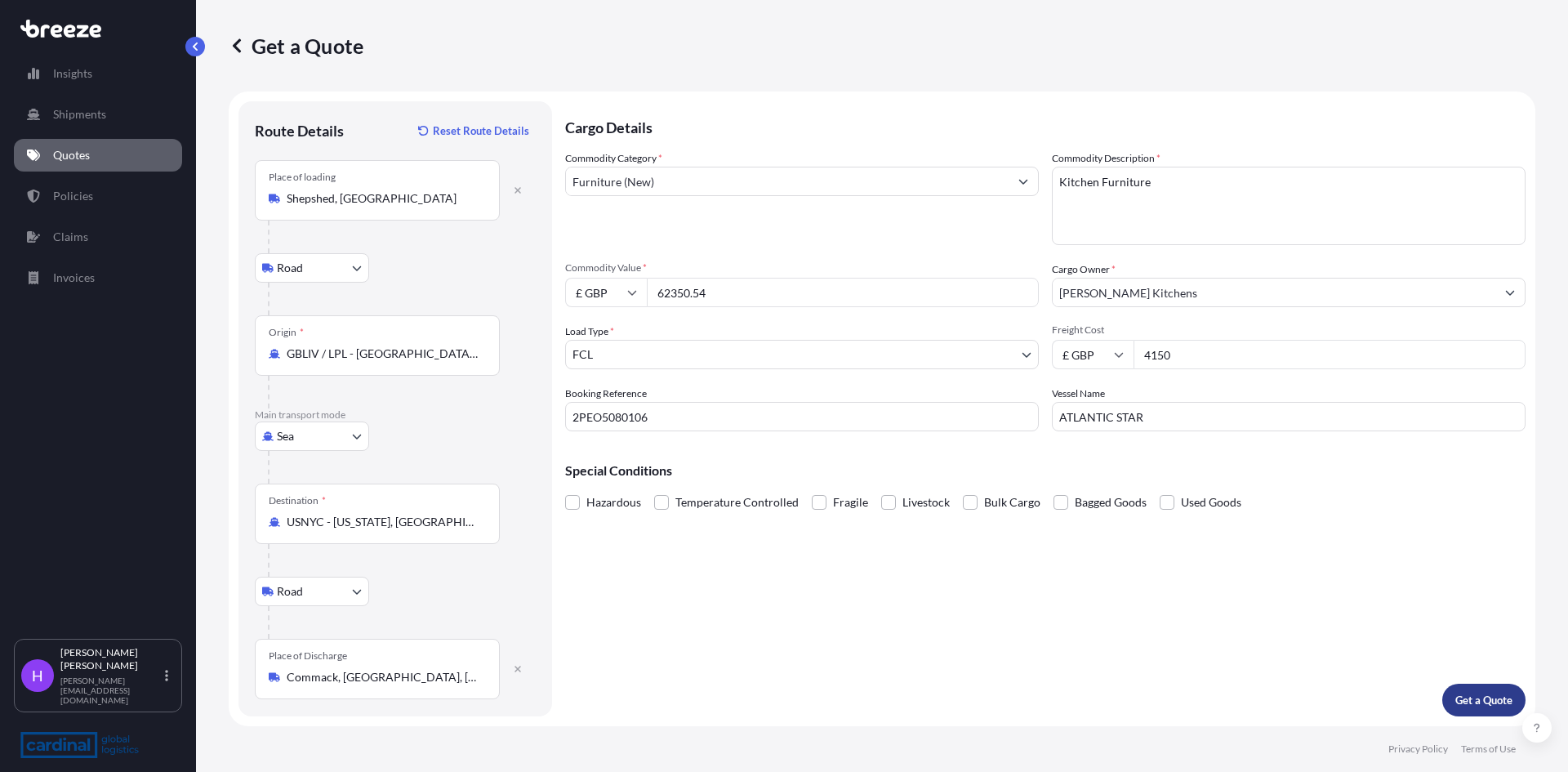
click at [1466, 695] on p "Get a Quote" at bounding box center [1484, 701] width 57 height 16
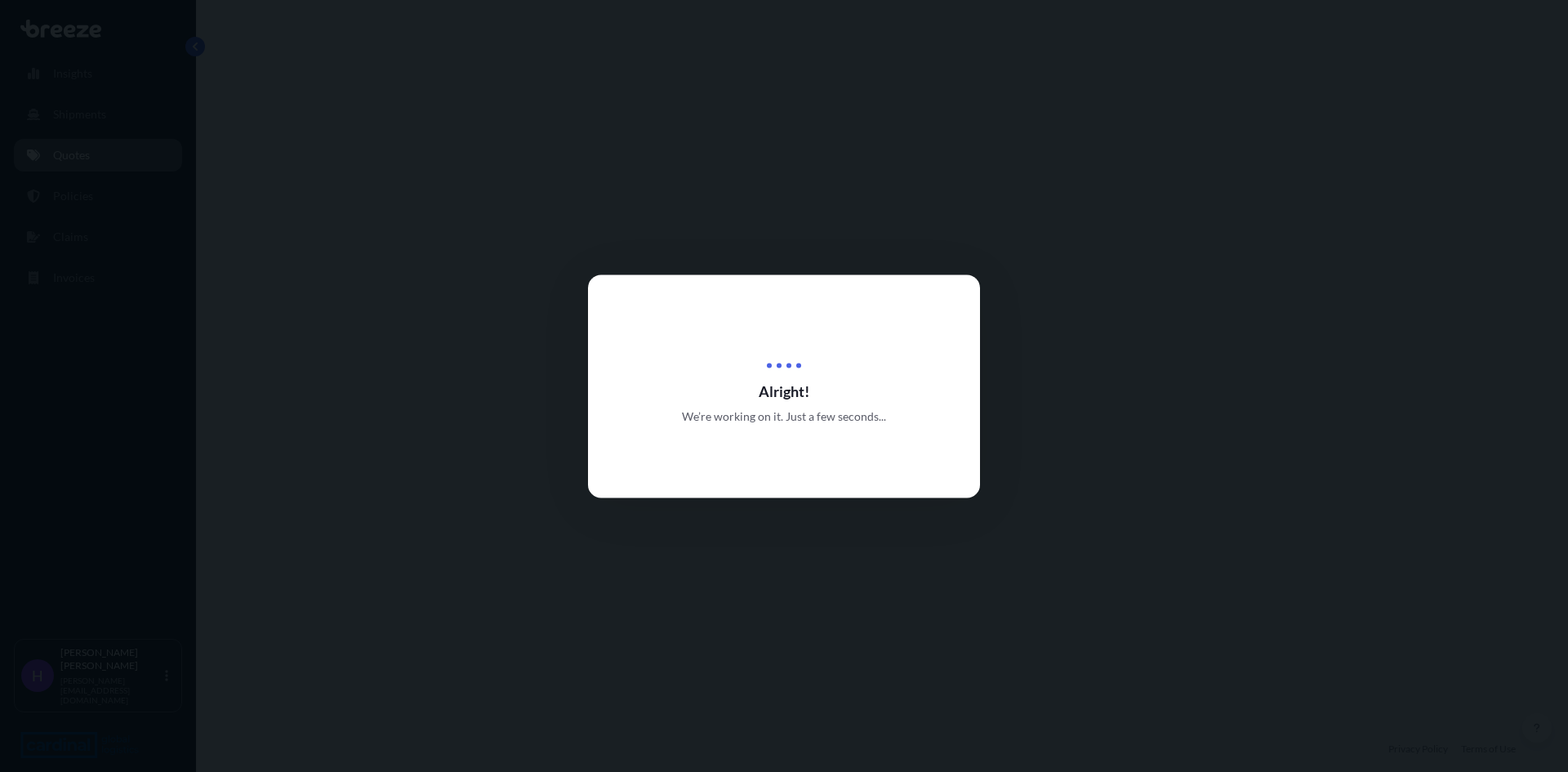
select select "Road"
select select "Sea"
select select "Road"
select select "2"
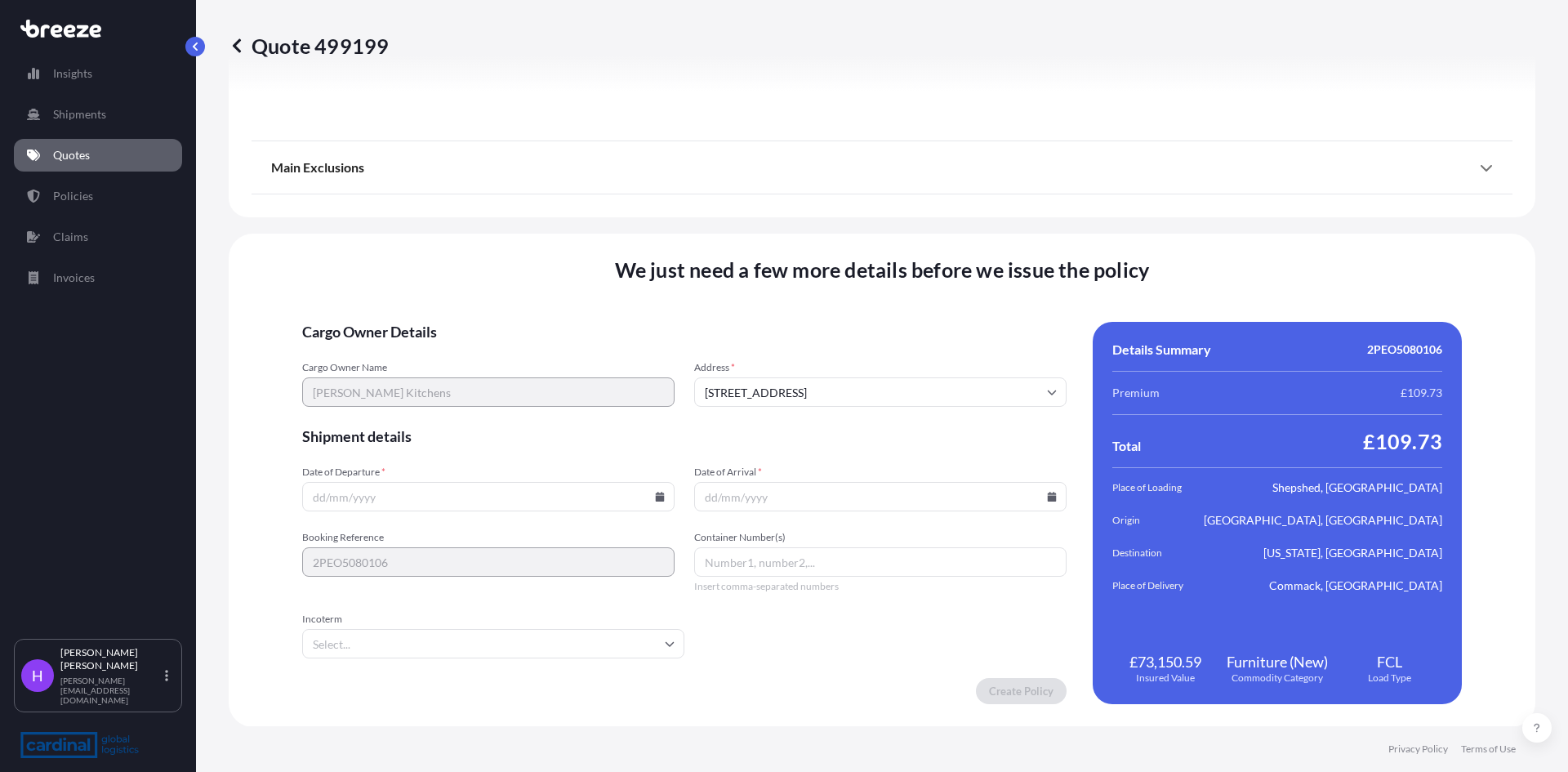
scroll to position [2144, 0]
click at [376, 489] on input "Date of Departure *" at bounding box center [488, 496] width 373 height 30
click at [660, 497] on icon at bounding box center [660, 496] width 9 height 10
click at [407, 349] on button "16" at bounding box center [414, 351] width 26 height 26
type input "[DATE]"
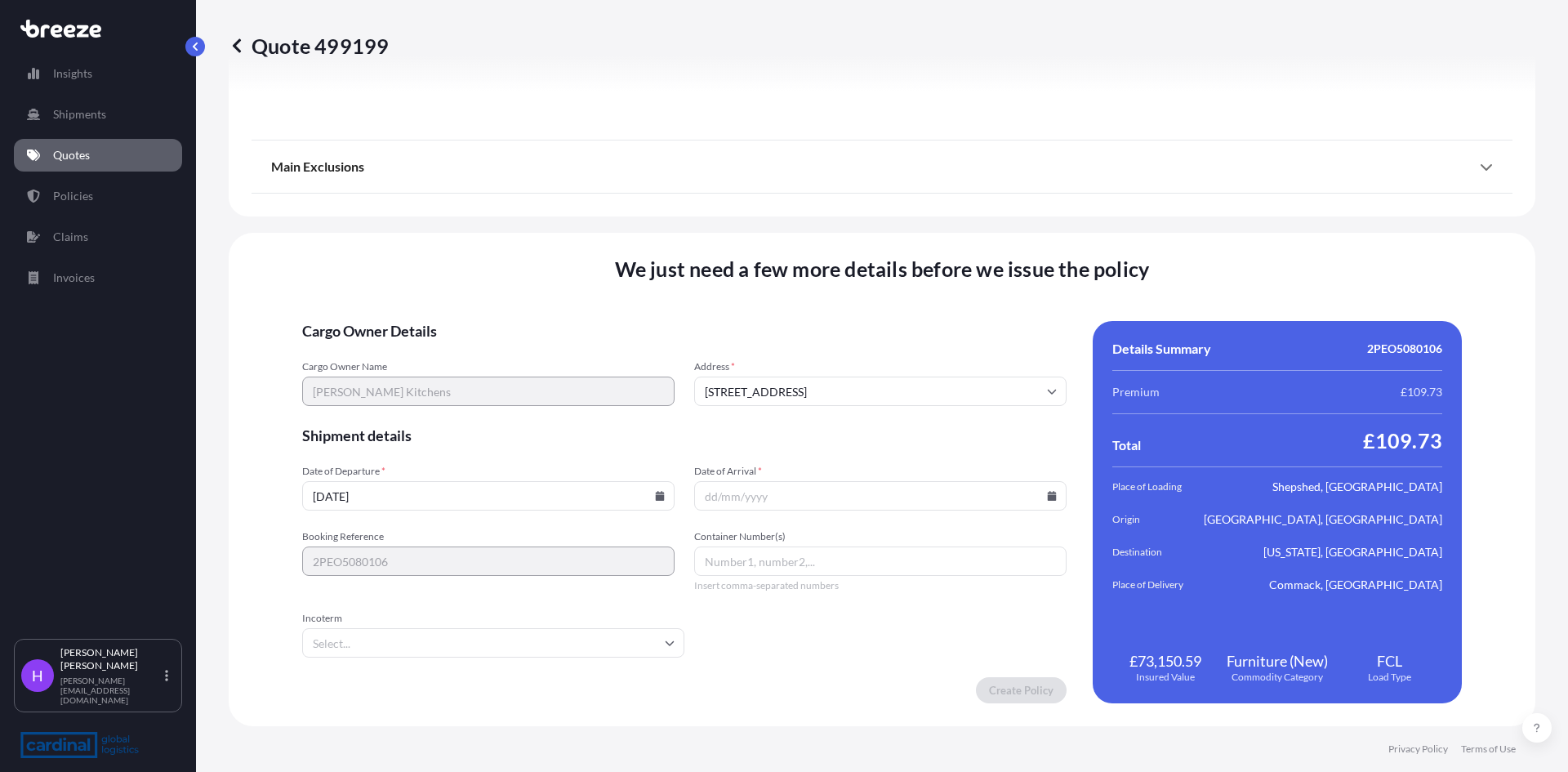
click at [806, 493] on input "Date of Arrival *" at bounding box center [881, 496] width 373 height 30
click at [1047, 491] on icon at bounding box center [1052, 496] width 10 height 10
click at [981, 231] on button at bounding box center [985, 221] width 26 height 26
click at [828, 289] on button "1" at bounding box center [836, 288] width 26 height 26
type input "[DATE]"
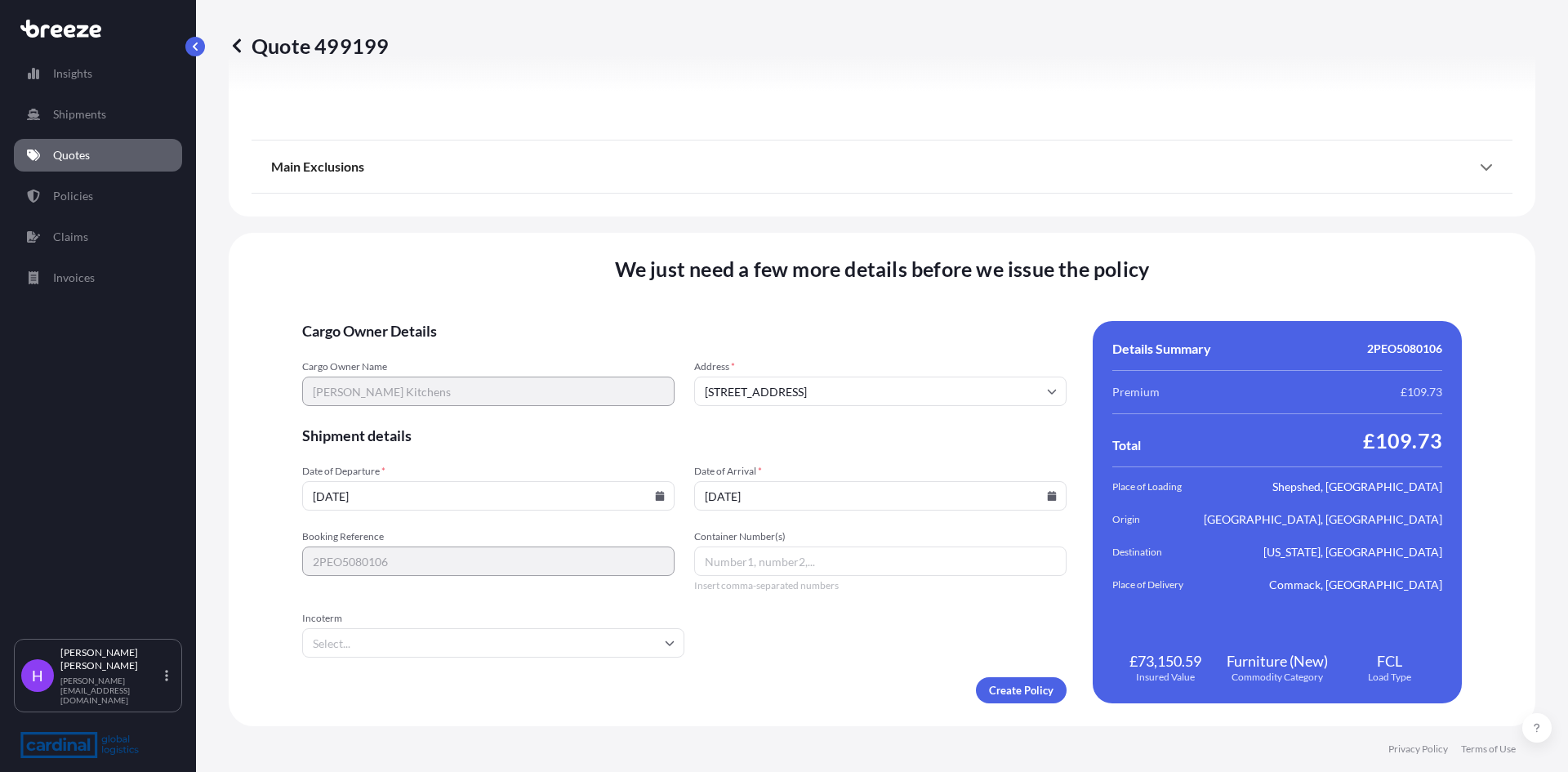
click at [746, 567] on input "Container Number(s)" at bounding box center [881, 561] width 373 height 30
paste input "GCNU4812366"
type input "GCNU4812366"
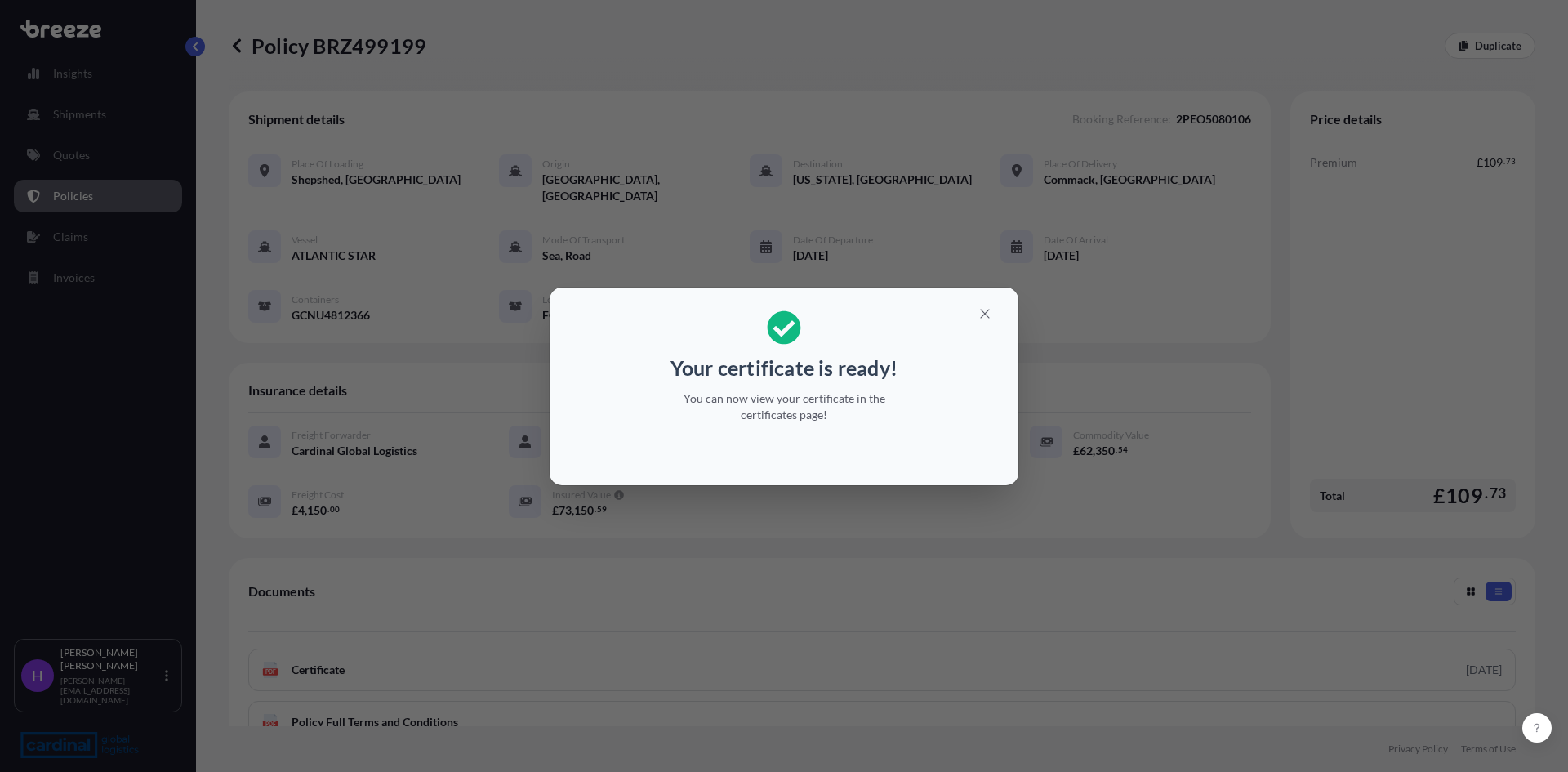
click at [1413, 252] on div "Your certificate is ready! You can now view your certificate in the certificate…" at bounding box center [784, 386] width 1568 height 772
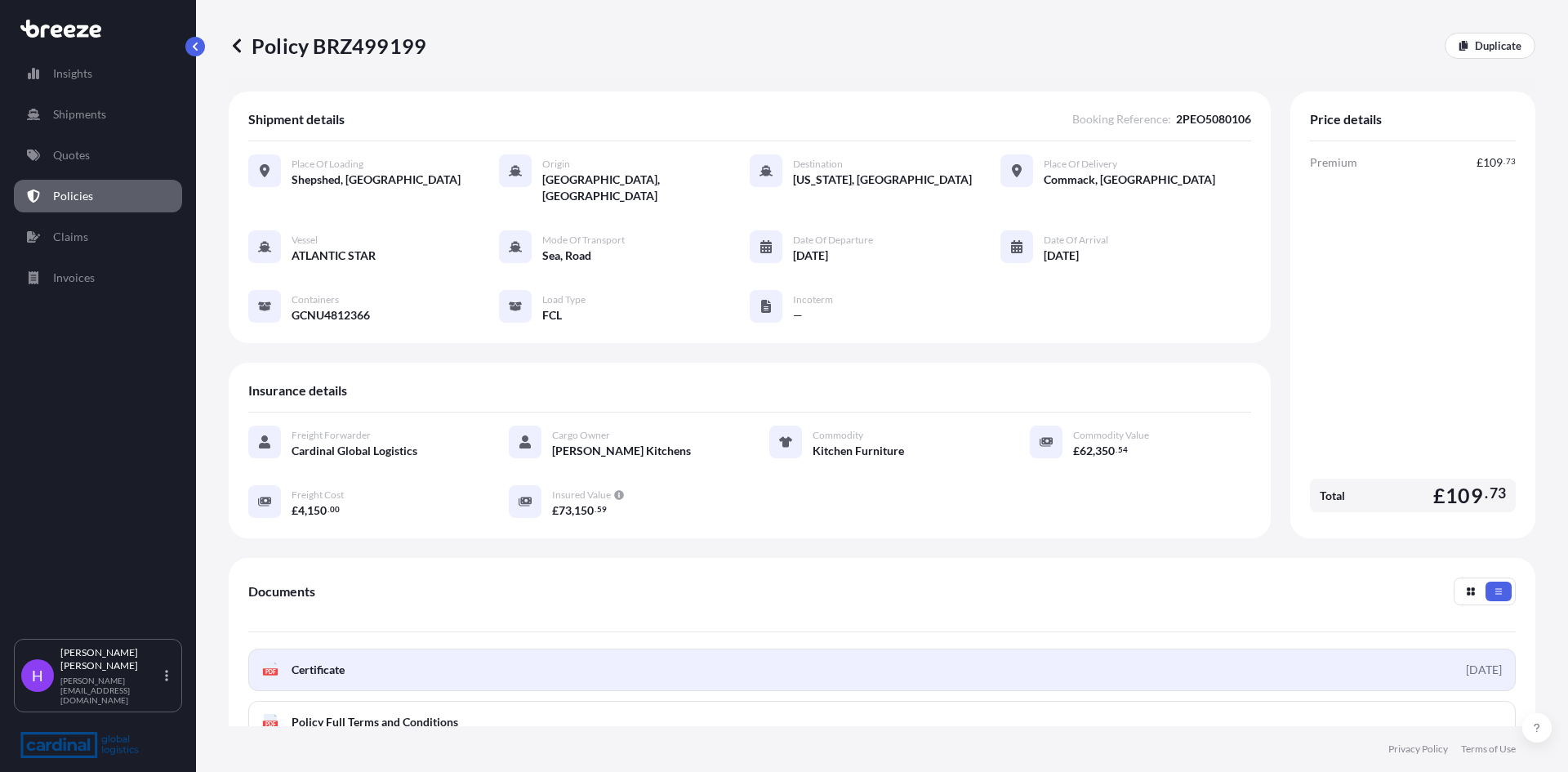
click at [319, 662] on span "Certificate" at bounding box center [318, 670] width 53 height 16
